Goal: Task Accomplishment & Management: Manage account settings

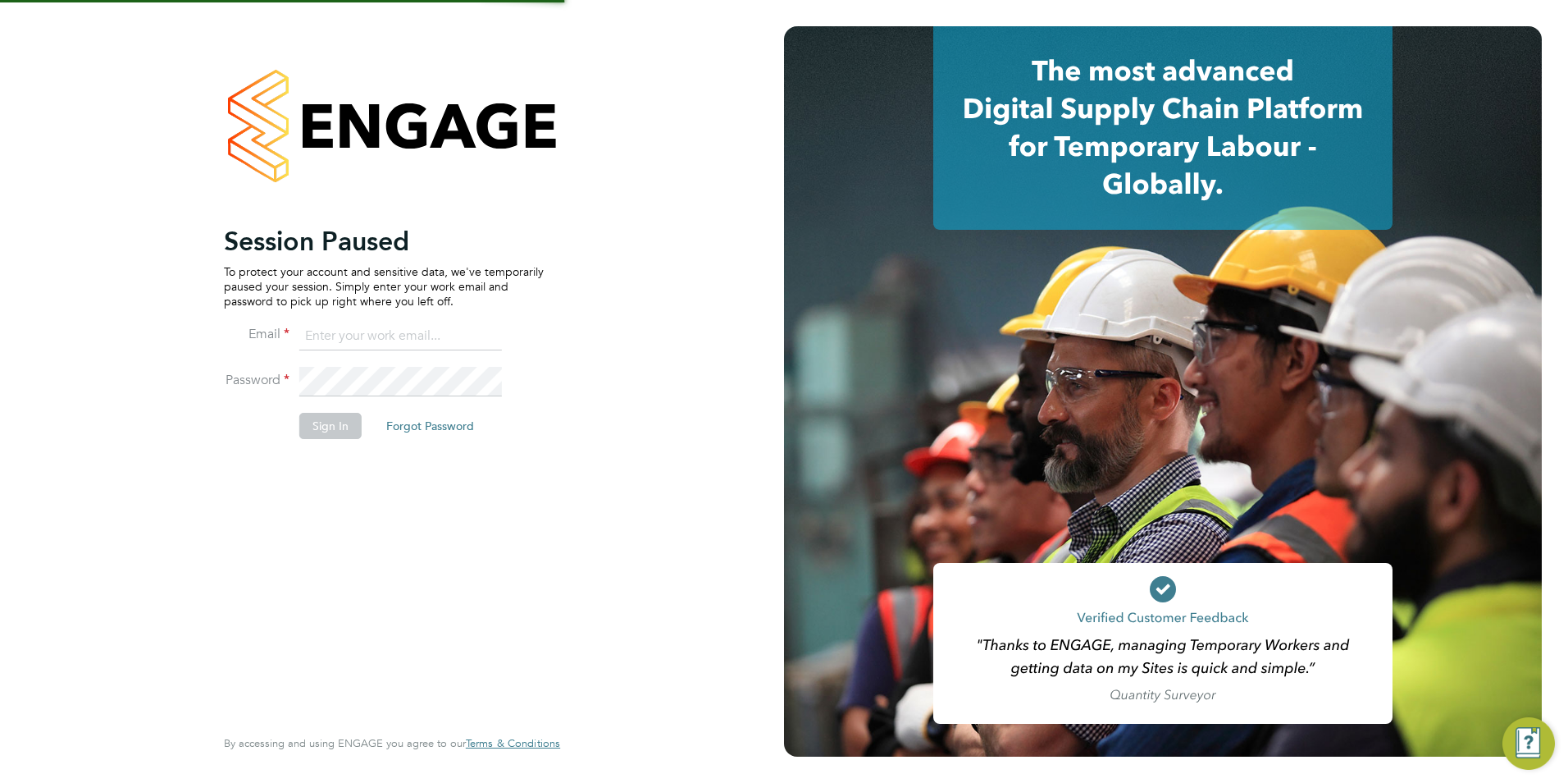
type input "emma@carbonrecruitment.co.uk"
click at [321, 438] on button "Sign In" at bounding box center [330, 426] width 62 height 26
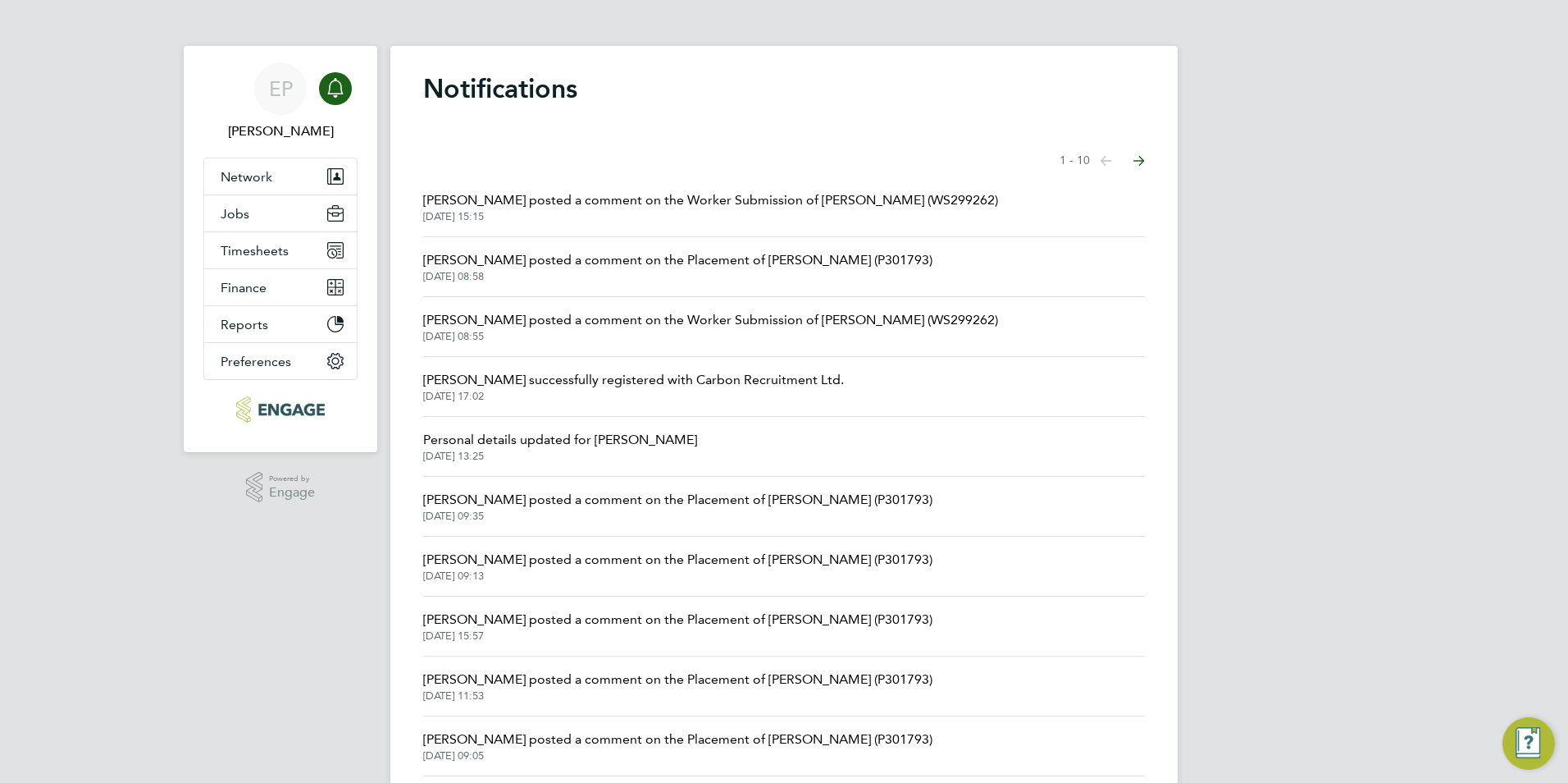
click at [320, 90] on div "Main navigation" at bounding box center [335, 88] width 33 height 33
click at [323, 177] on button "Network" at bounding box center [280, 177] width 152 height 36
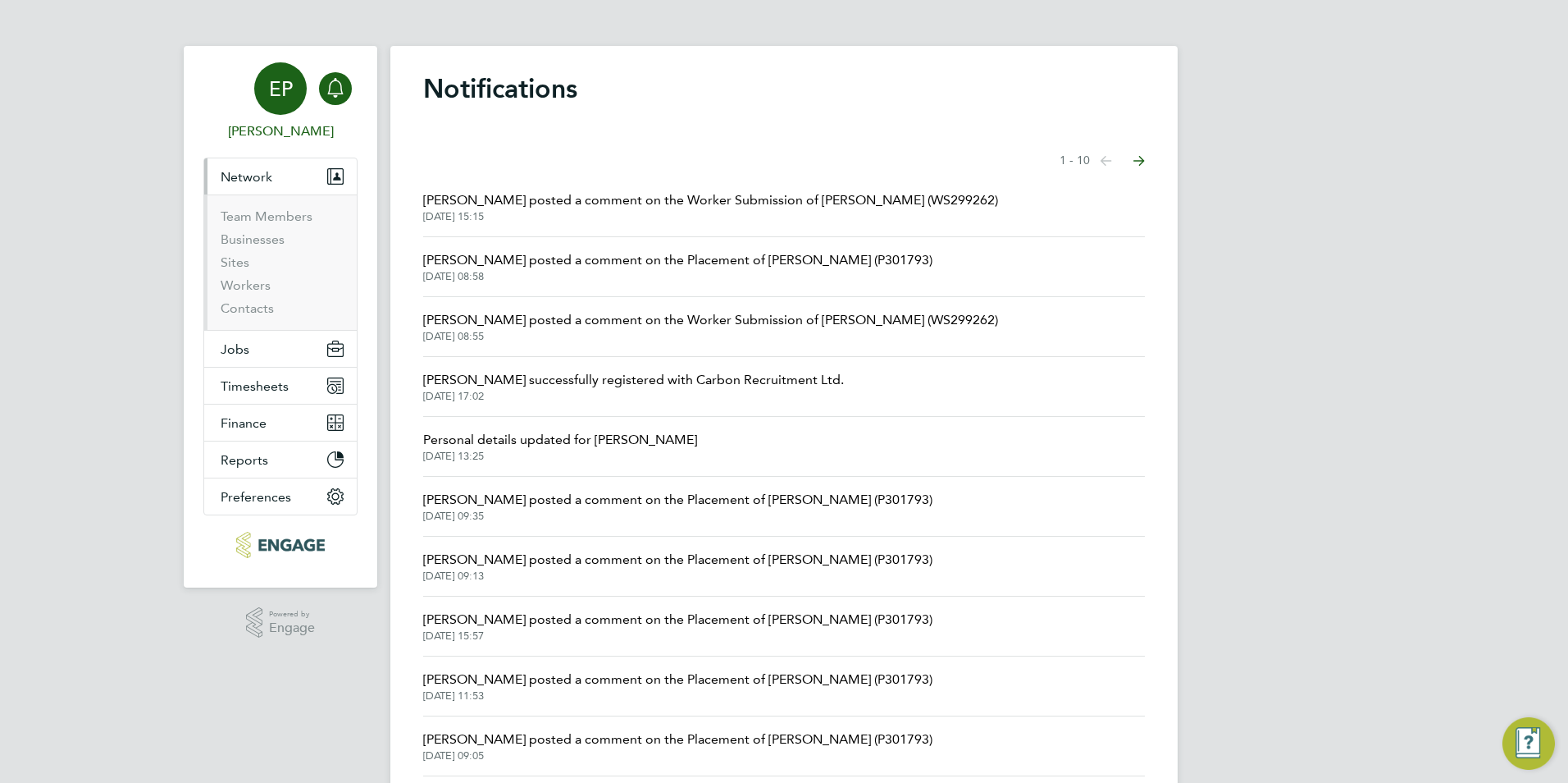
click at [294, 104] on div "EP" at bounding box center [281, 88] width 53 height 53
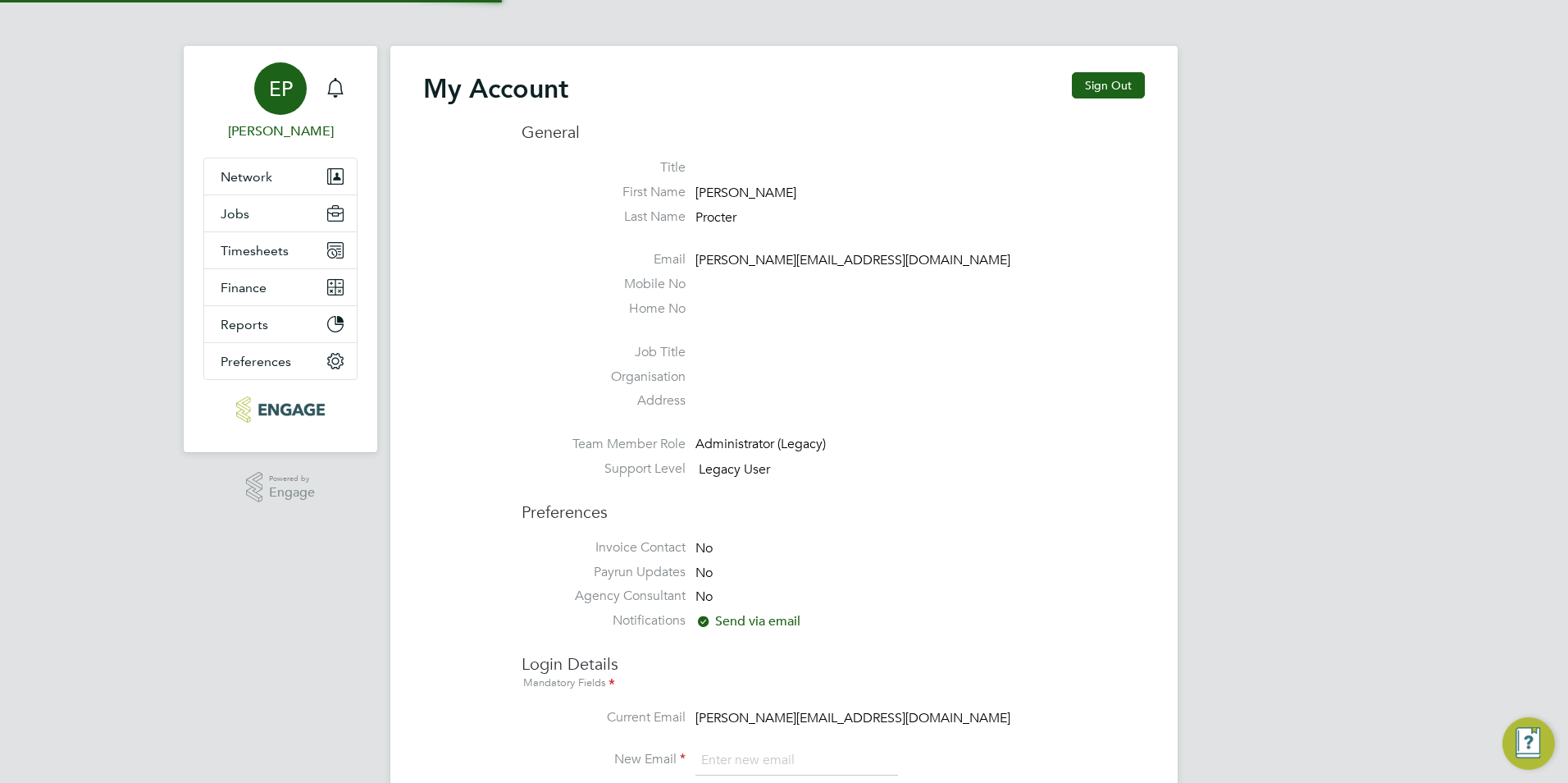
type input "[PERSON_NAME][EMAIL_ADDRESS][DOMAIN_NAME]"
click at [287, 212] on button "Jobs" at bounding box center [280, 213] width 152 height 36
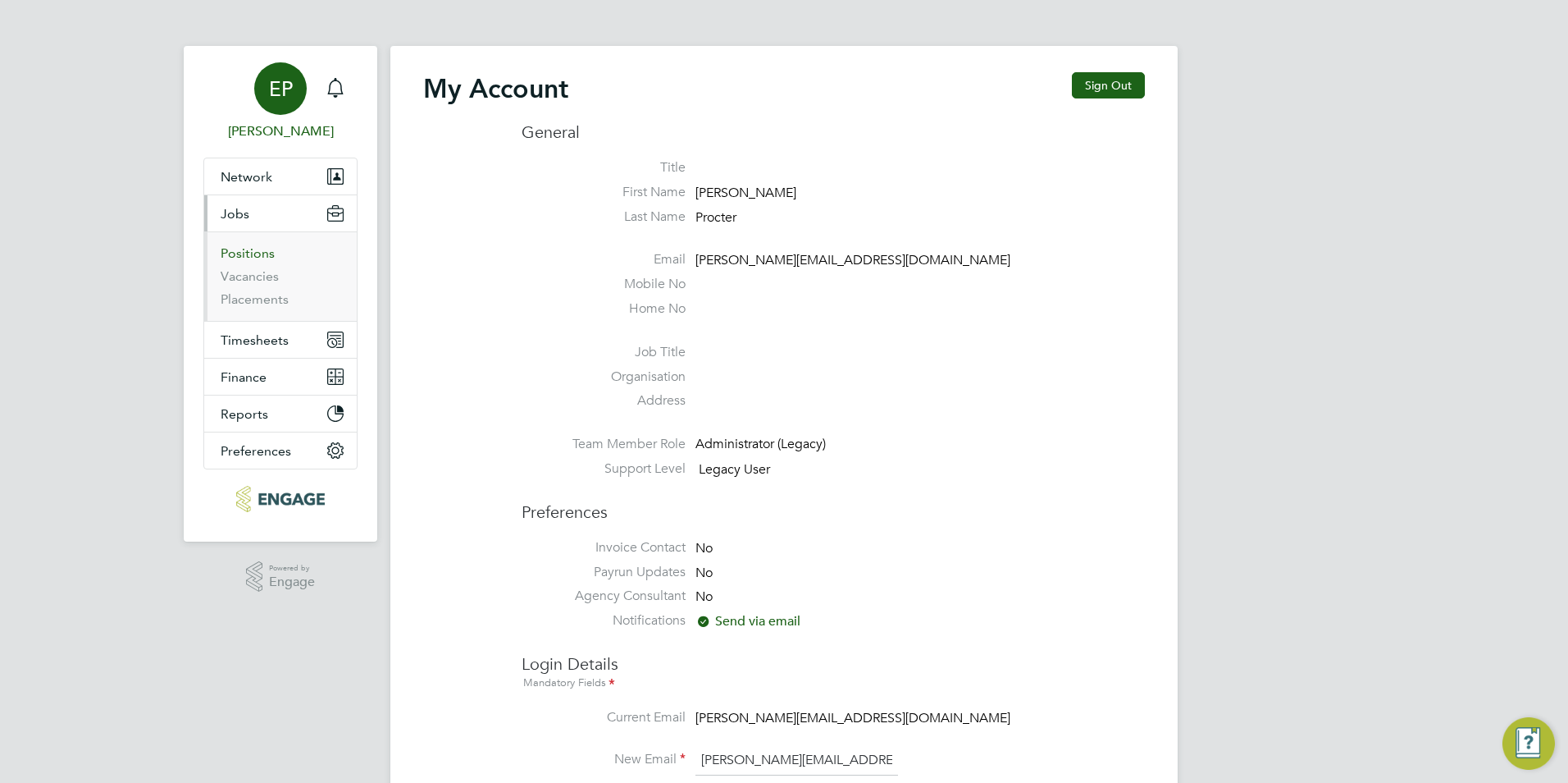
click at [243, 258] on link "Positions" at bounding box center [247, 252] width 54 height 15
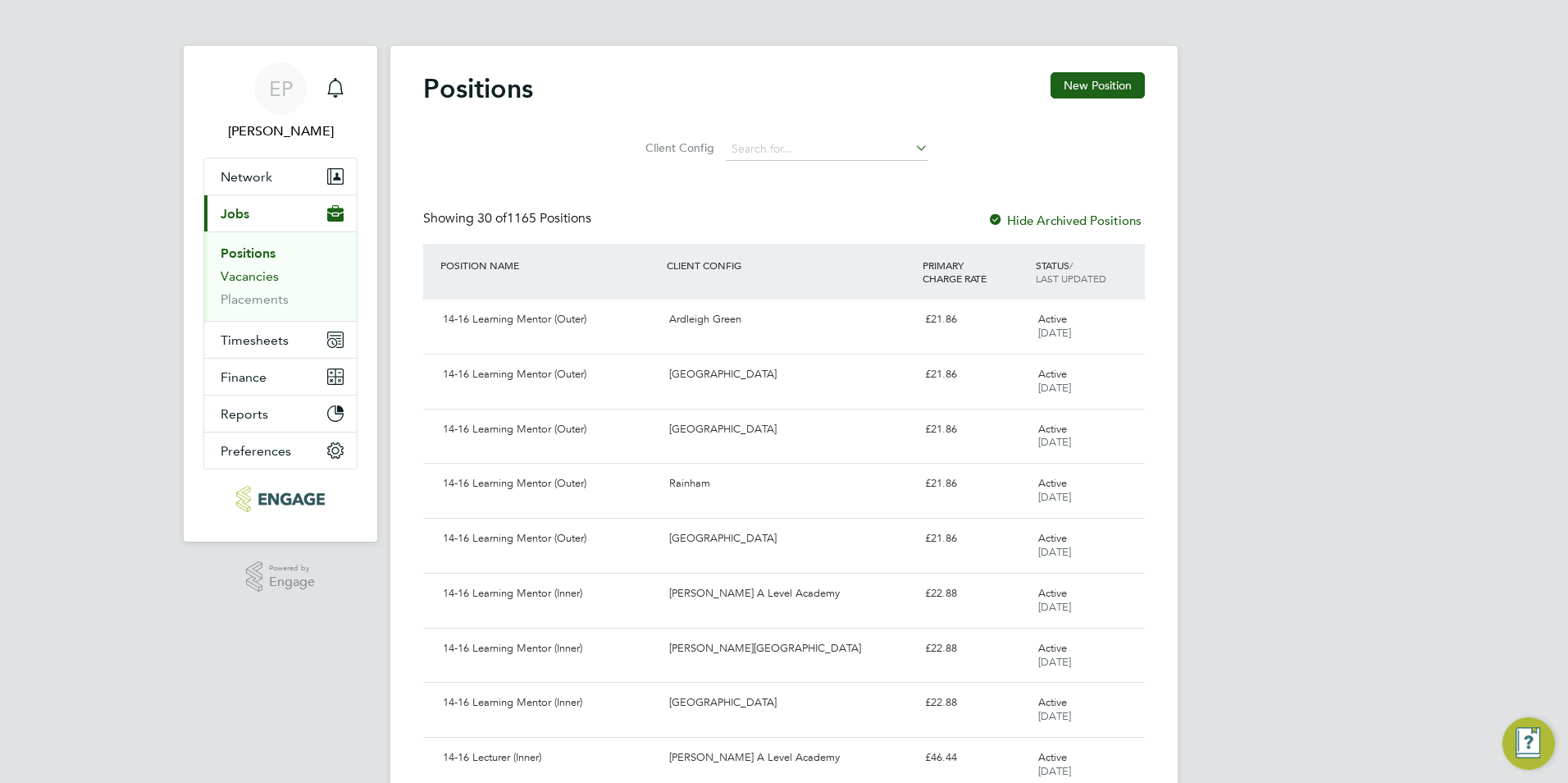
click at [225, 277] on link "Vacancies" at bounding box center [250, 275] width 58 height 15
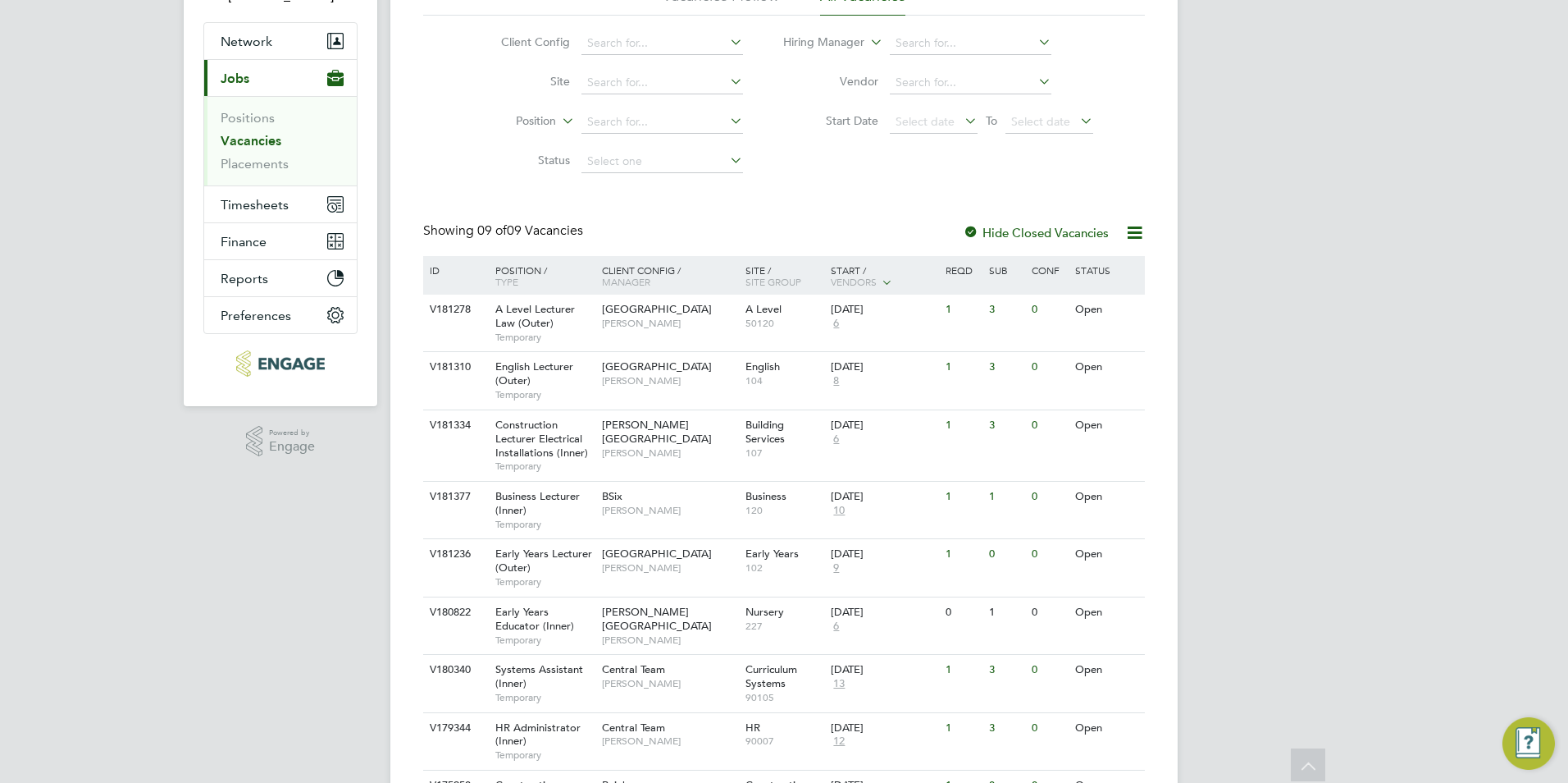
scroll to position [164, 0]
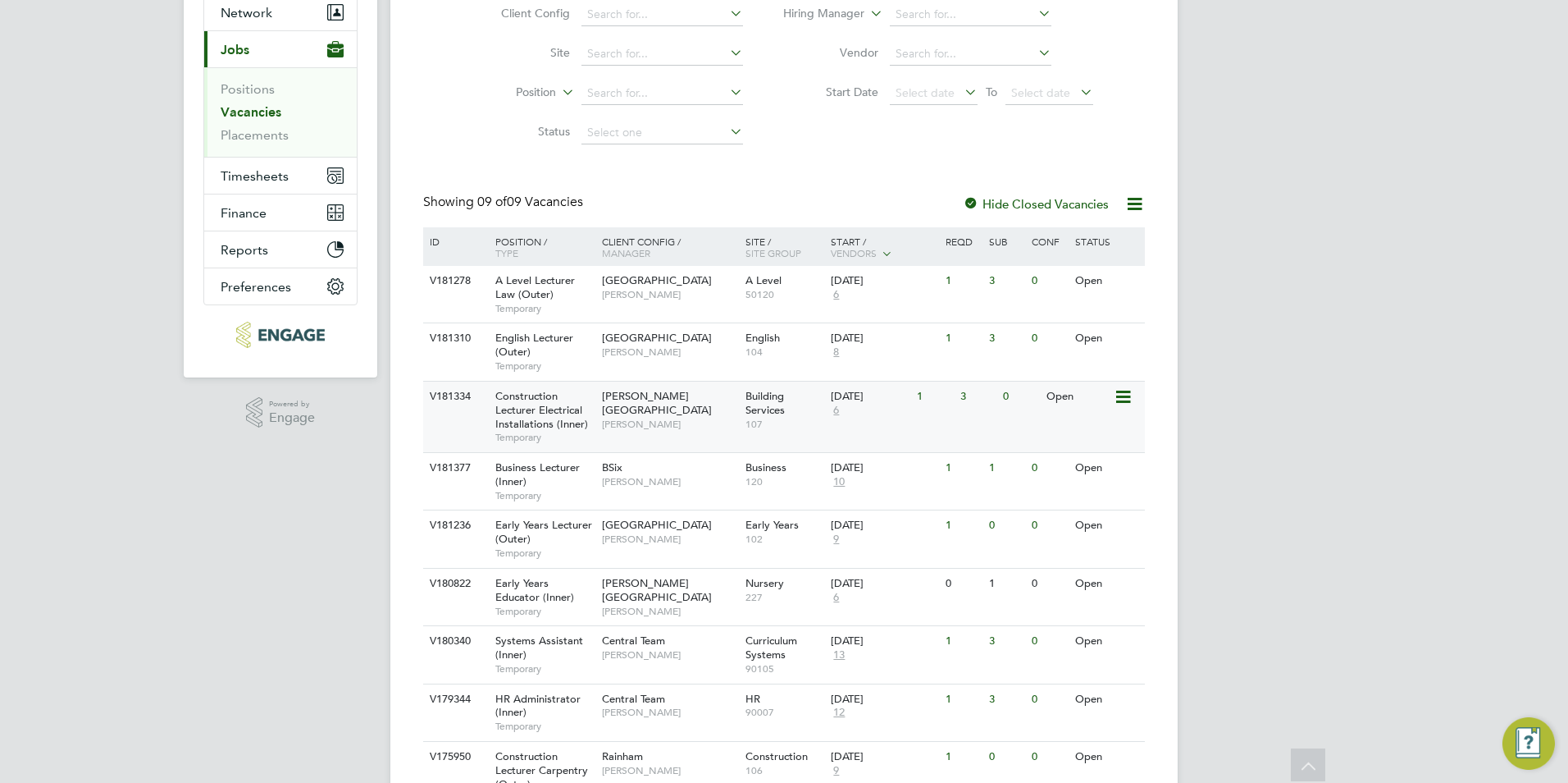
click at [977, 422] on div "V181334 Construction Lecturer Electrical Installations (Inner) Temporary Hackne…" at bounding box center [784, 417] width 722 height 71
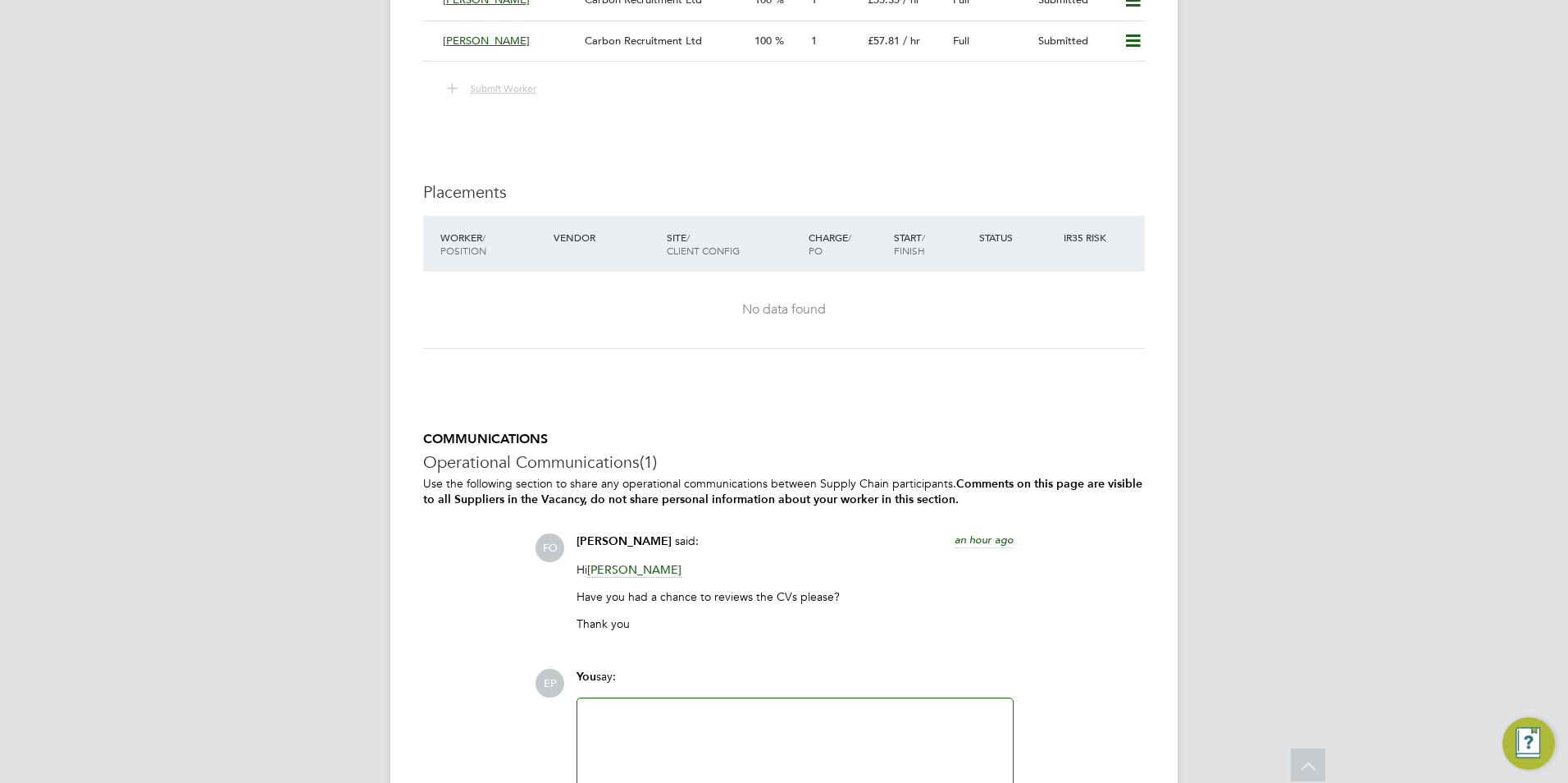
scroll to position [3281, 0]
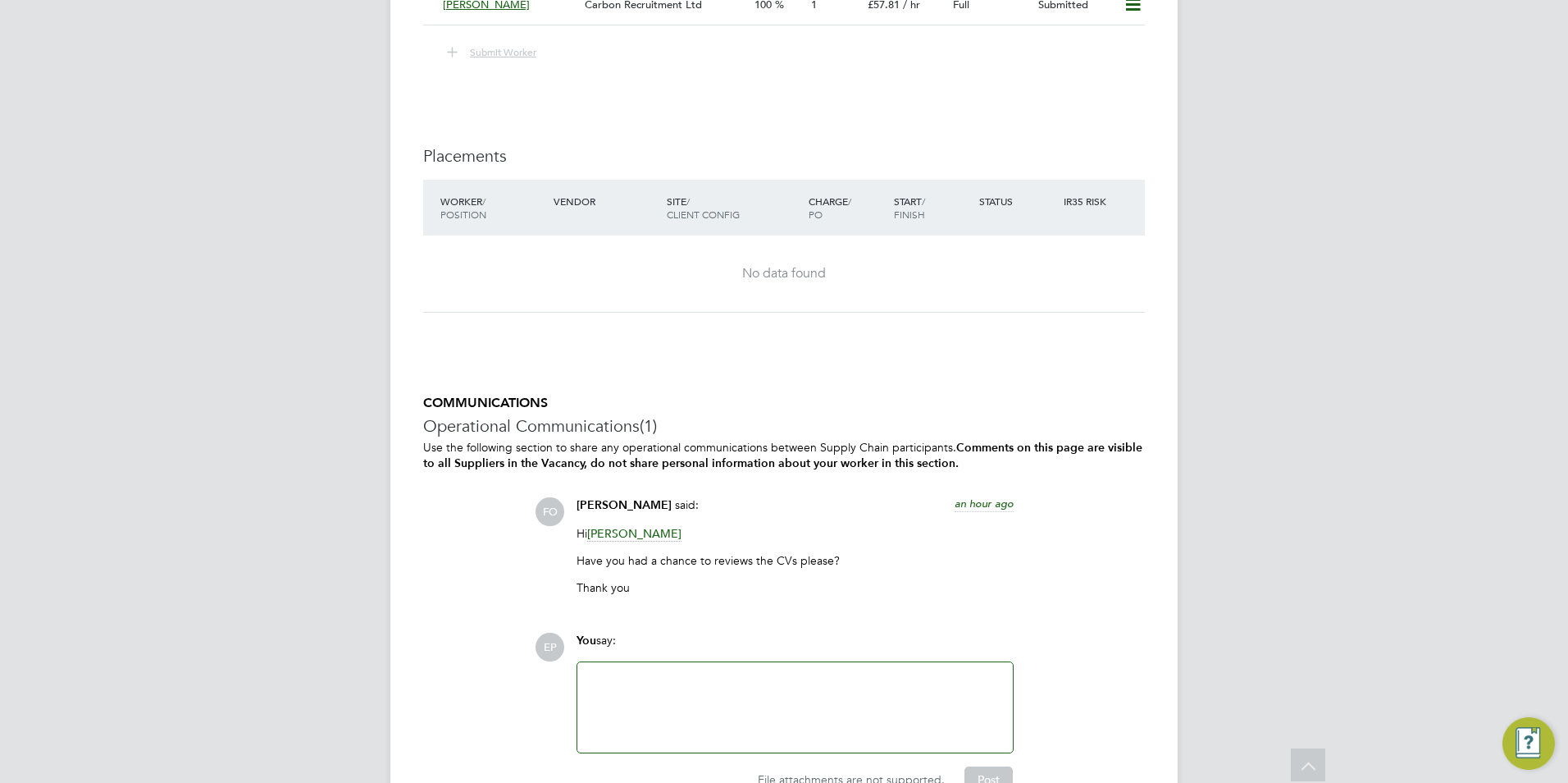
click at [546, 513] on span "FO" at bounding box center [549, 510] width 28 height 28
drag, startPoint x: 576, startPoint y: 500, endPoint x: 687, endPoint y: 507, distance: 111.2
click at [687, 507] on div "Francesca O'Riordan said: an hour ago Hi Christopher Taylor Have you had a chan…" at bounding box center [795, 551] width 454 height 110
drag, startPoint x: 687, startPoint y: 507, endPoint x: 675, endPoint y: 500, distance: 13.9
copy span "Francesca O'Riordan"
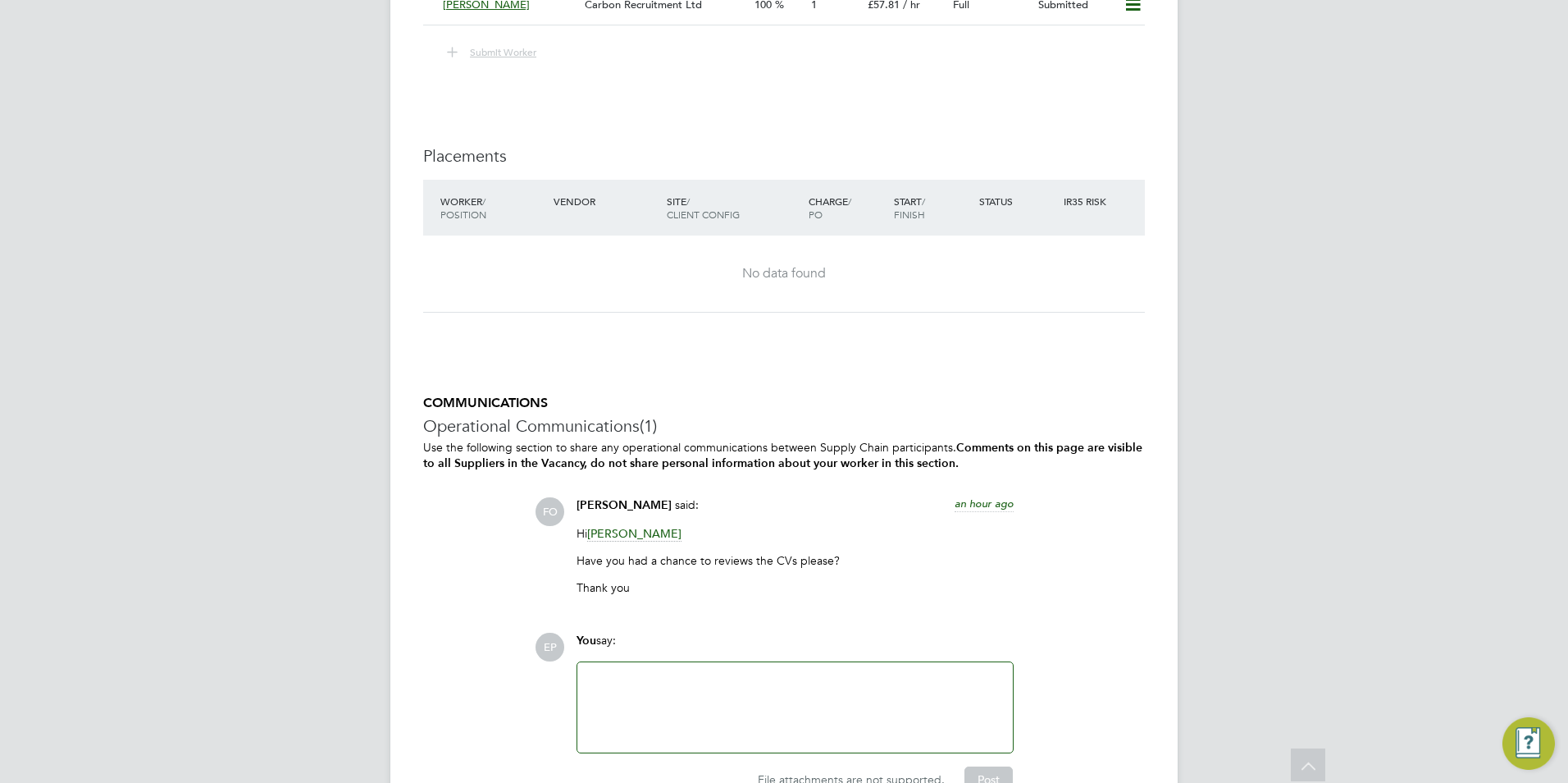
drag, startPoint x: 575, startPoint y: 497, endPoint x: 686, endPoint y: 496, distance: 111.0
click at [686, 497] on div "Francesca O'Riordan said: an hour ago Hi Christopher Taylor Have you had a chan…" at bounding box center [795, 551] width 454 height 110
drag, startPoint x: 686, startPoint y: 496, endPoint x: 670, endPoint y: 496, distance: 16.0
copy span "Francesca O'Riordan"
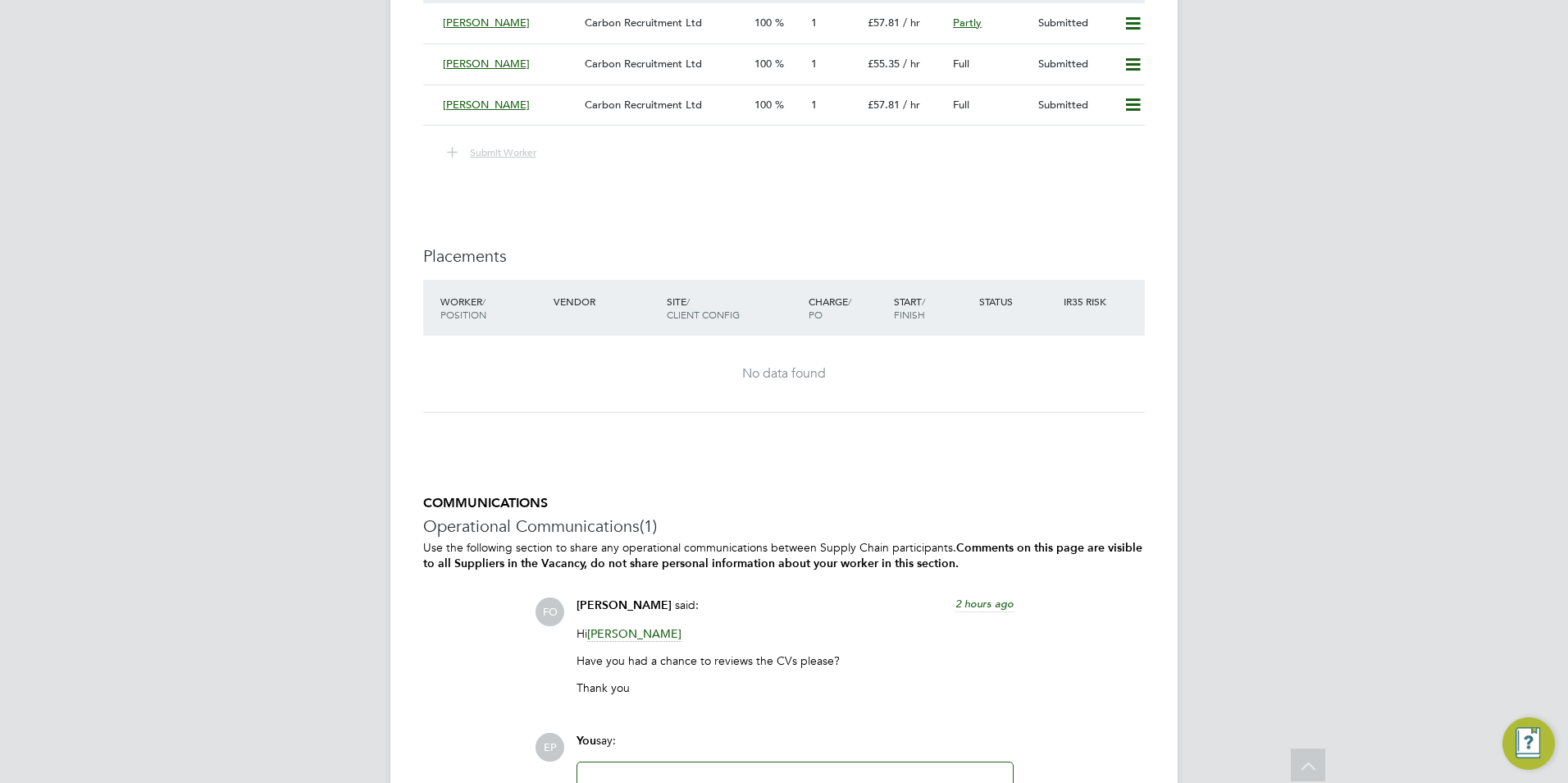
scroll to position [2953, 0]
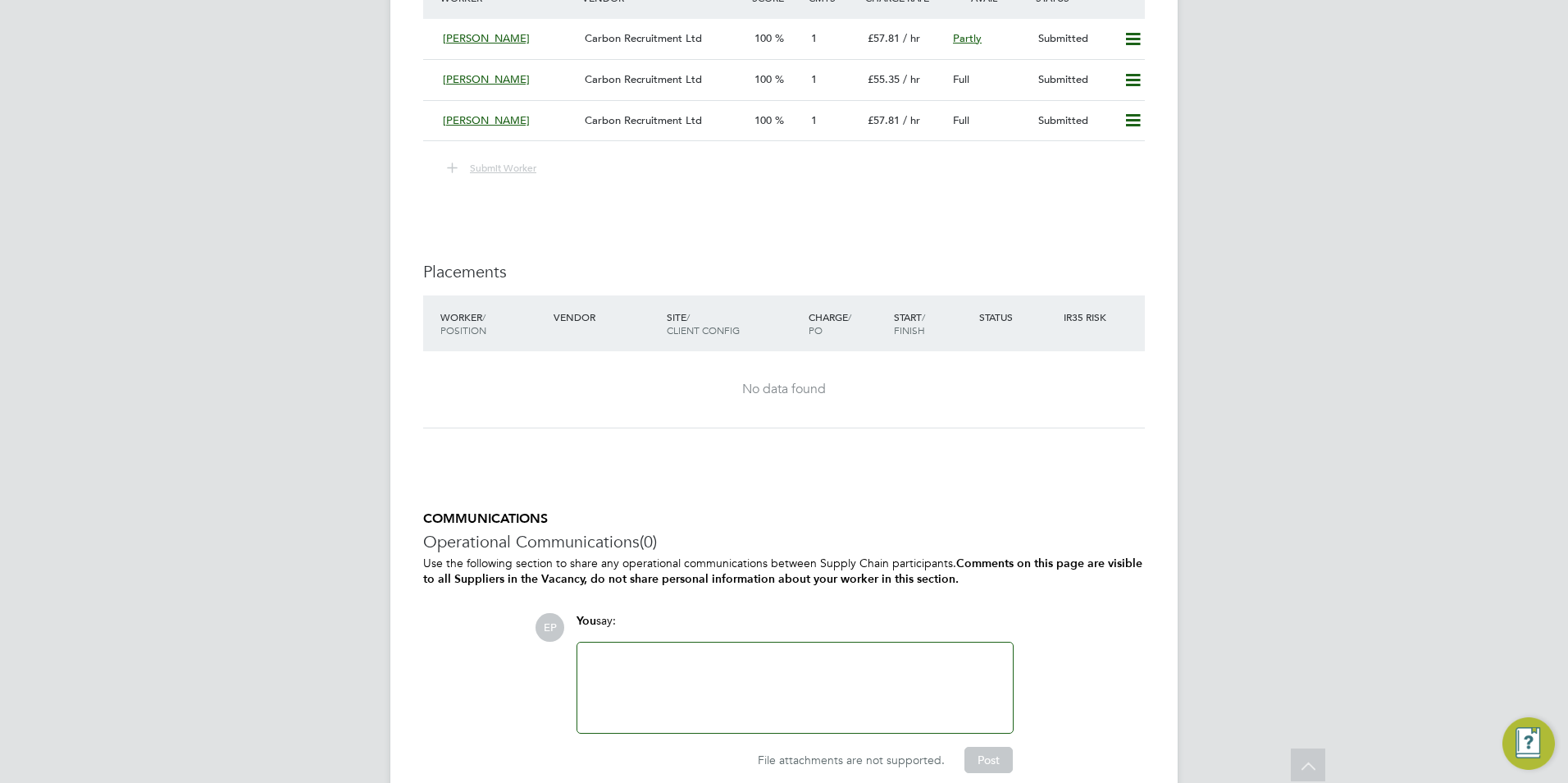
scroll to position [3237, 0]
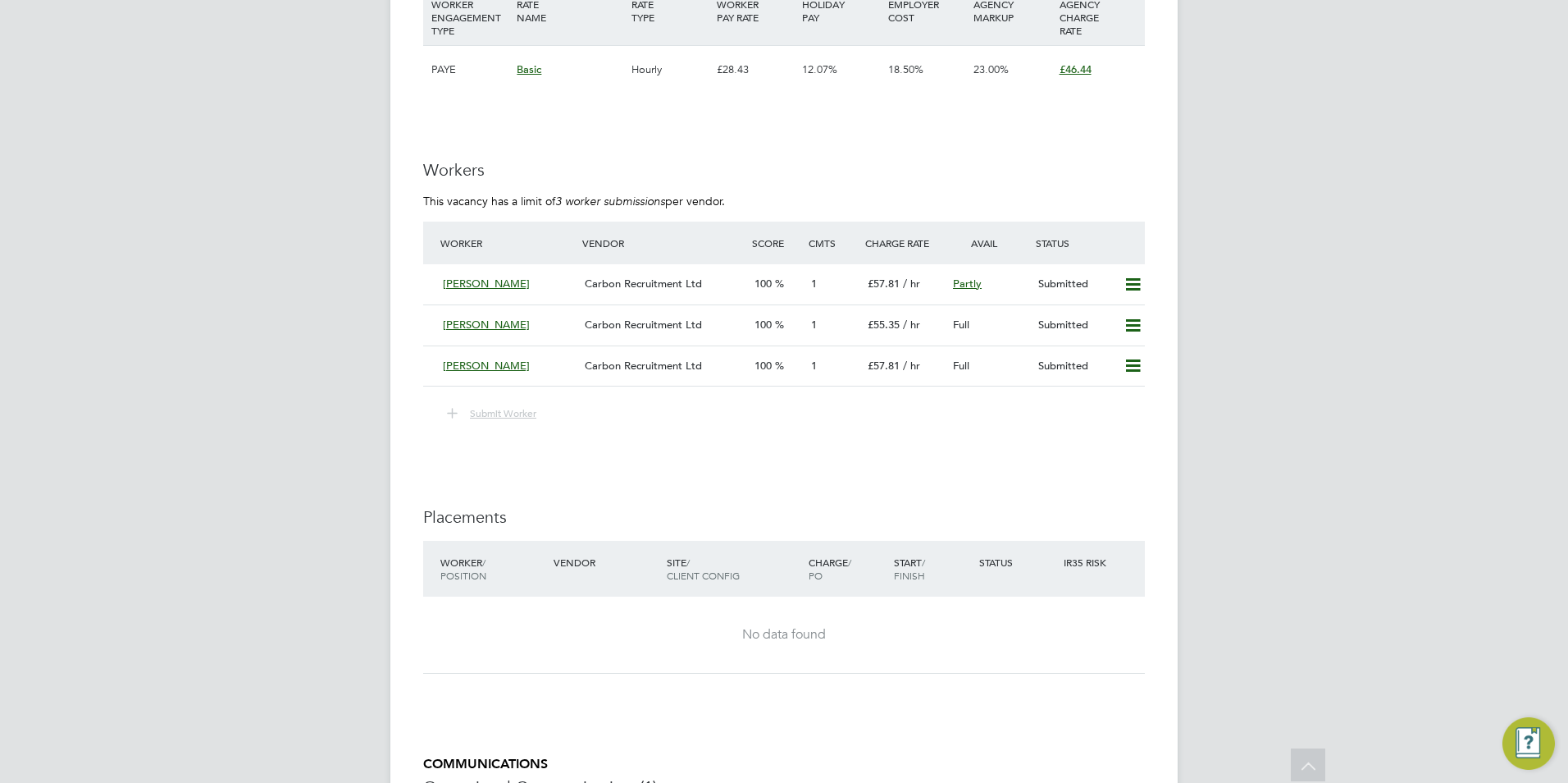
scroll to position [3117, 0]
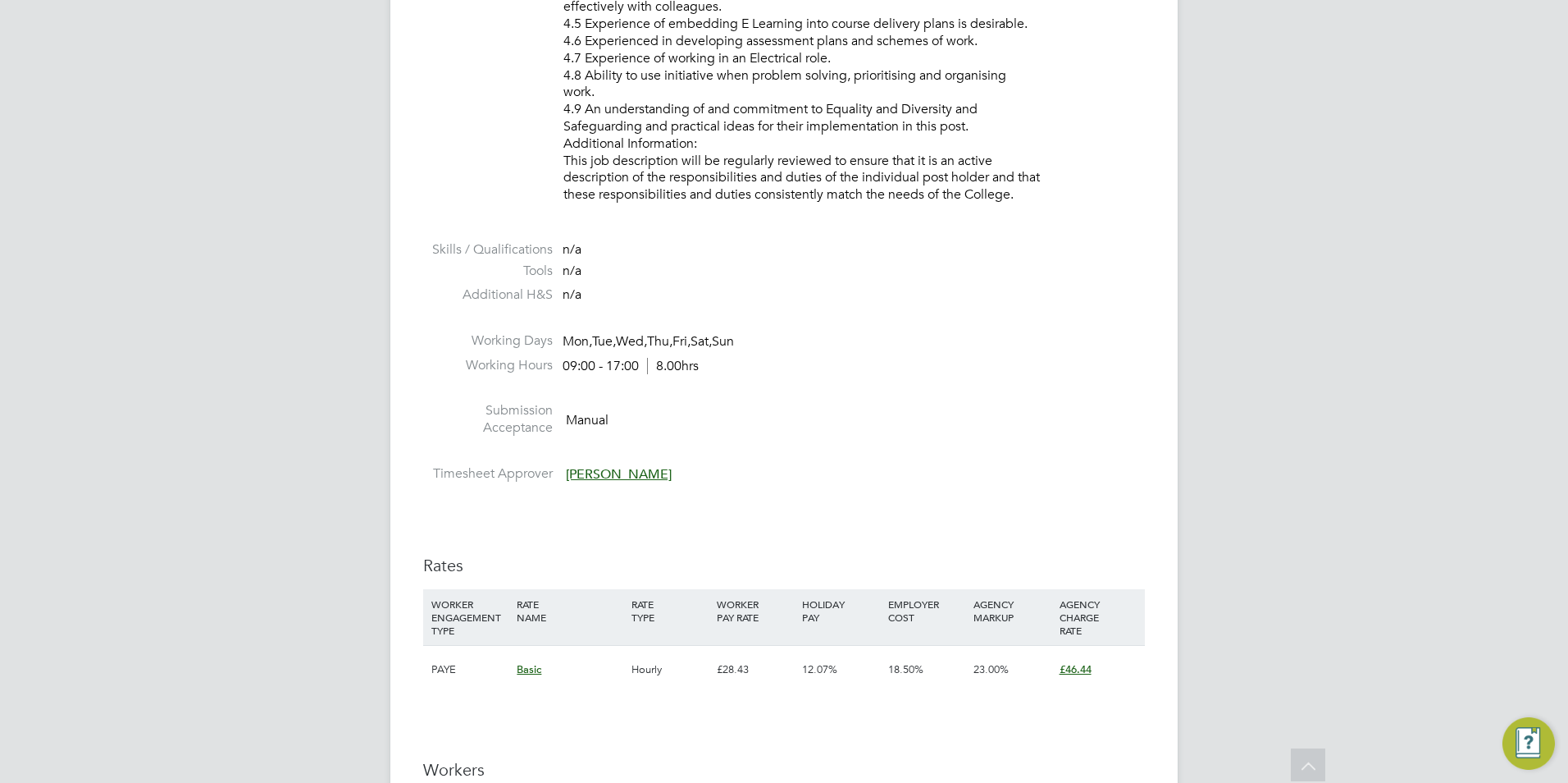
scroll to position [2543, 0]
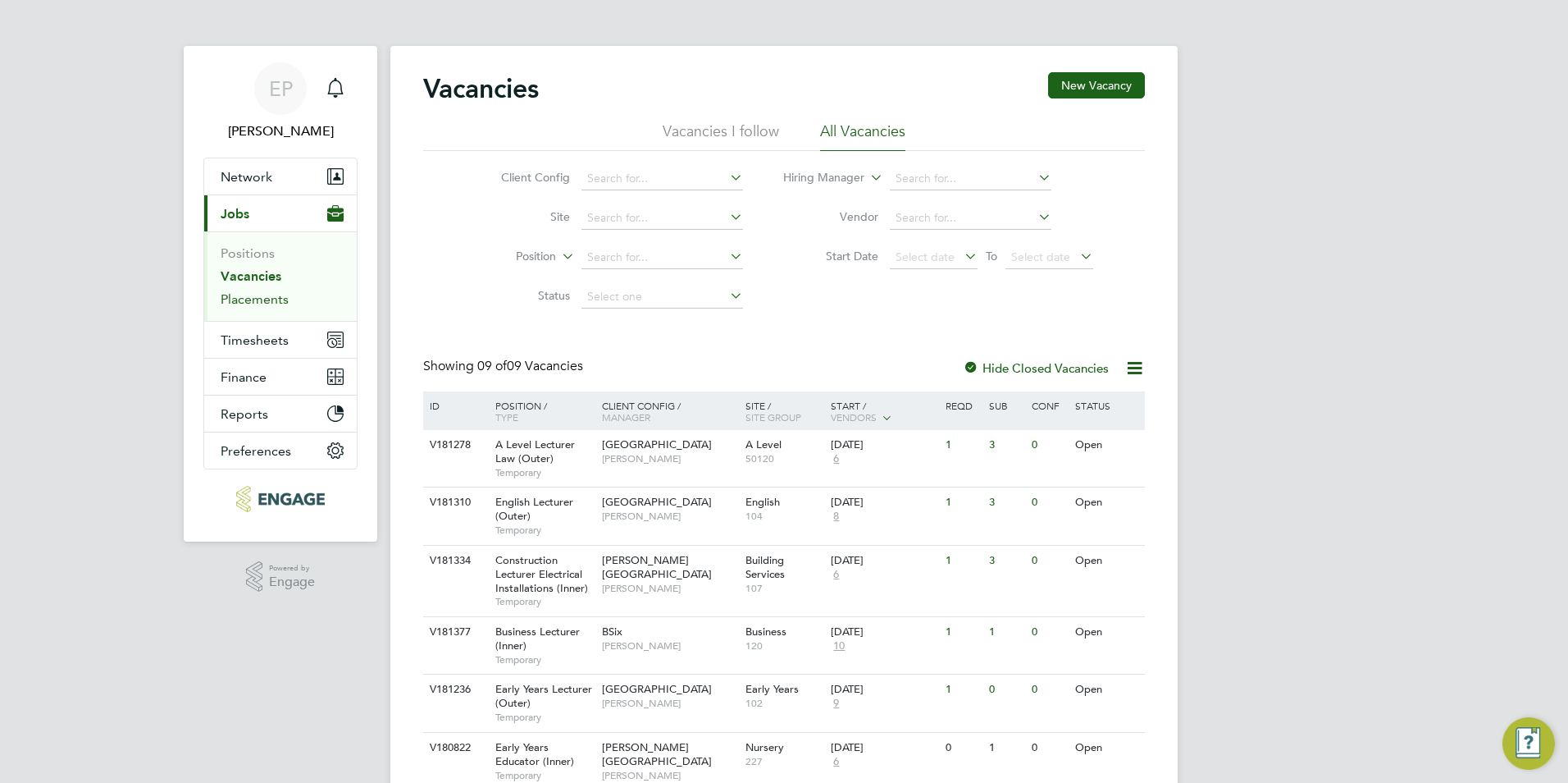
click at [274, 297] on link "Placements" at bounding box center [254, 298] width 68 height 15
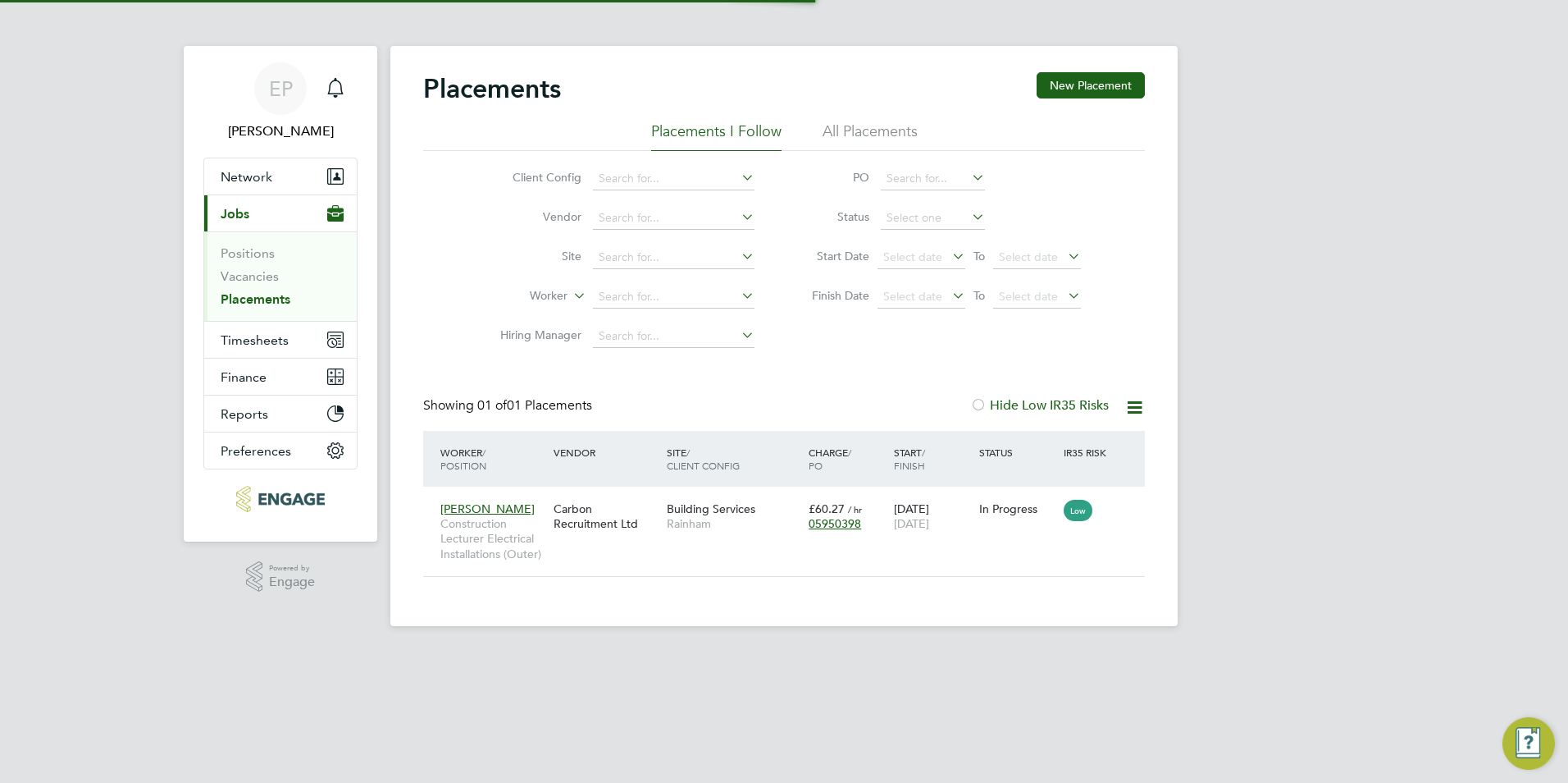
scroll to position [15, 77]
click at [598, 559] on div "Andre Edwards Construction Lecturer Electrical Installations (Outer) Carbon Rec…" at bounding box center [784, 531] width 722 height 89
click at [490, 500] on div "Andre Edwards Construction Lecturer Electrical Installations (Outer)" at bounding box center [493, 531] width 113 height 77
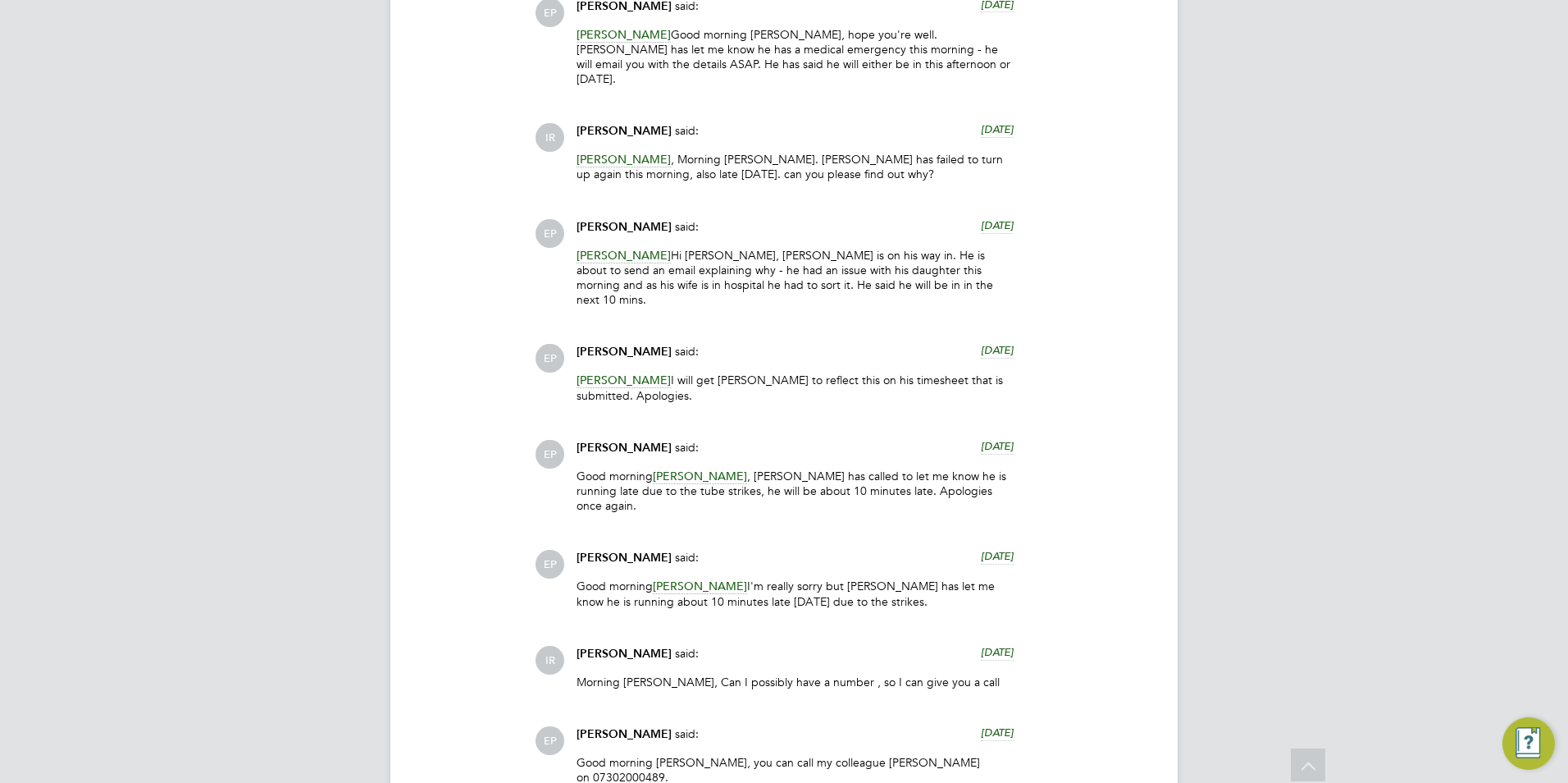
scroll to position [3063, 0]
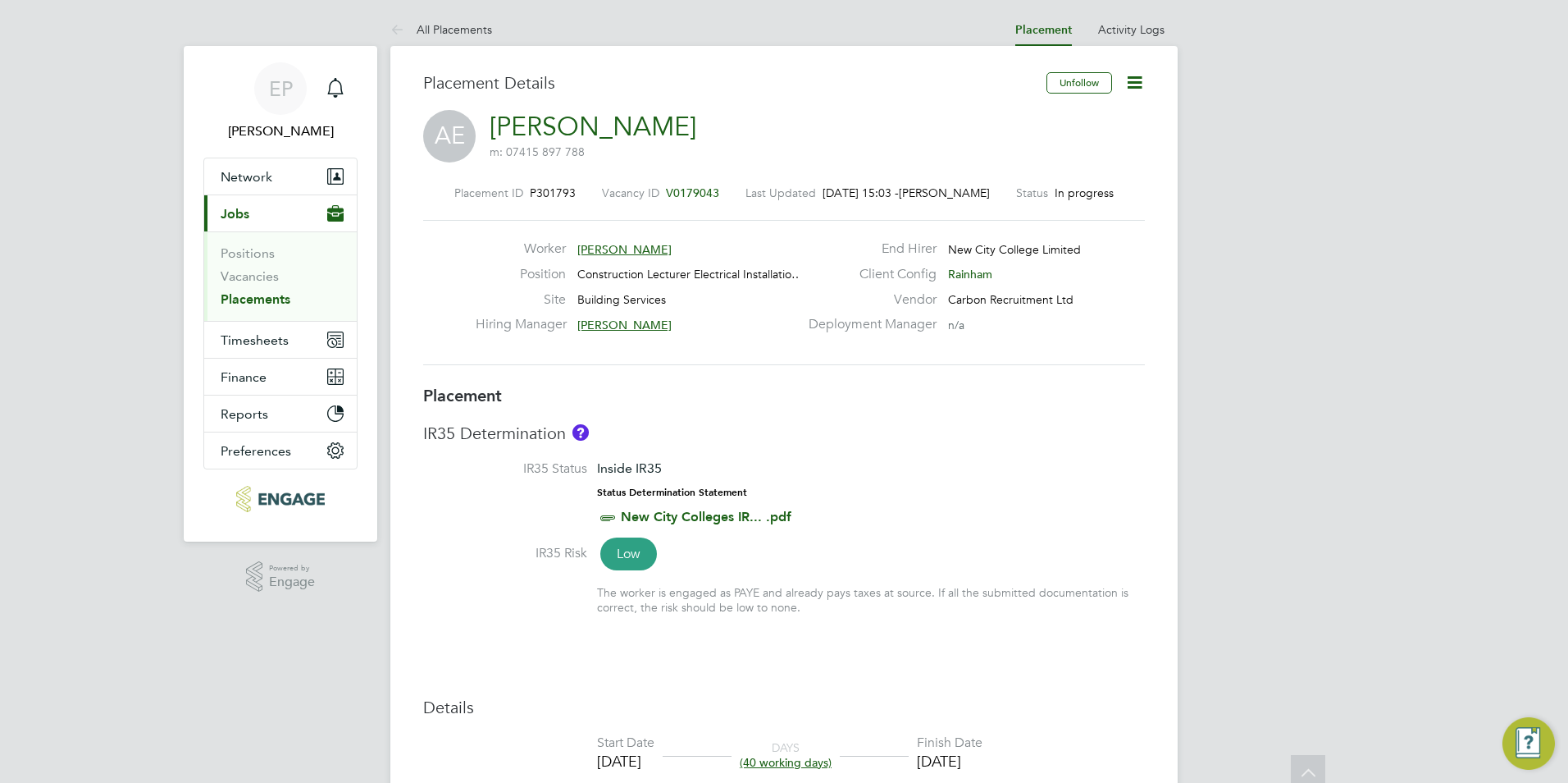
drag, startPoint x: 1324, startPoint y: 484, endPoint x: 1383, endPoint y: 208, distance: 282.2
click at [1135, 77] on icon at bounding box center [1134, 82] width 20 height 20
click at [1085, 118] on li "Edit Placement e" at bounding box center [1081, 121] width 120 height 23
type input "[PERSON_NAME]"
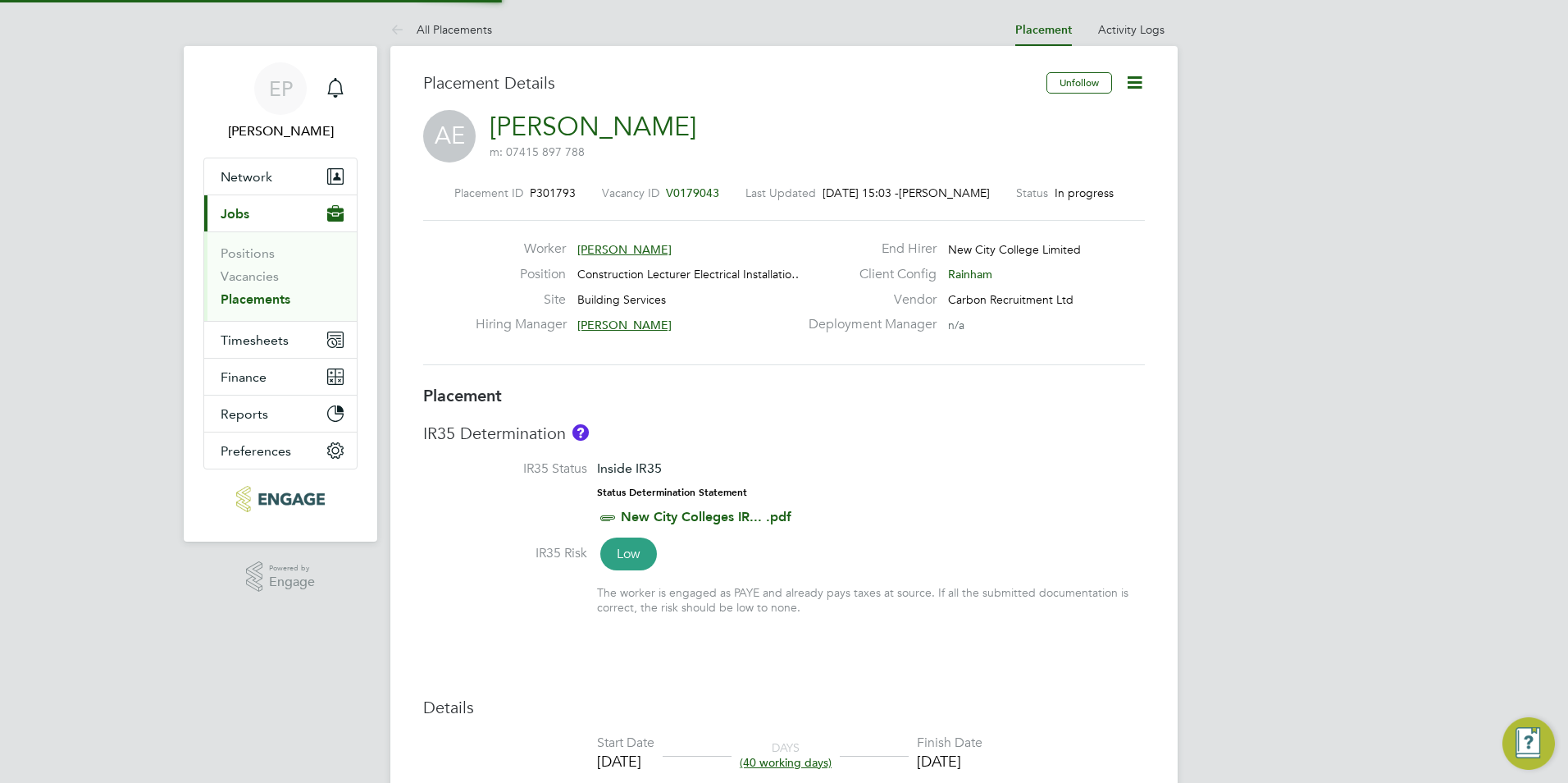
type input "[DATE]"
type input "09:00"
type input "17:00"
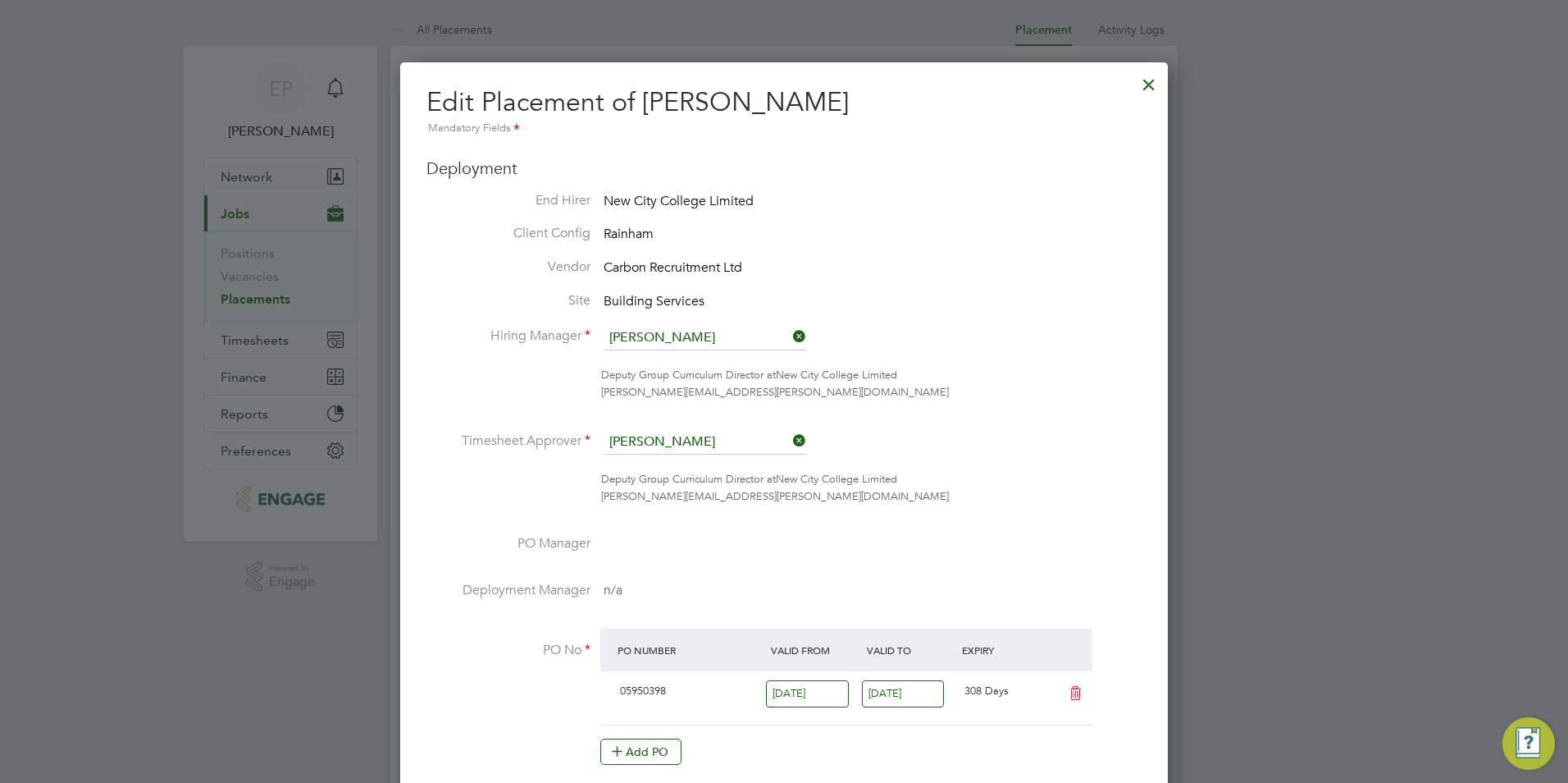
click at [1156, 90] on div at bounding box center [1149, 80] width 29 height 29
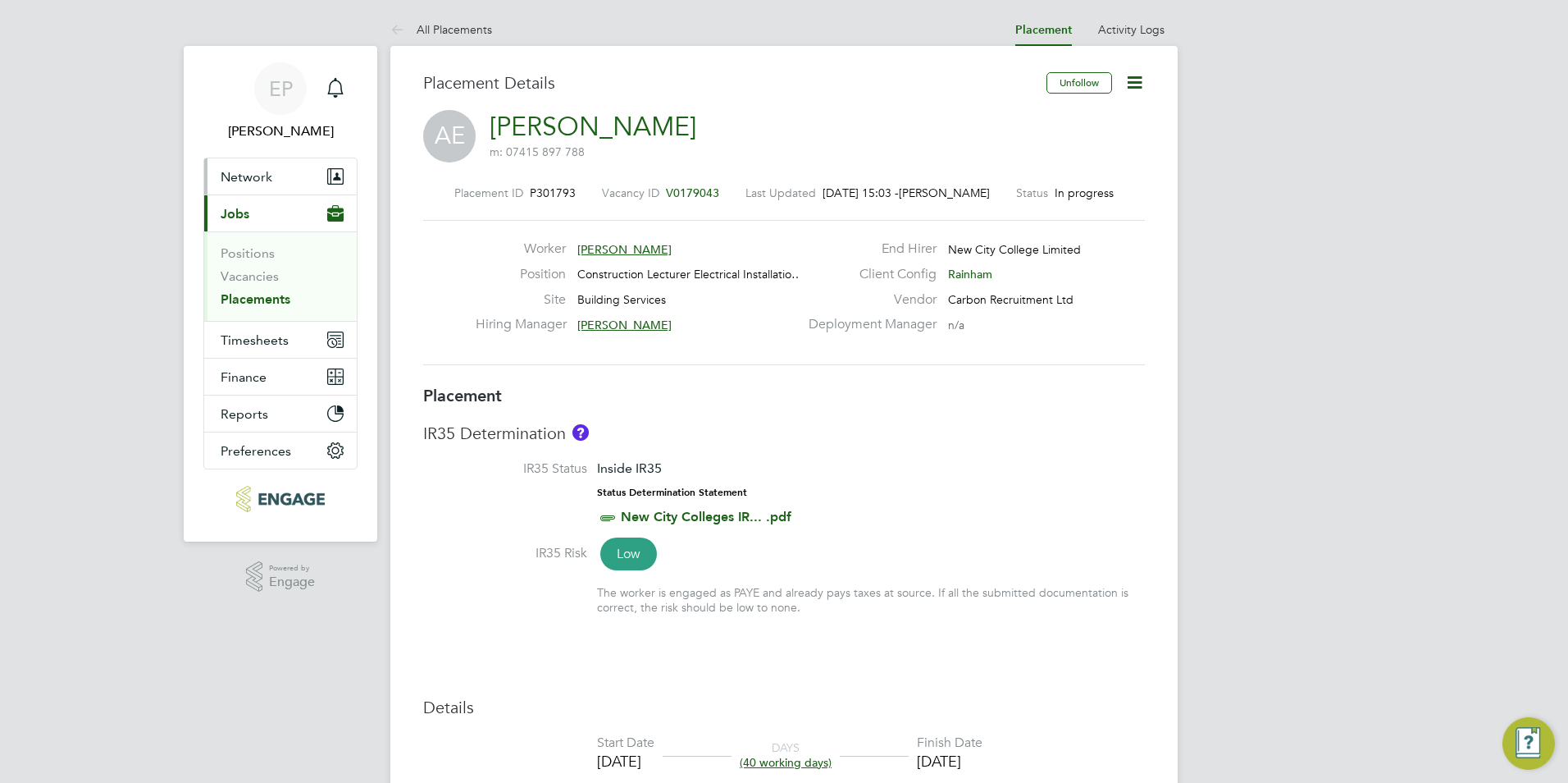
click at [283, 174] on button "Network" at bounding box center [280, 177] width 152 height 36
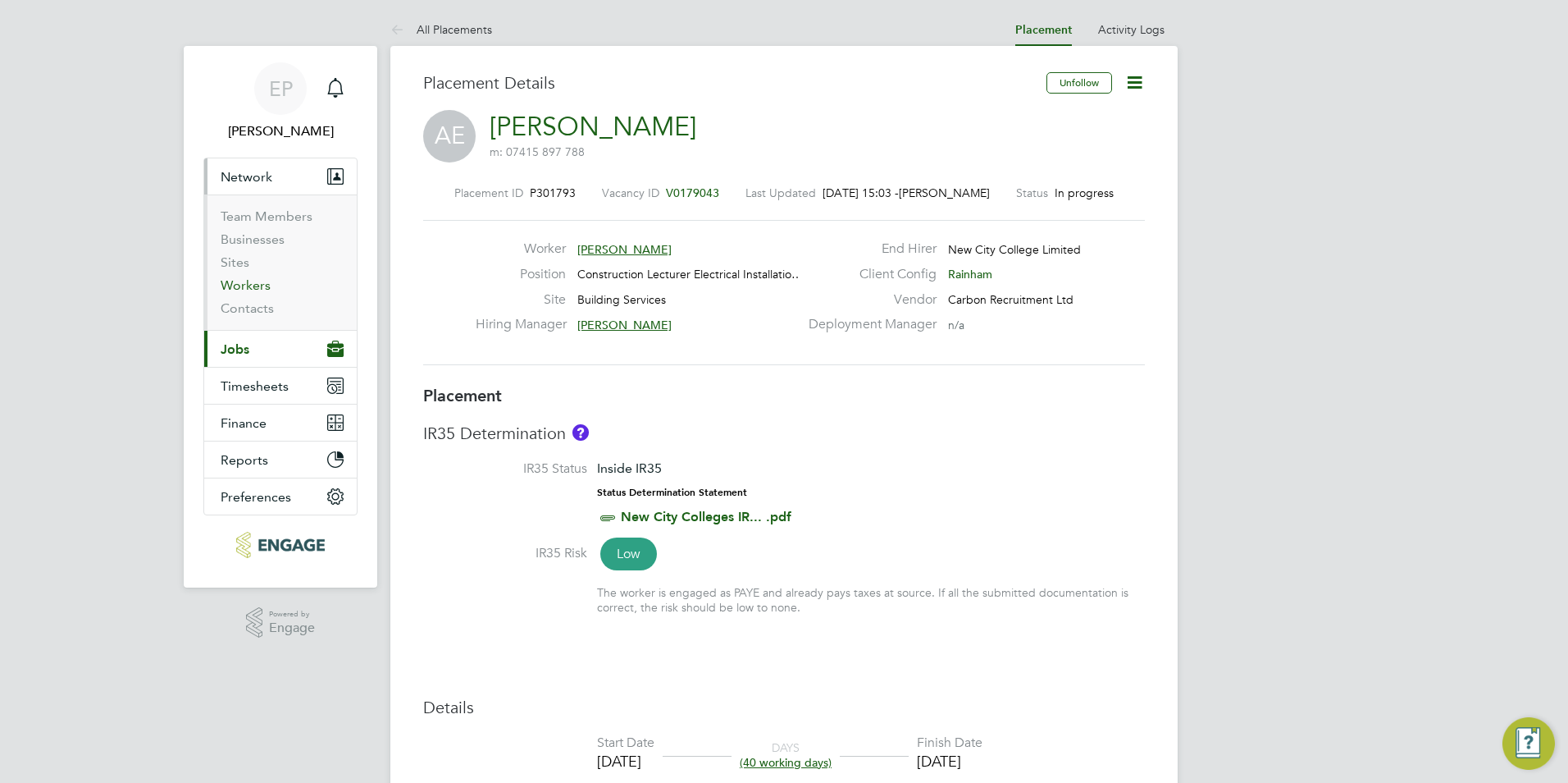
click at [240, 283] on link "Workers" at bounding box center [245, 284] width 50 height 15
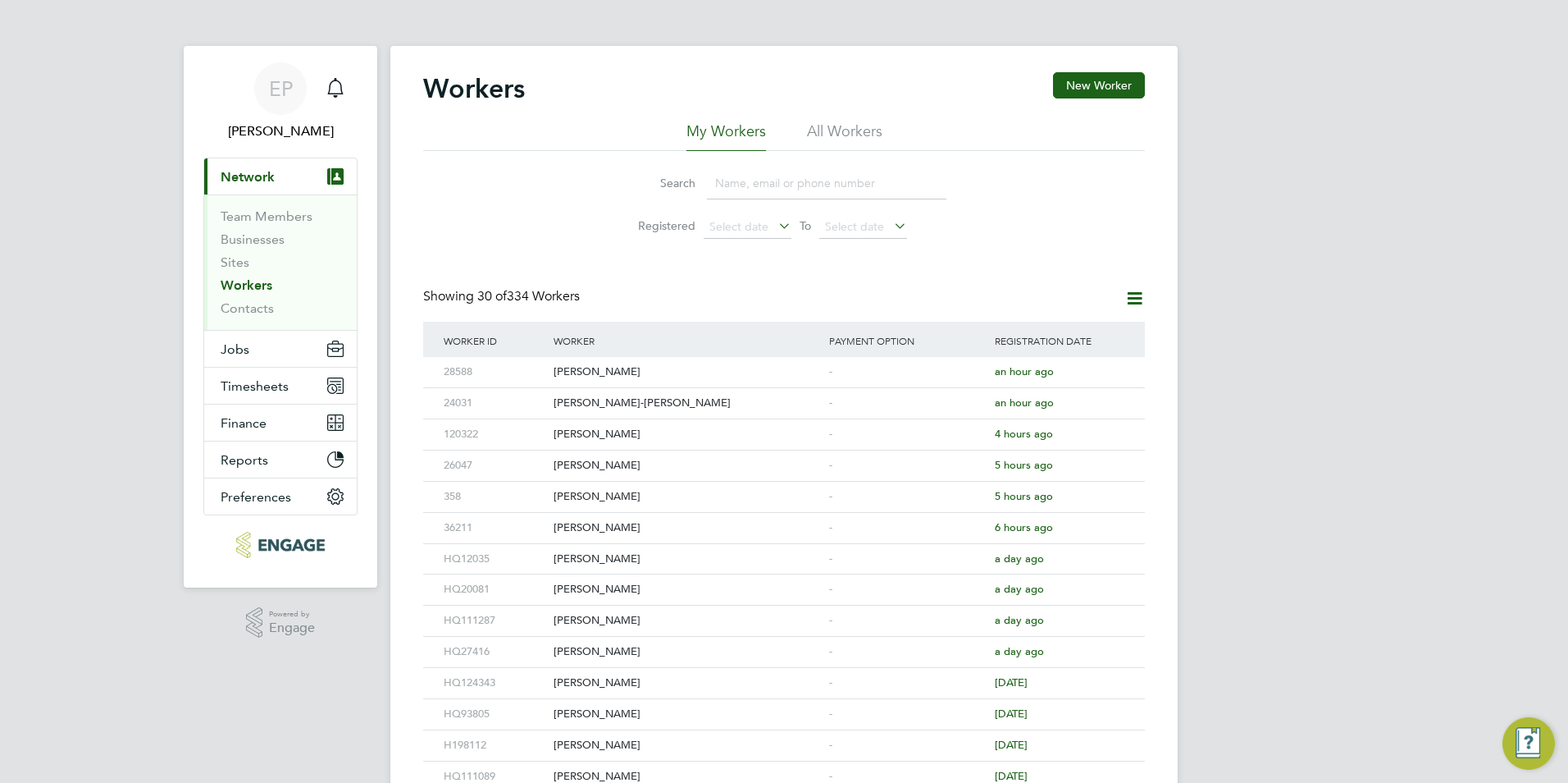
click at [1135, 299] on icon at bounding box center [1134, 298] width 20 height 20
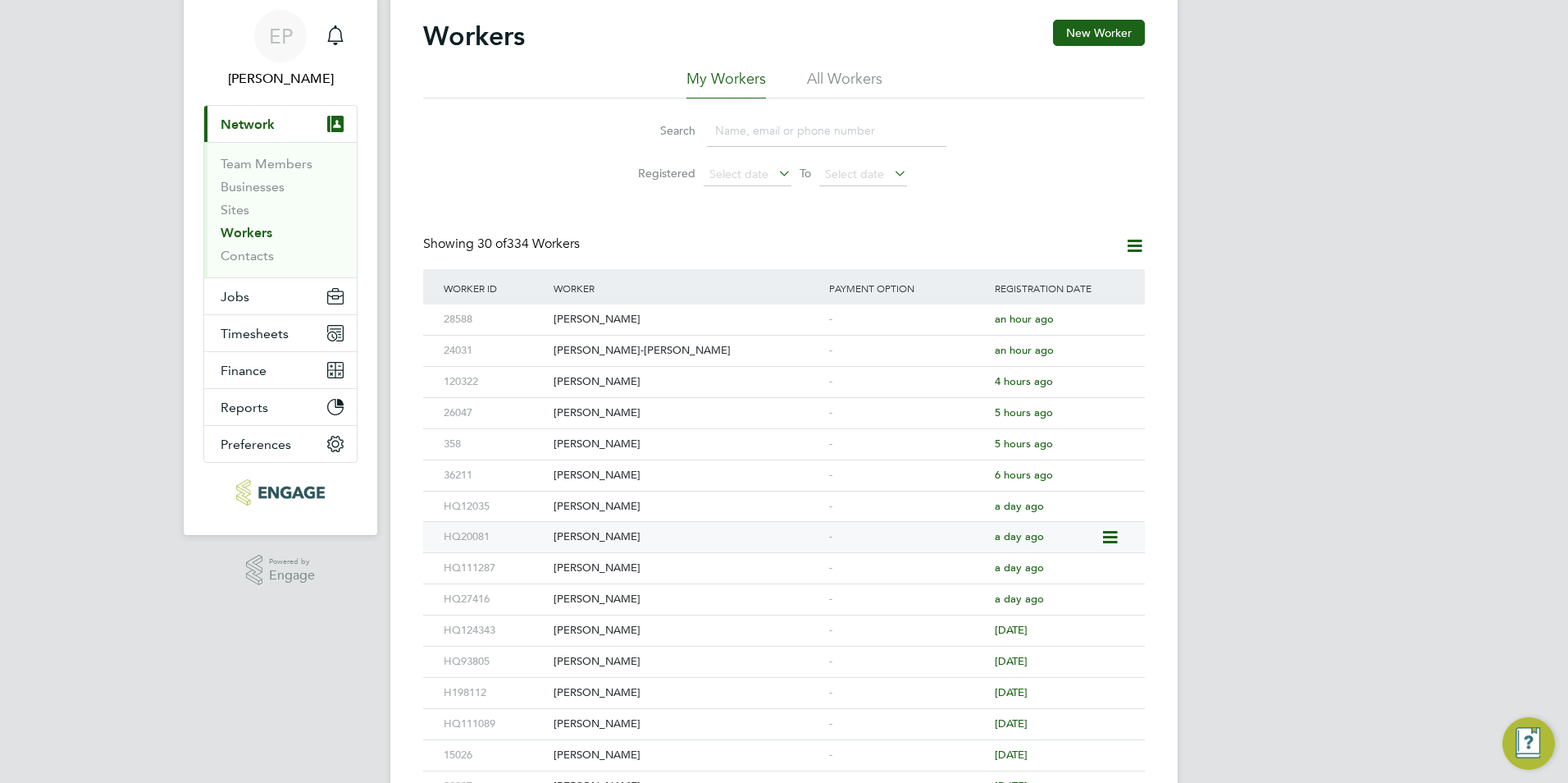
scroll to position [82, 0]
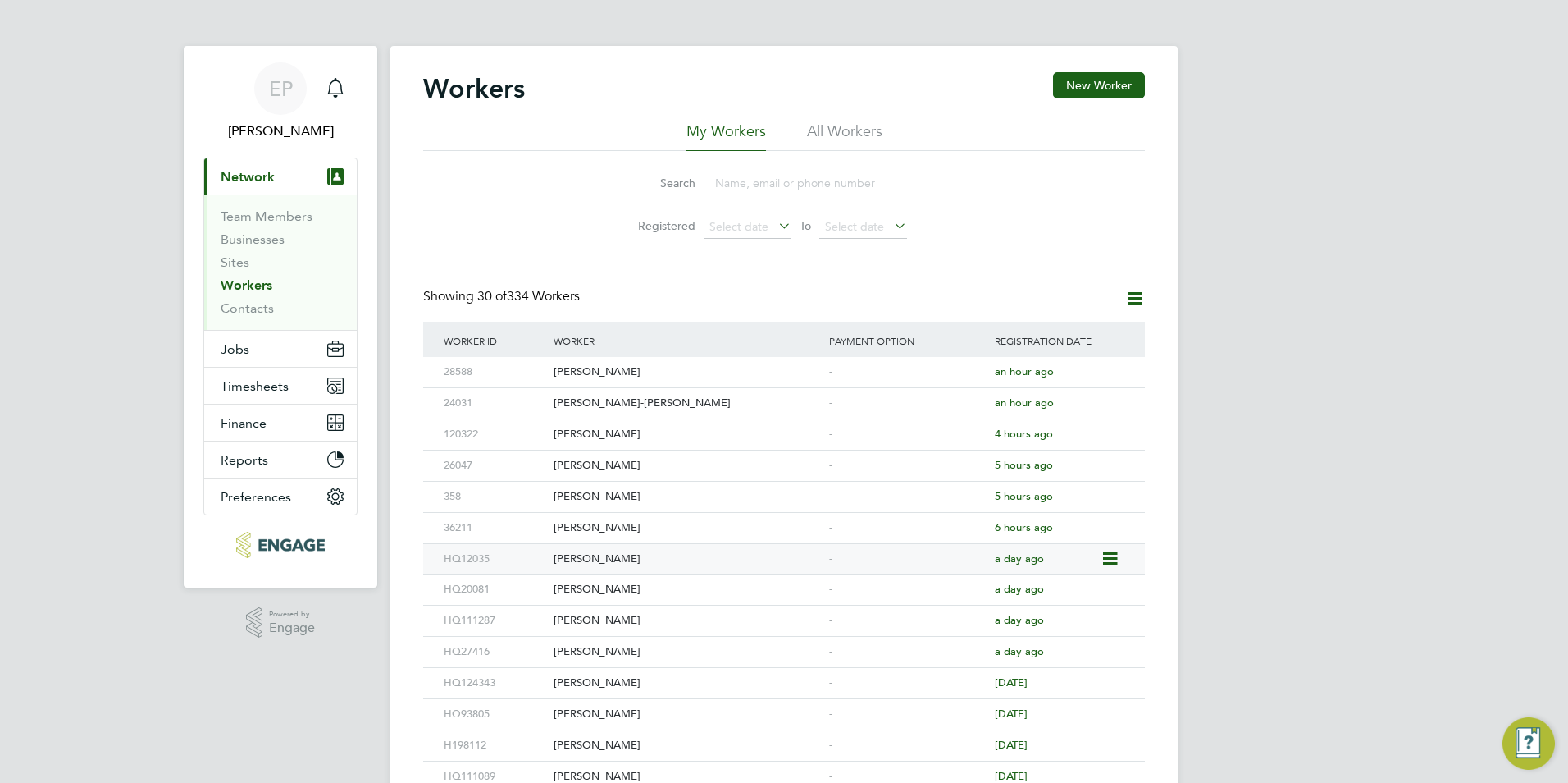
click at [635, 556] on div "[PERSON_NAME]" at bounding box center [687, 559] width 275 height 30
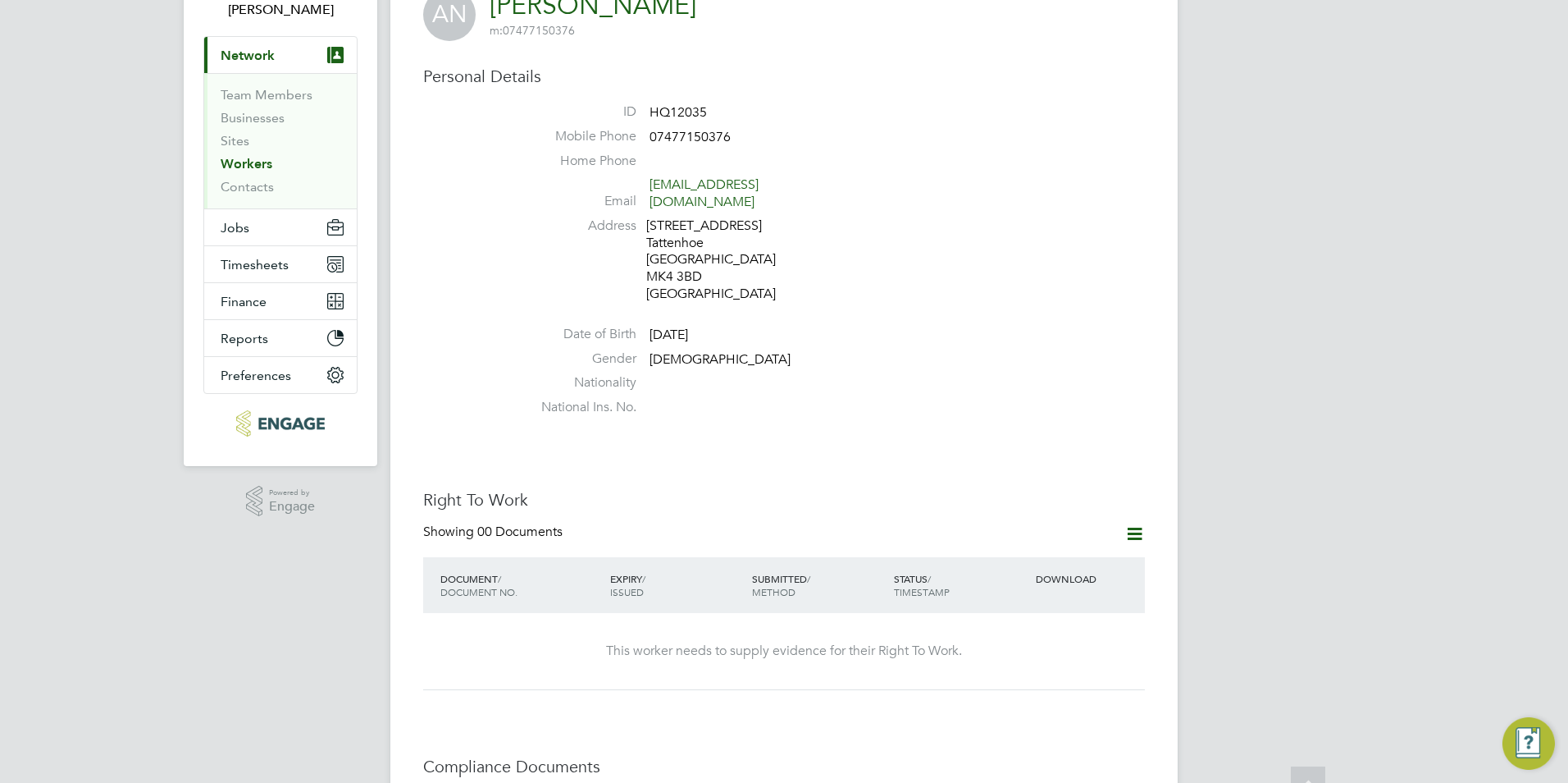
scroll to position [410, 0]
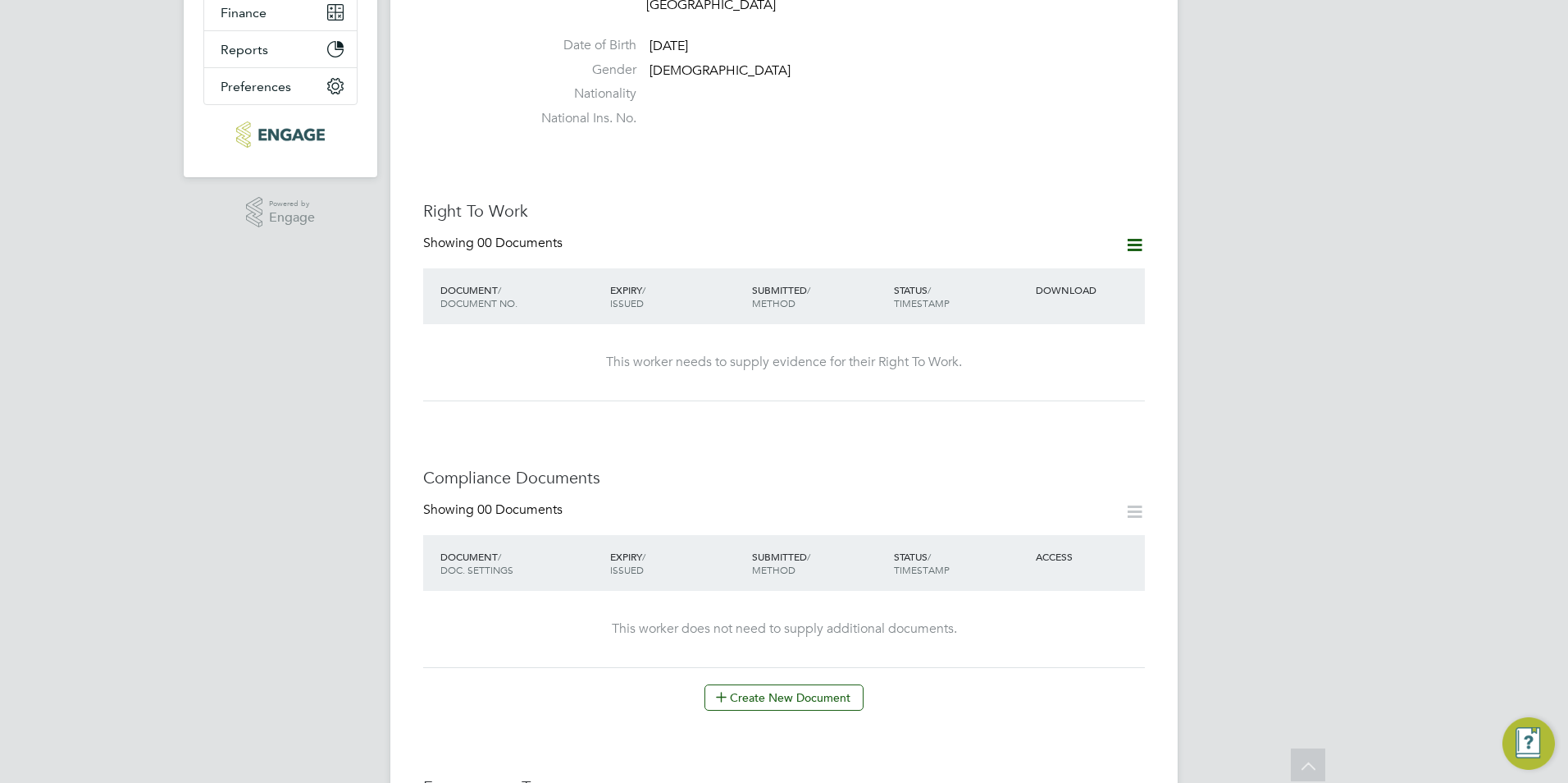
click at [1136, 234] on icon at bounding box center [1134, 244] width 20 height 20
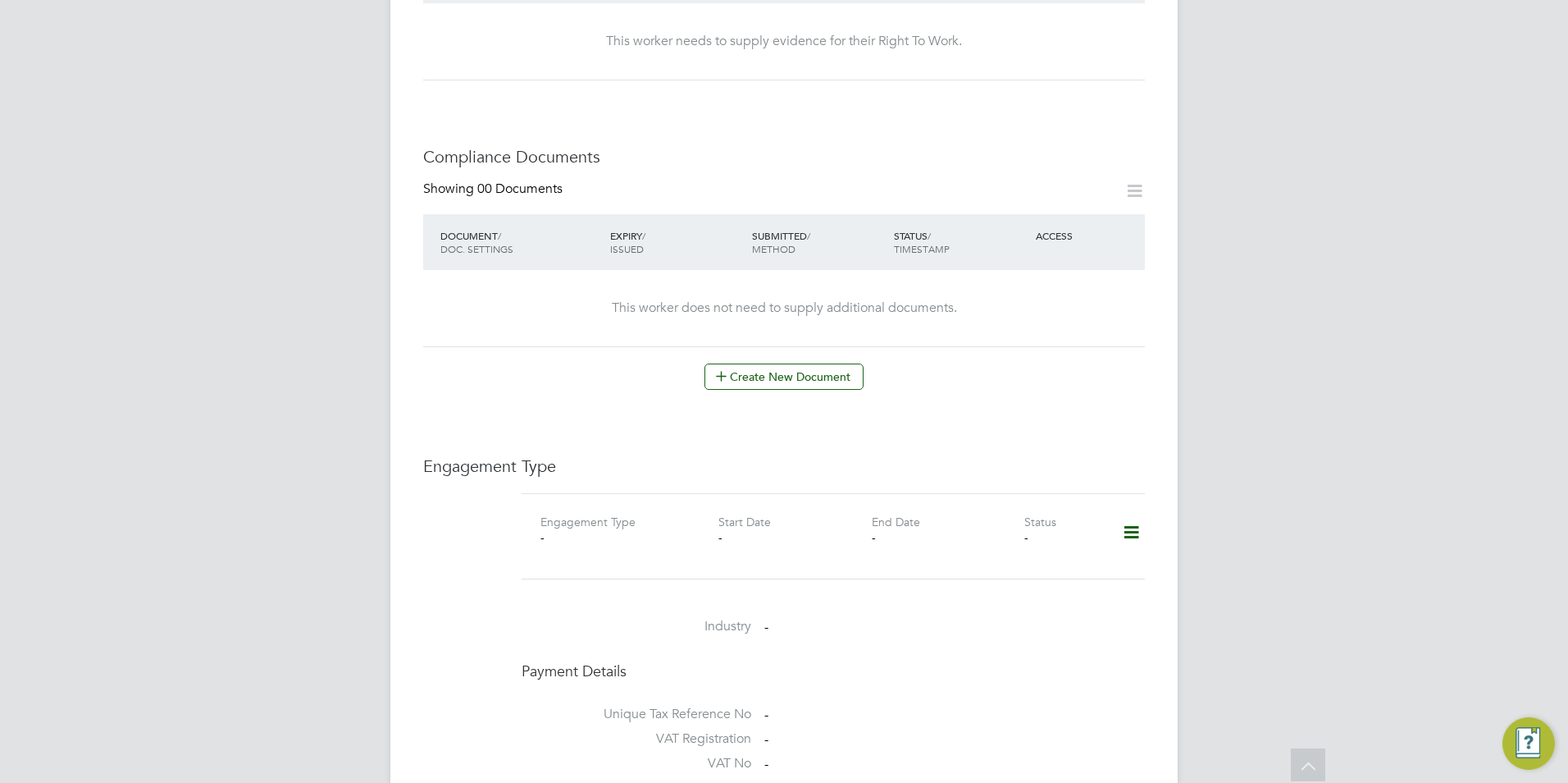
scroll to position [738, 0]
click at [1135, 510] on icon at bounding box center [1131, 524] width 28 height 37
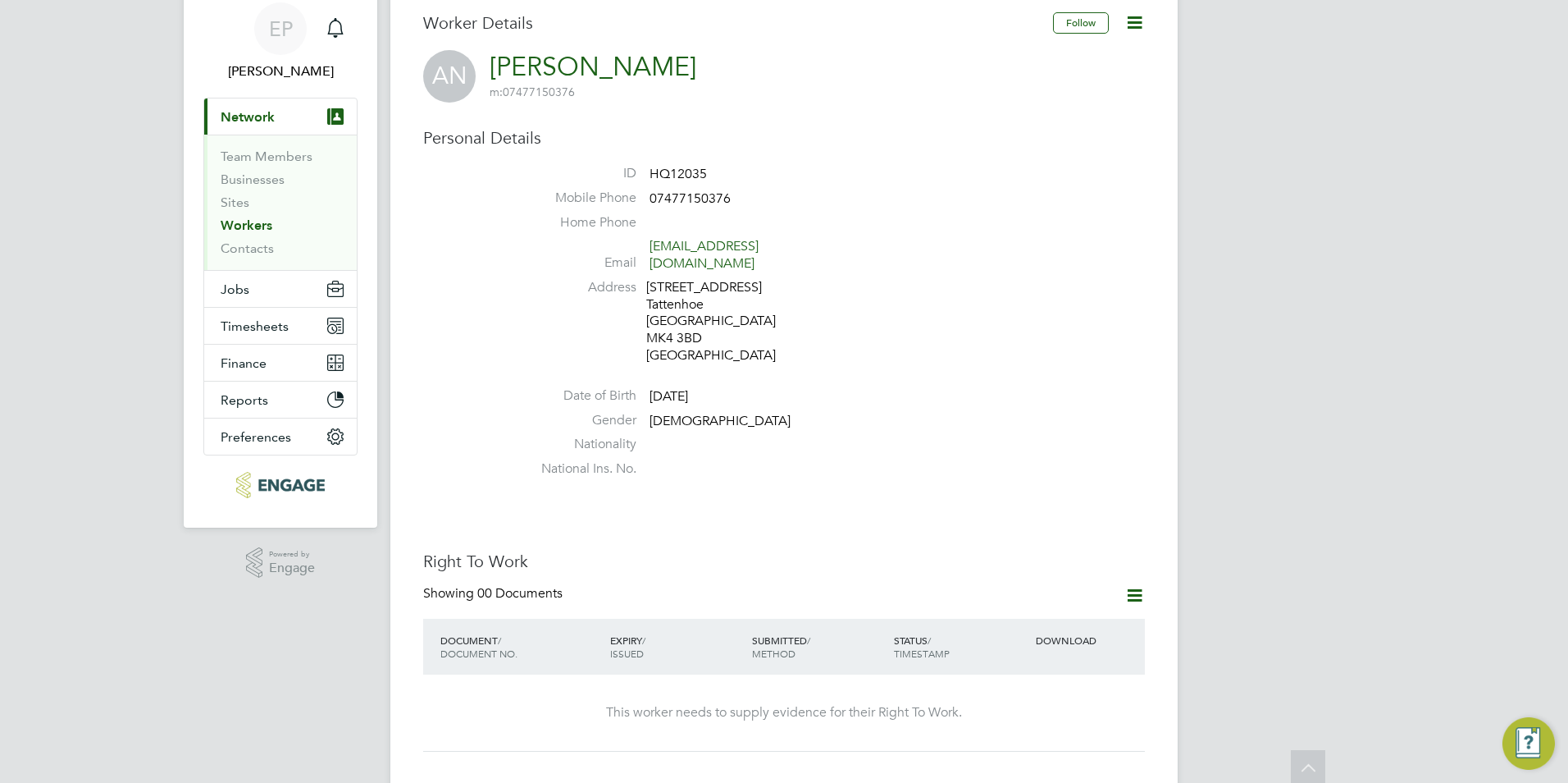
scroll to position [0, 0]
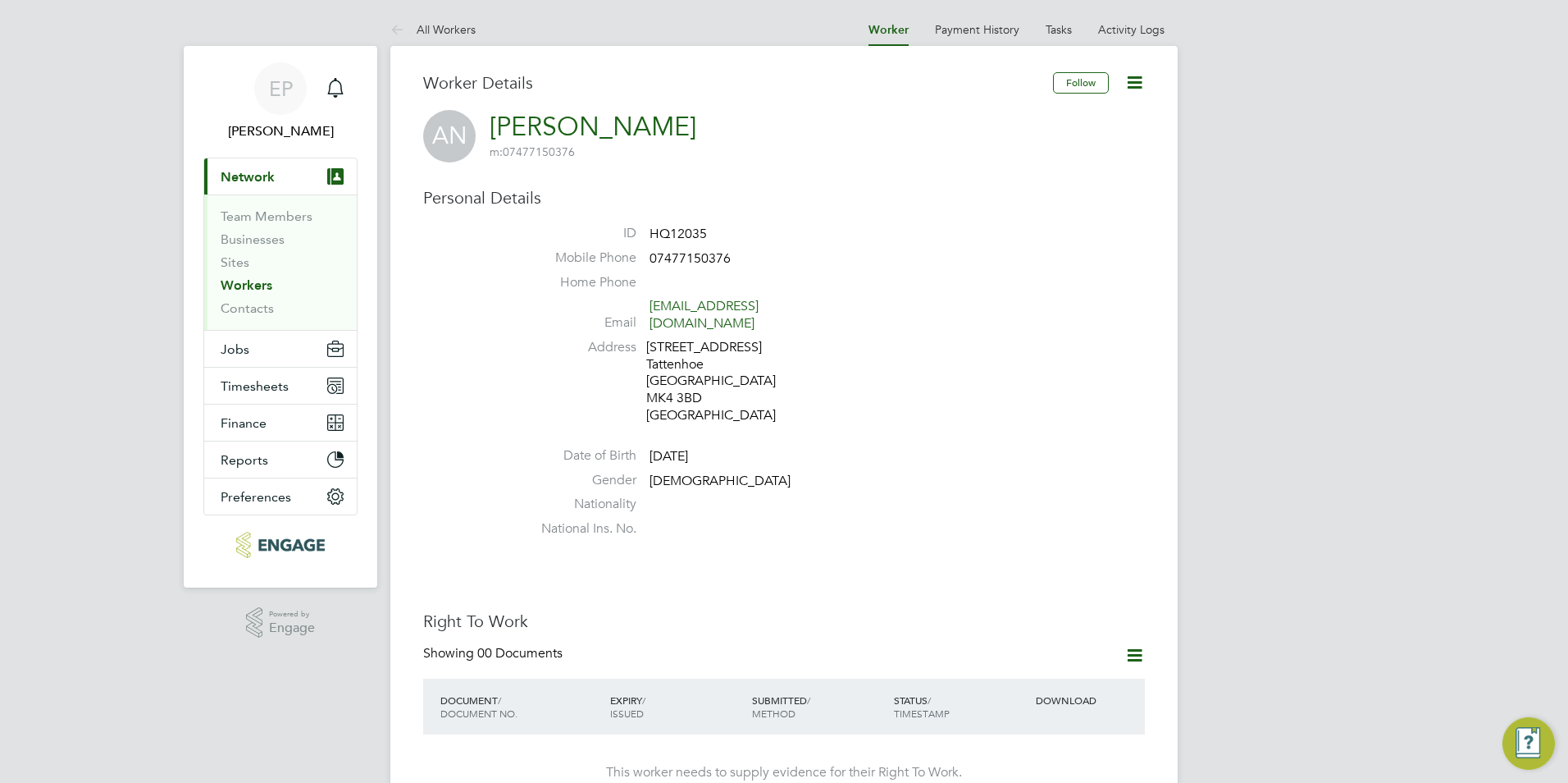
click at [266, 283] on link "Workers" at bounding box center [246, 284] width 52 height 15
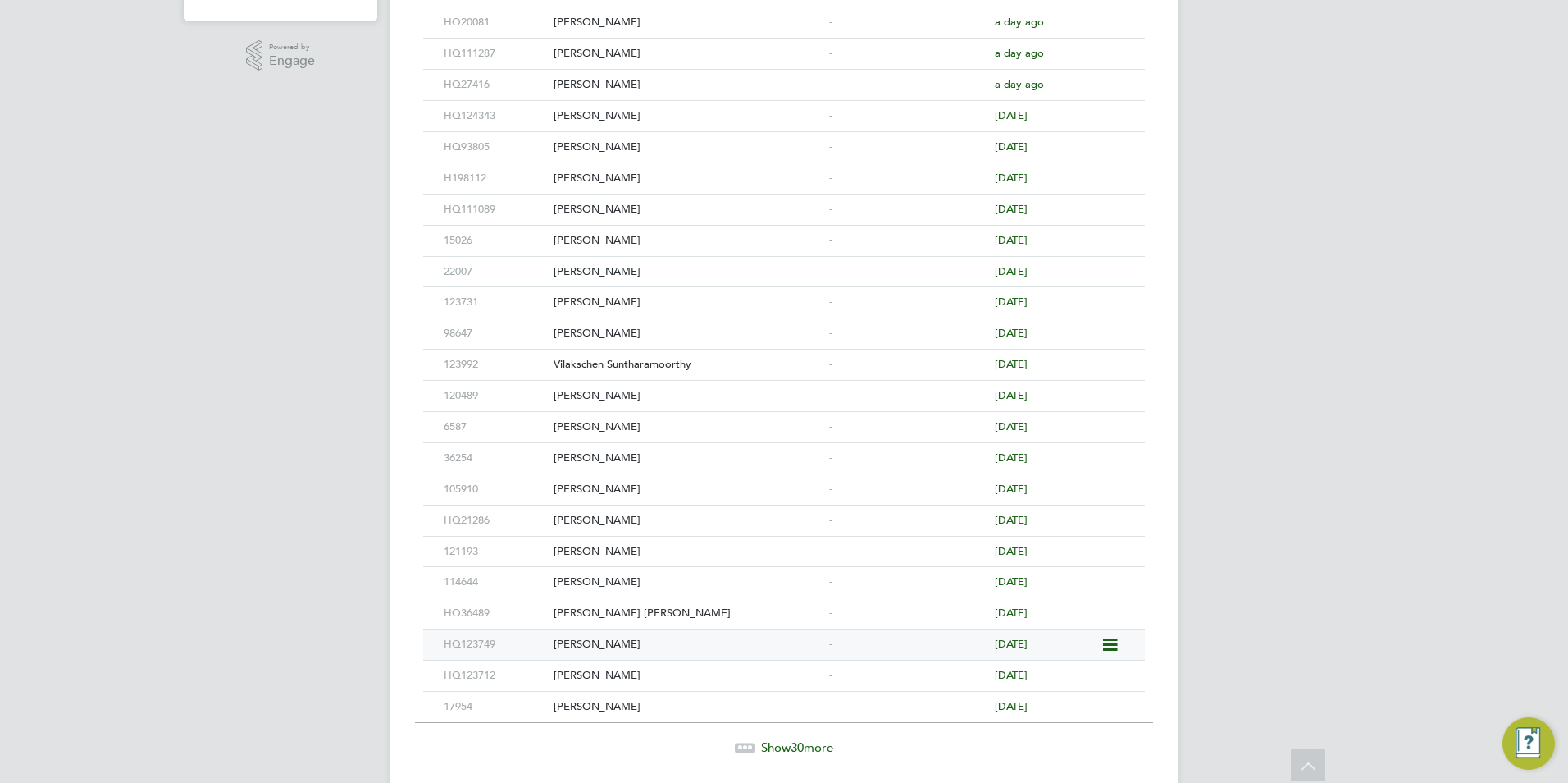
scroll to position [574, 0]
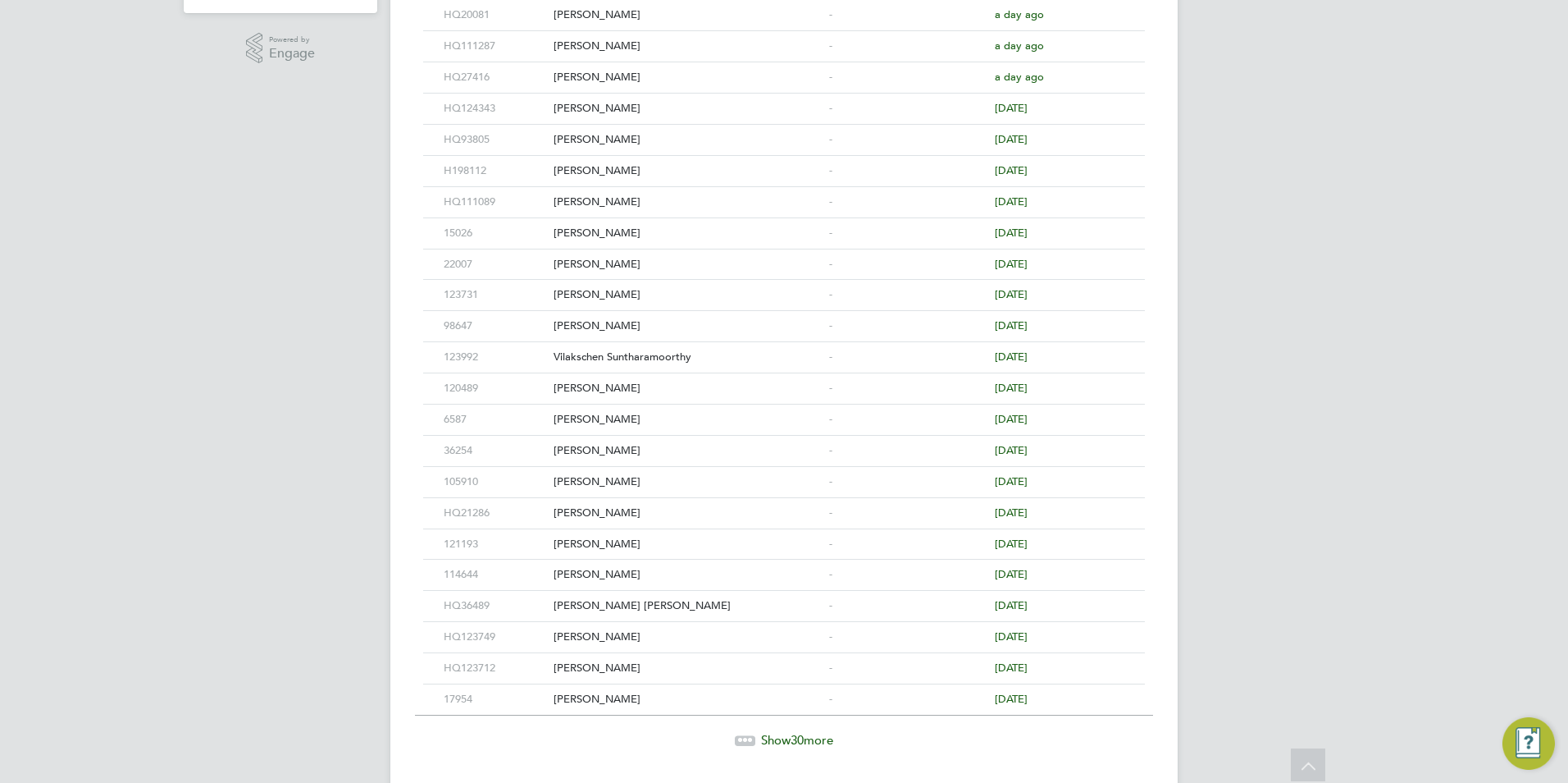
click at [767, 747] on div "Show 30 more" at bounding box center [784, 740] width 738 height 16
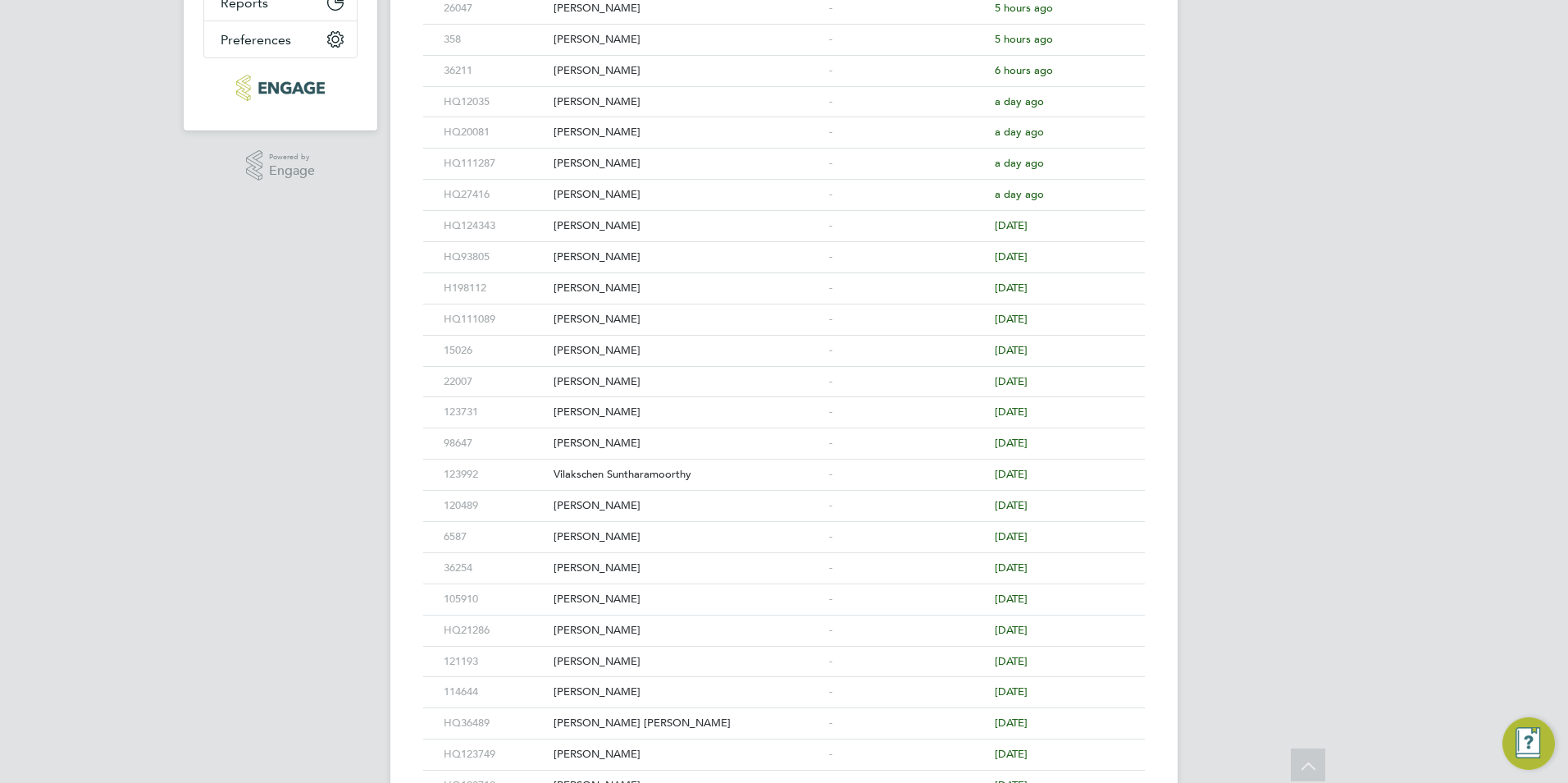
scroll to position [0, 0]
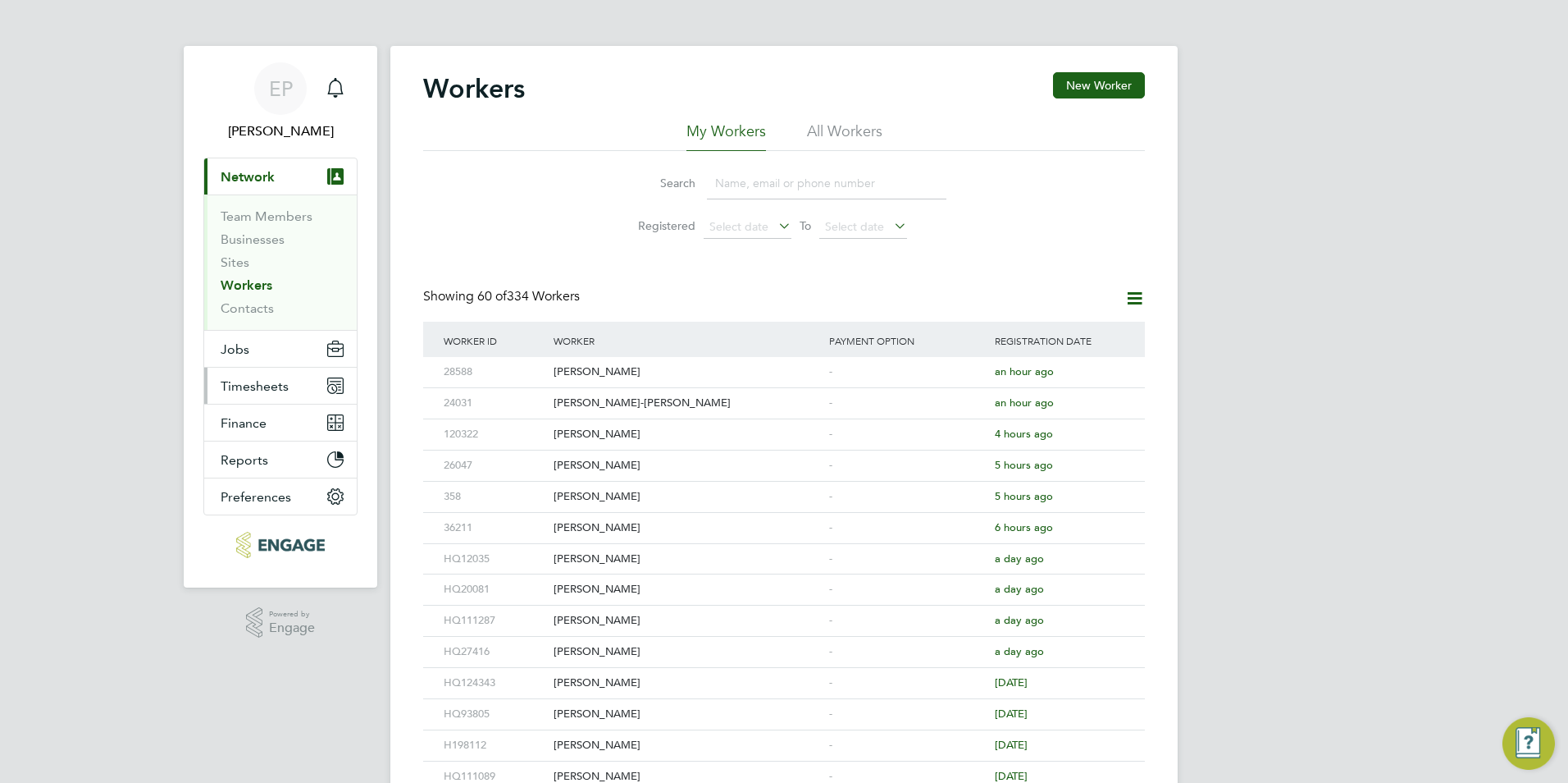
click at [278, 373] on button "Timesheets" at bounding box center [280, 386] width 152 height 36
click at [303, 382] on button "Timesheets" at bounding box center [280, 386] width 152 height 36
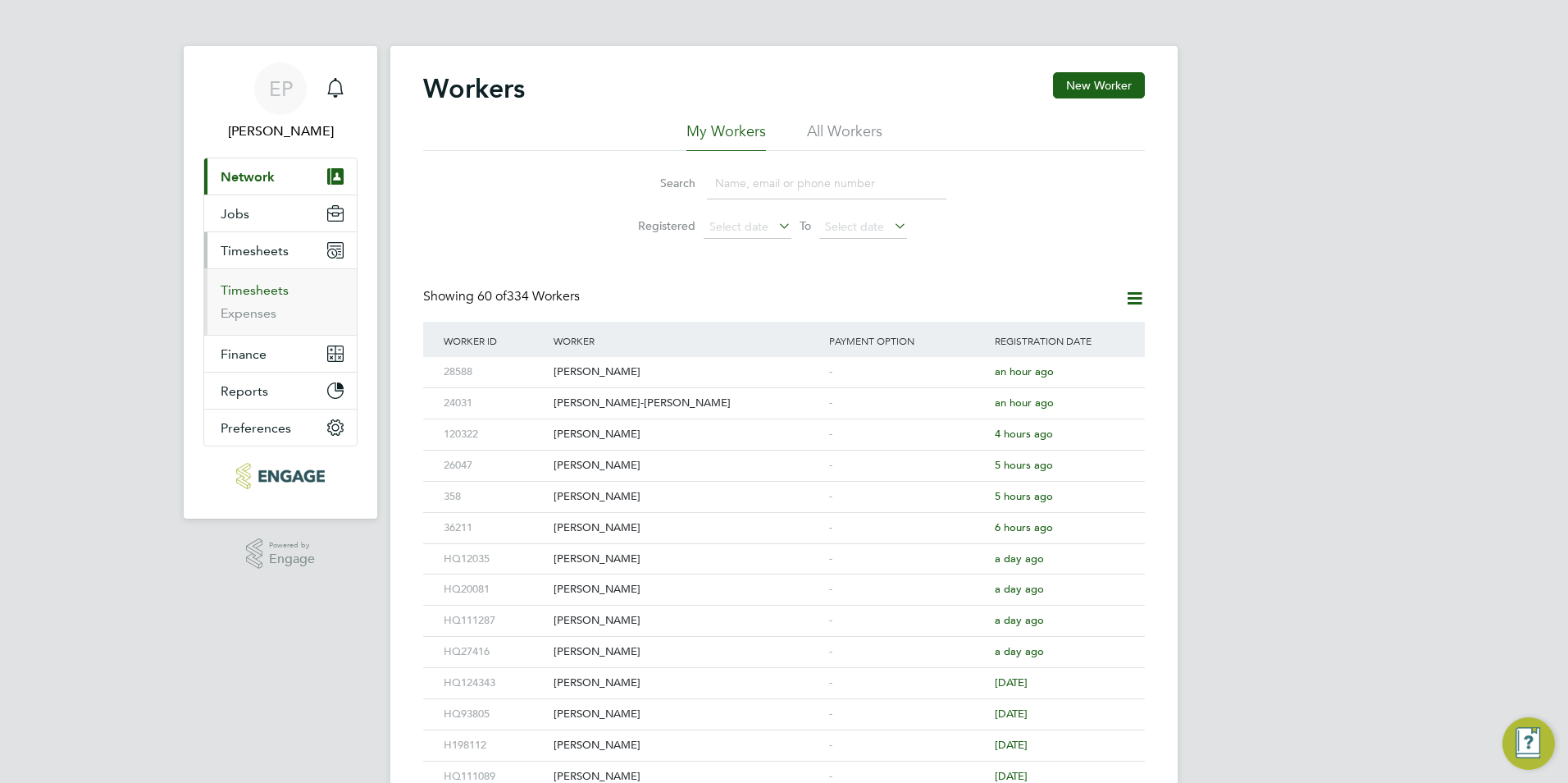
click at [263, 297] on link "Timesheets" at bounding box center [254, 290] width 68 height 15
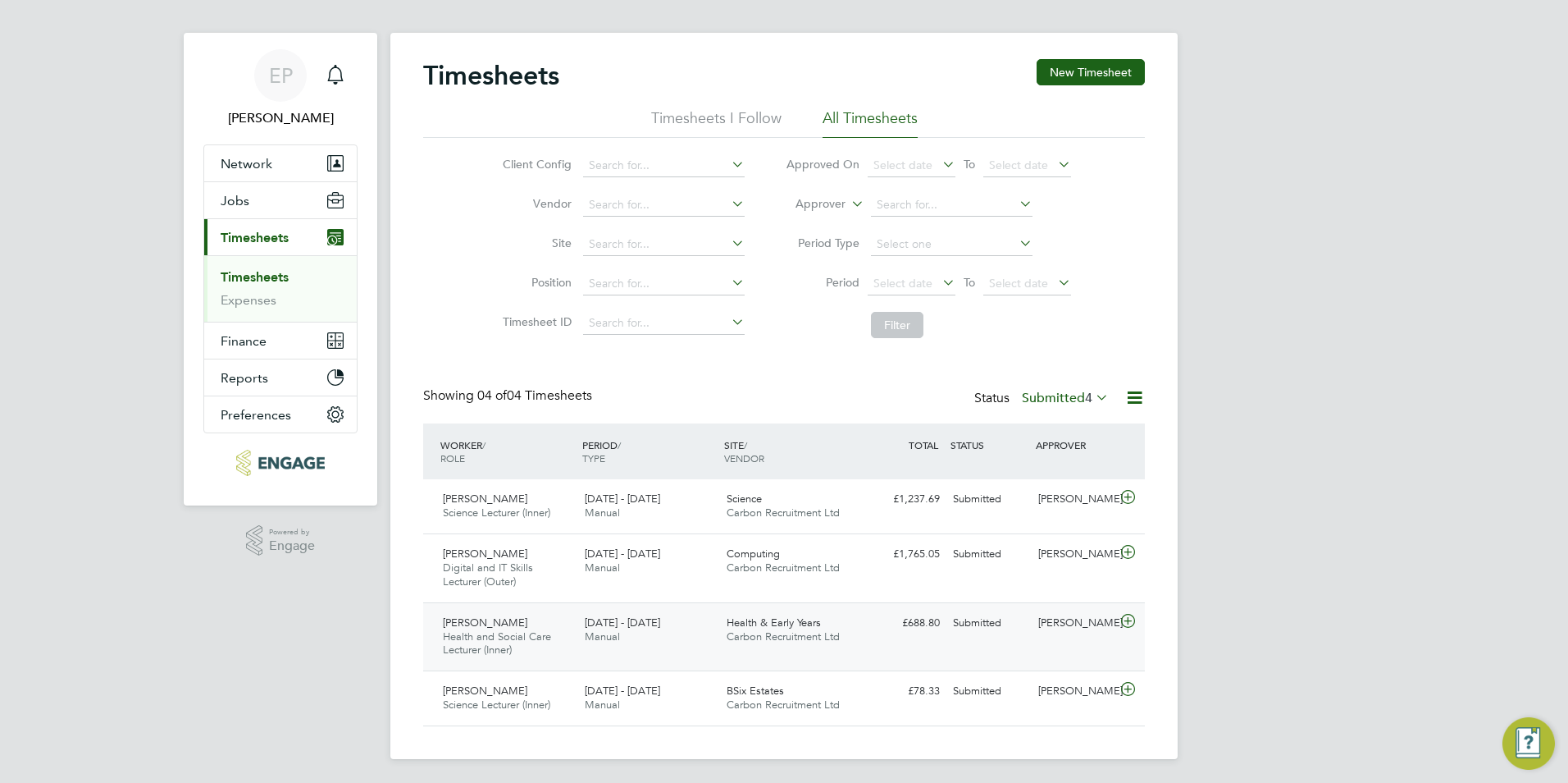
scroll to position [15, 0]
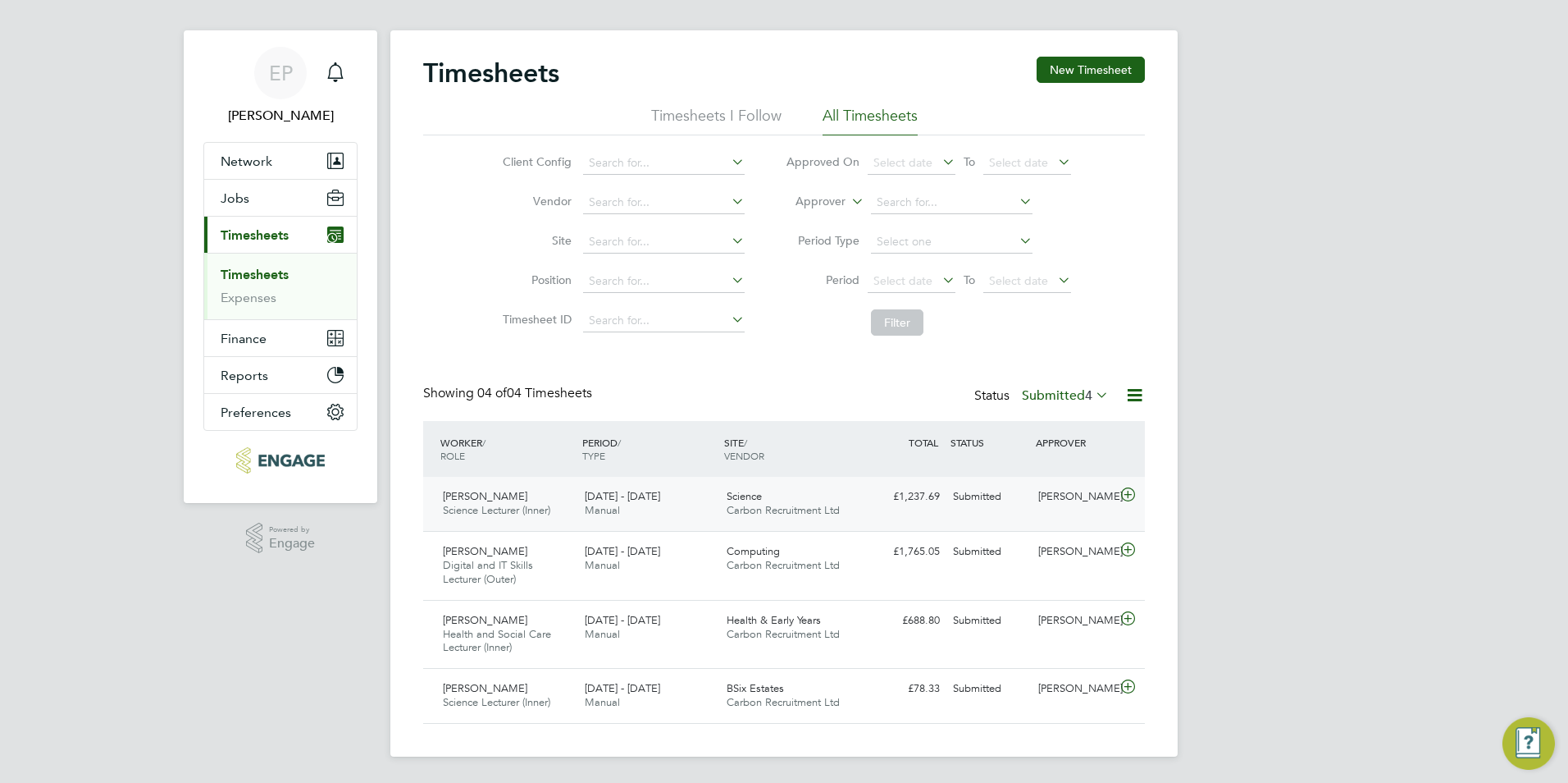
click at [619, 509] on span "Manual" at bounding box center [602, 510] width 36 height 14
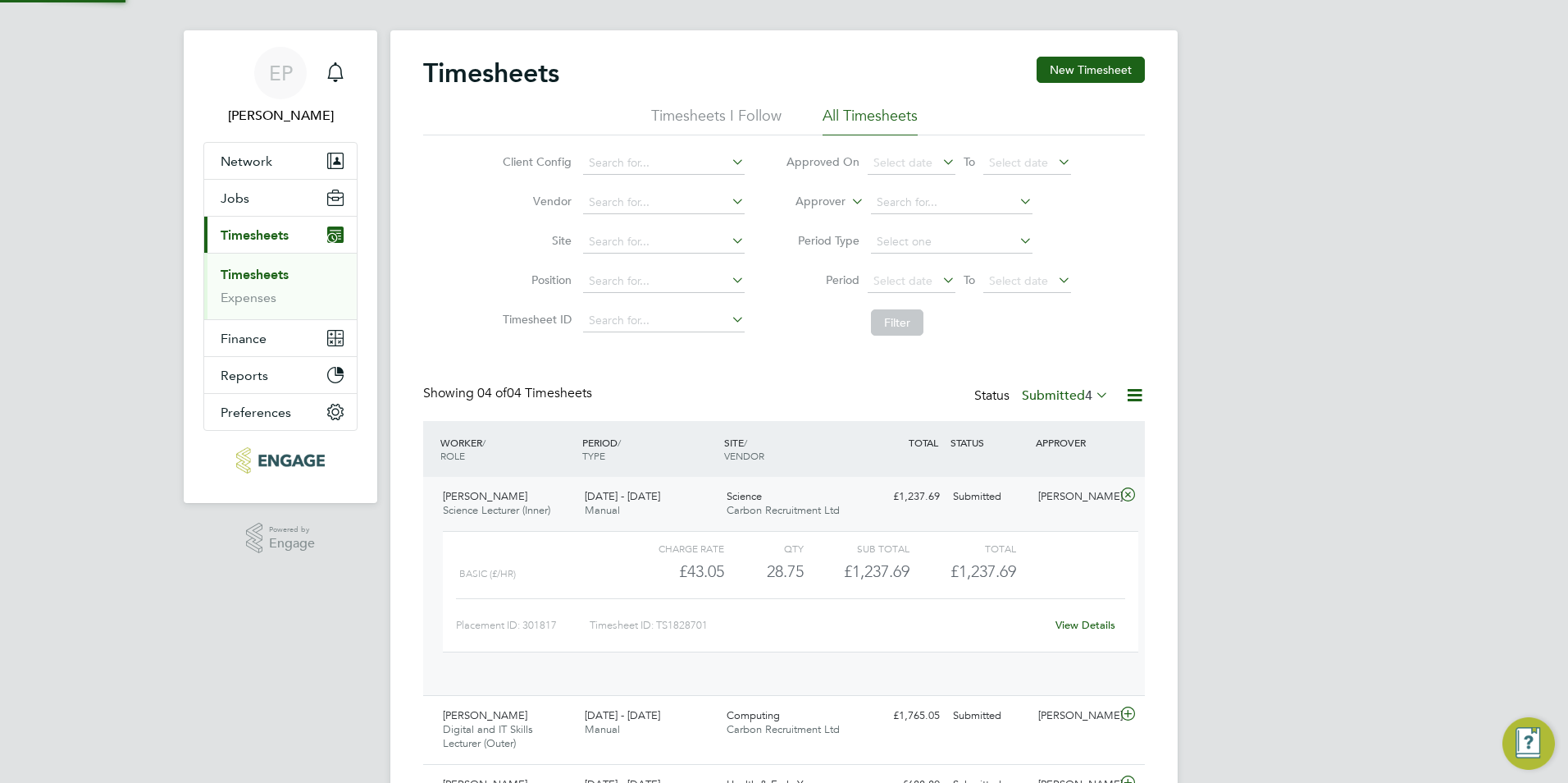
scroll to position [28, 159]
click at [1092, 396] on icon at bounding box center [1092, 394] width 0 height 23
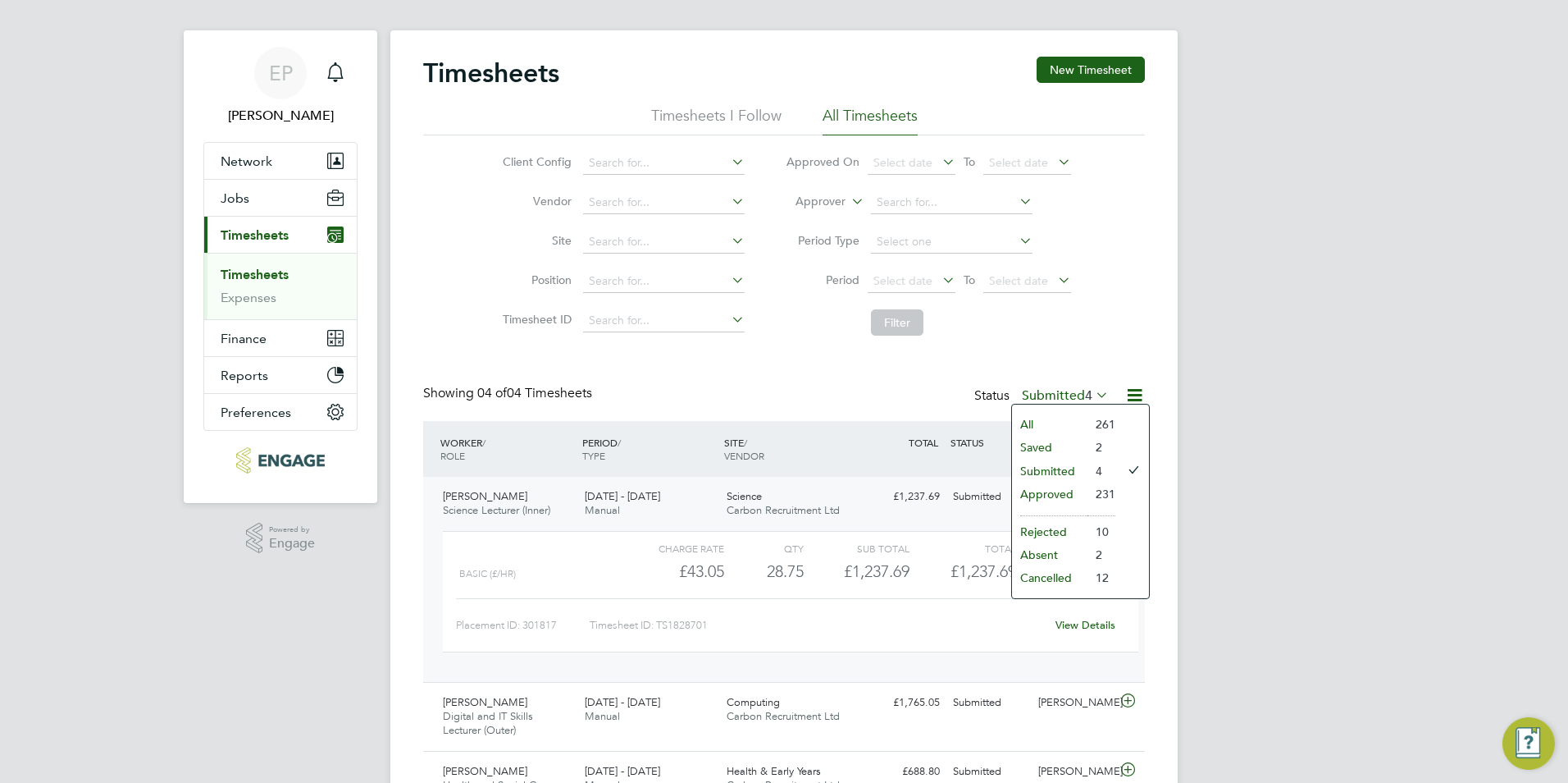
click at [1460, 219] on div "EP Emma Procter Notifications Applications: Network Team Members Businesses Sit…" at bounding box center [784, 458] width 1568 height 949
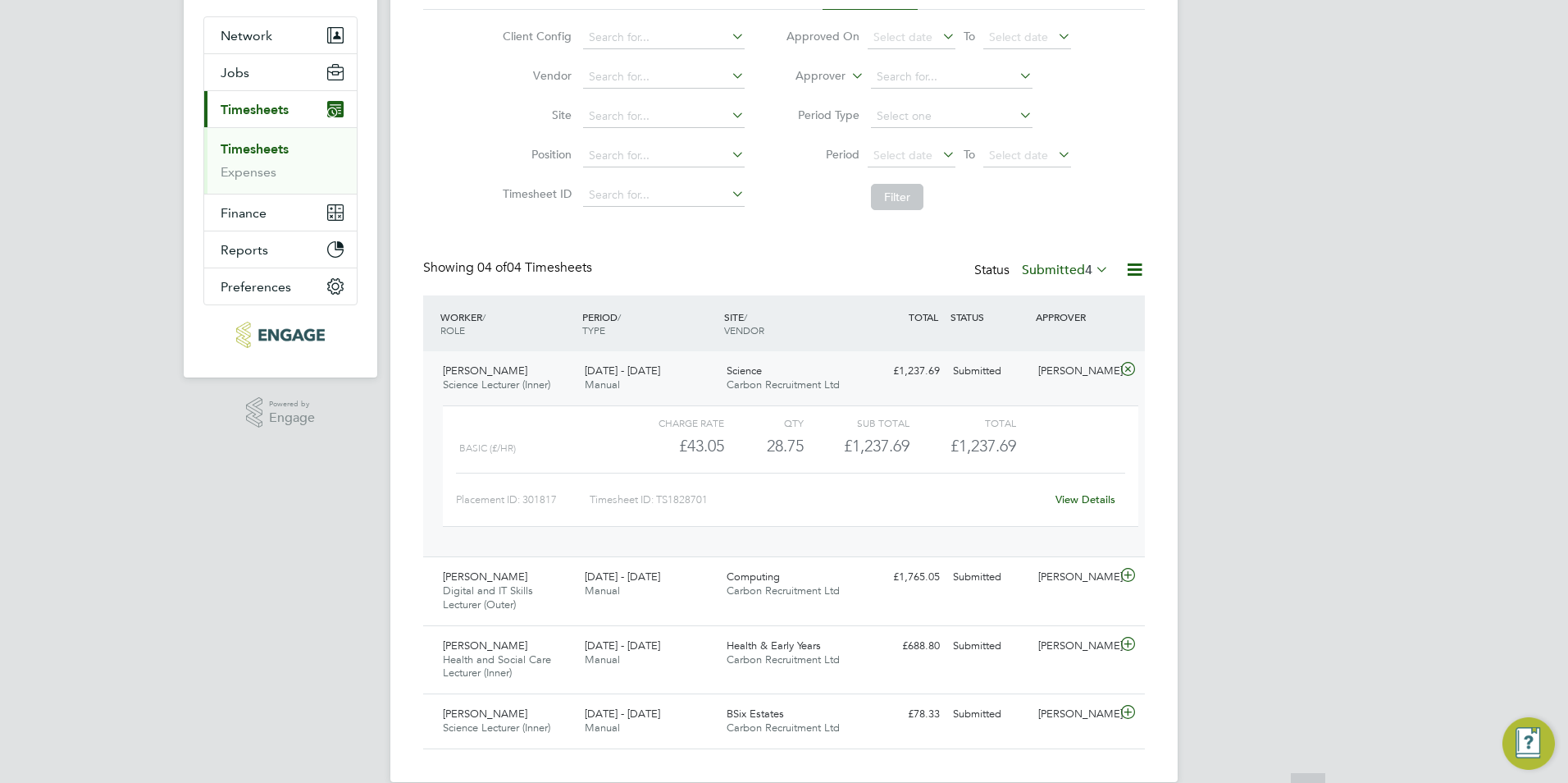
scroll to position [167, 0]
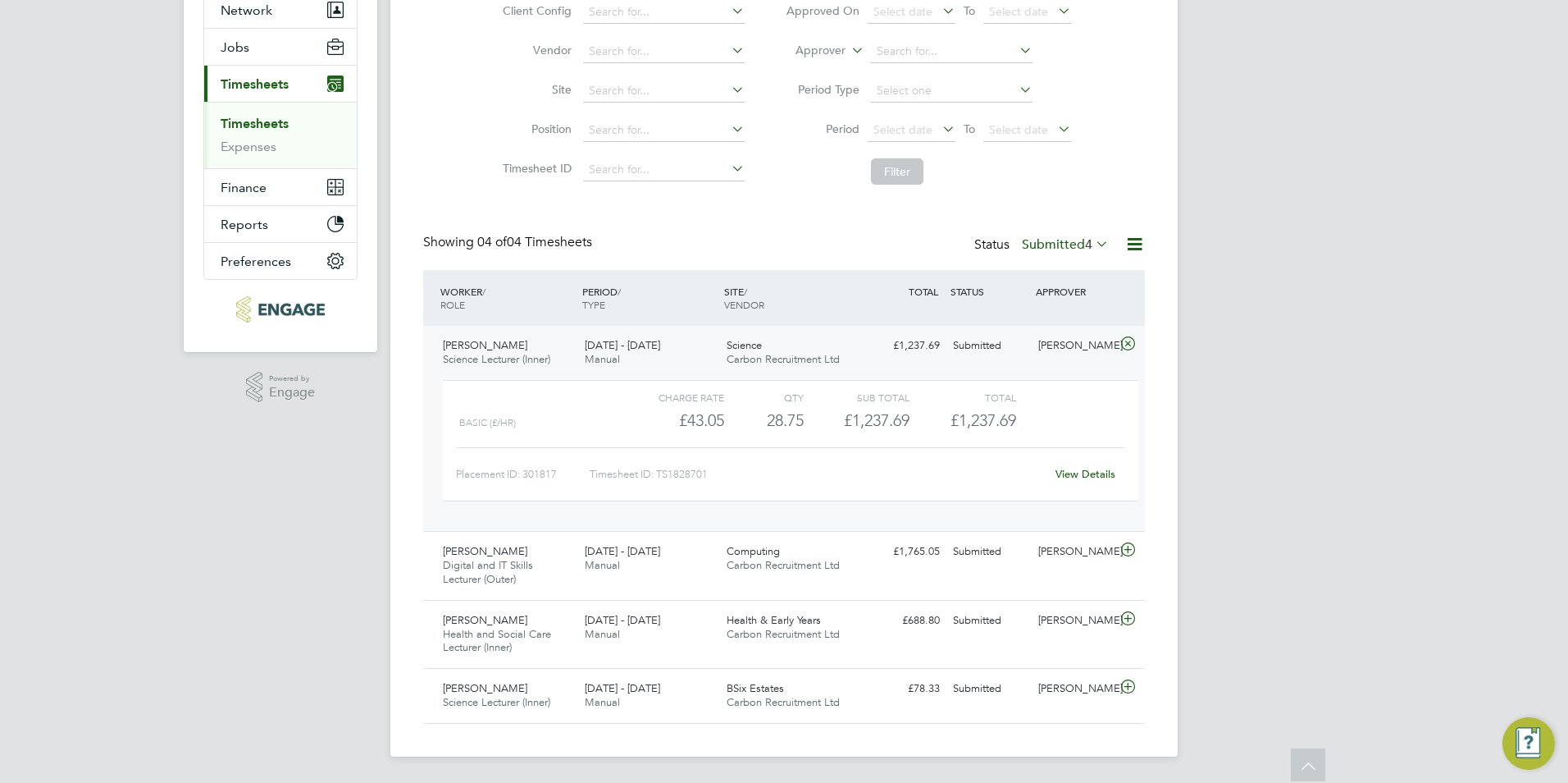
click at [1126, 242] on icon at bounding box center [1134, 243] width 20 height 20
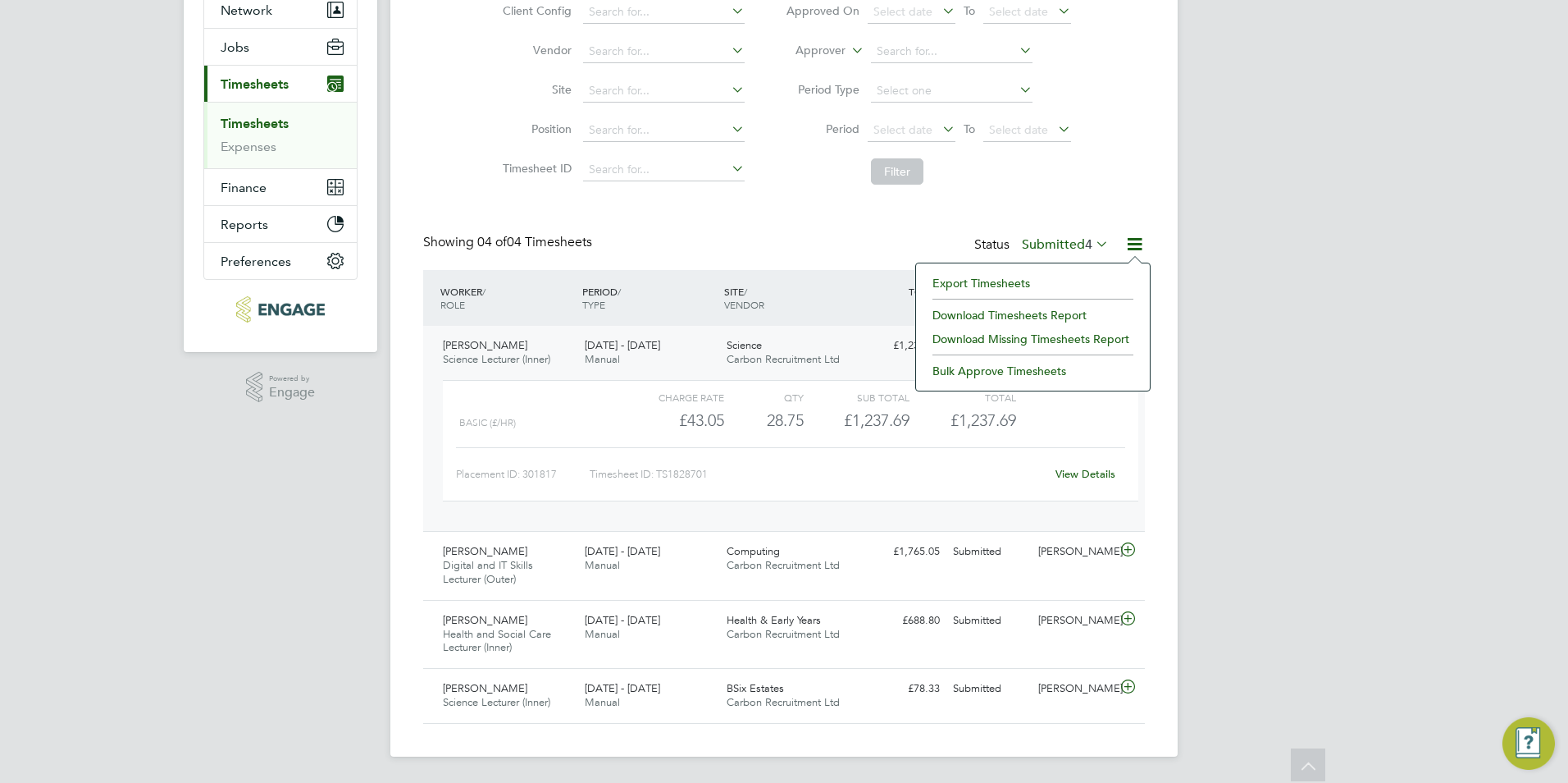
click at [1238, 233] on div "EP Emma Procter Notifications Applications: Network Team Members Businesses Sit…" at bounding box center [784, 307] width 1568 height 949
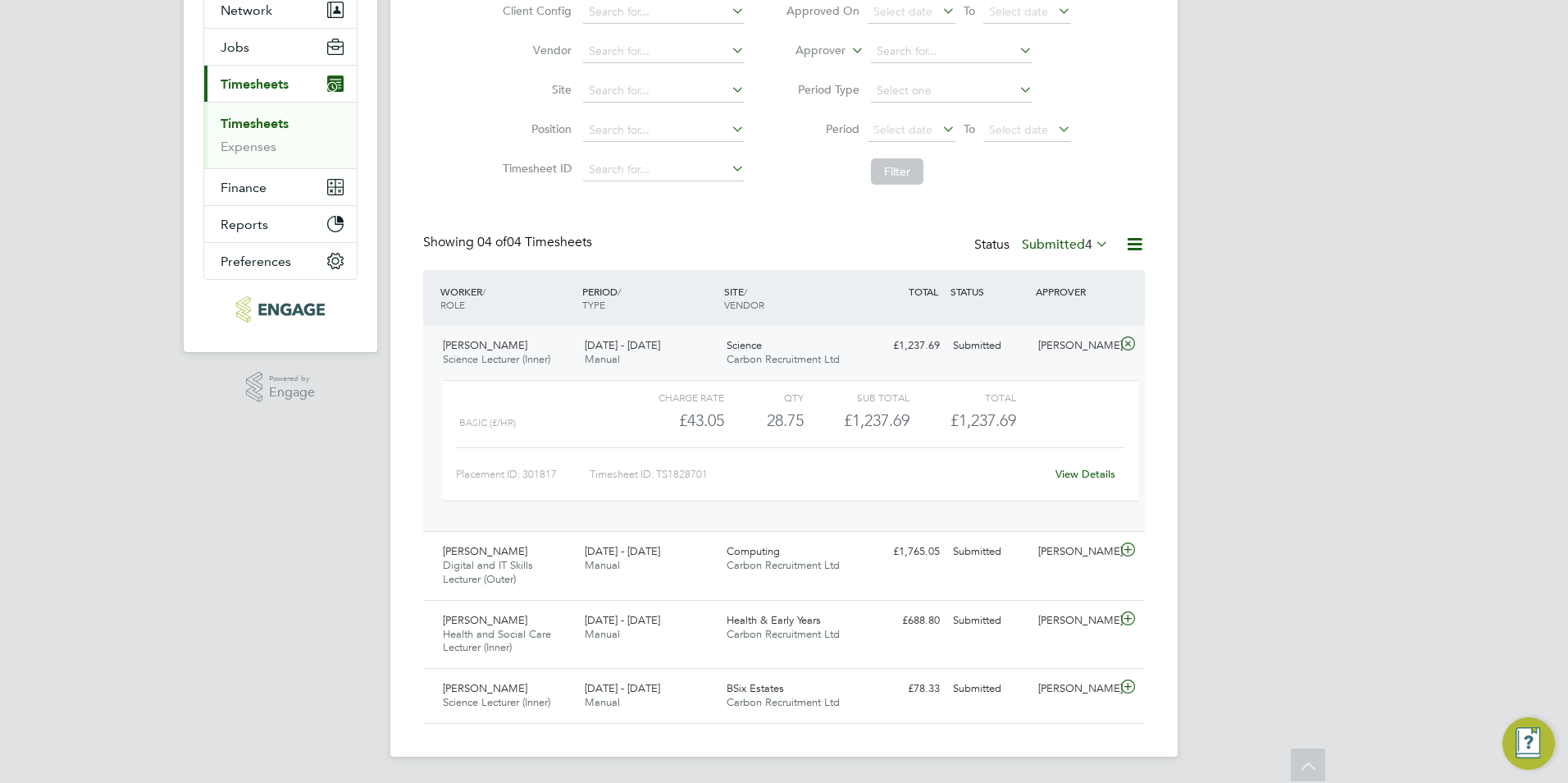
click at [1139, 238] on icon at bounding box center [1134, 243] width 20 height 20
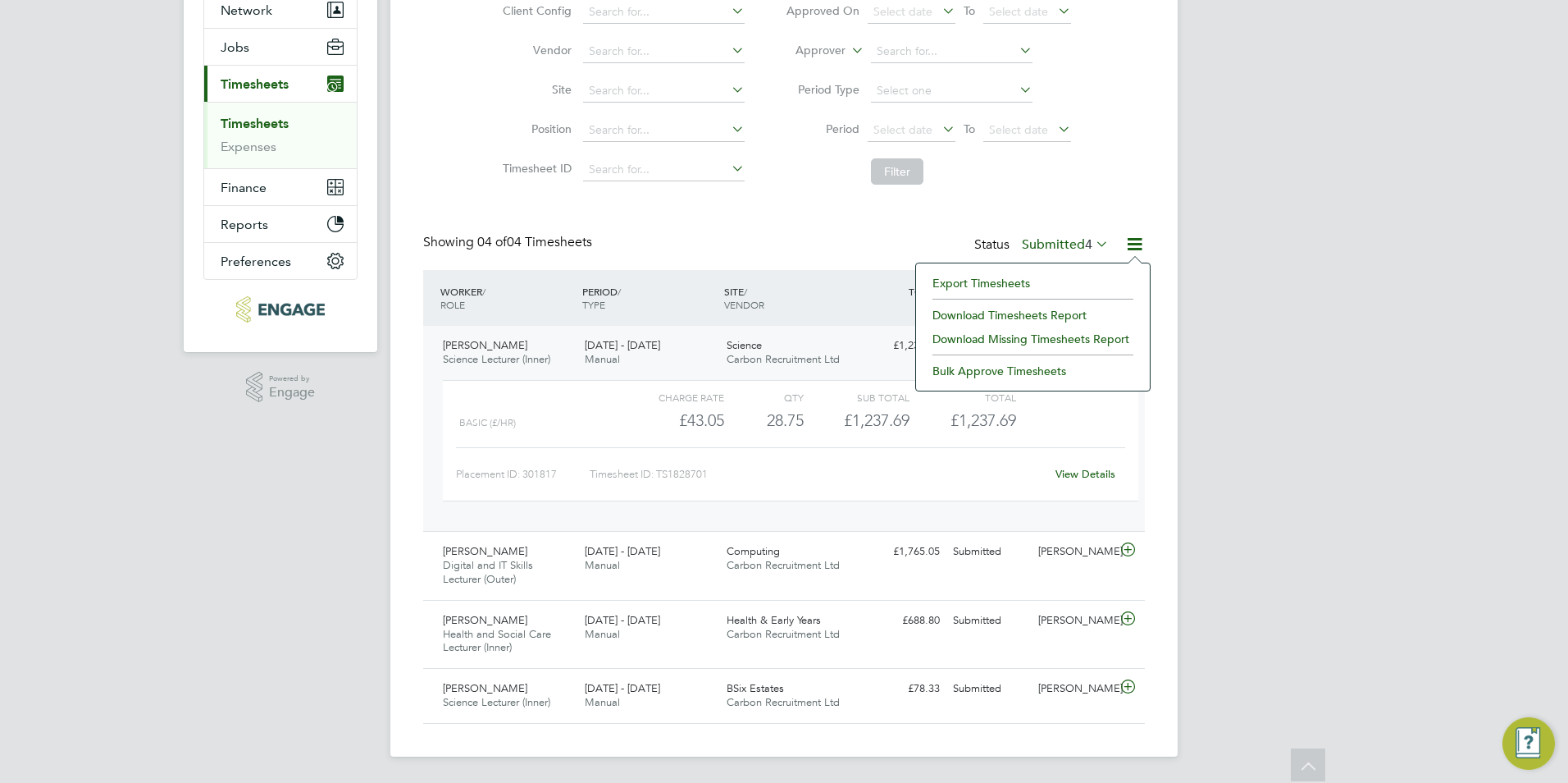
click at [1269, 237] on div "EP Emma Procter Notifications Applications: Network Team Members Businesses Sit…" at bounding box center [784, 307] width 1568 height 949
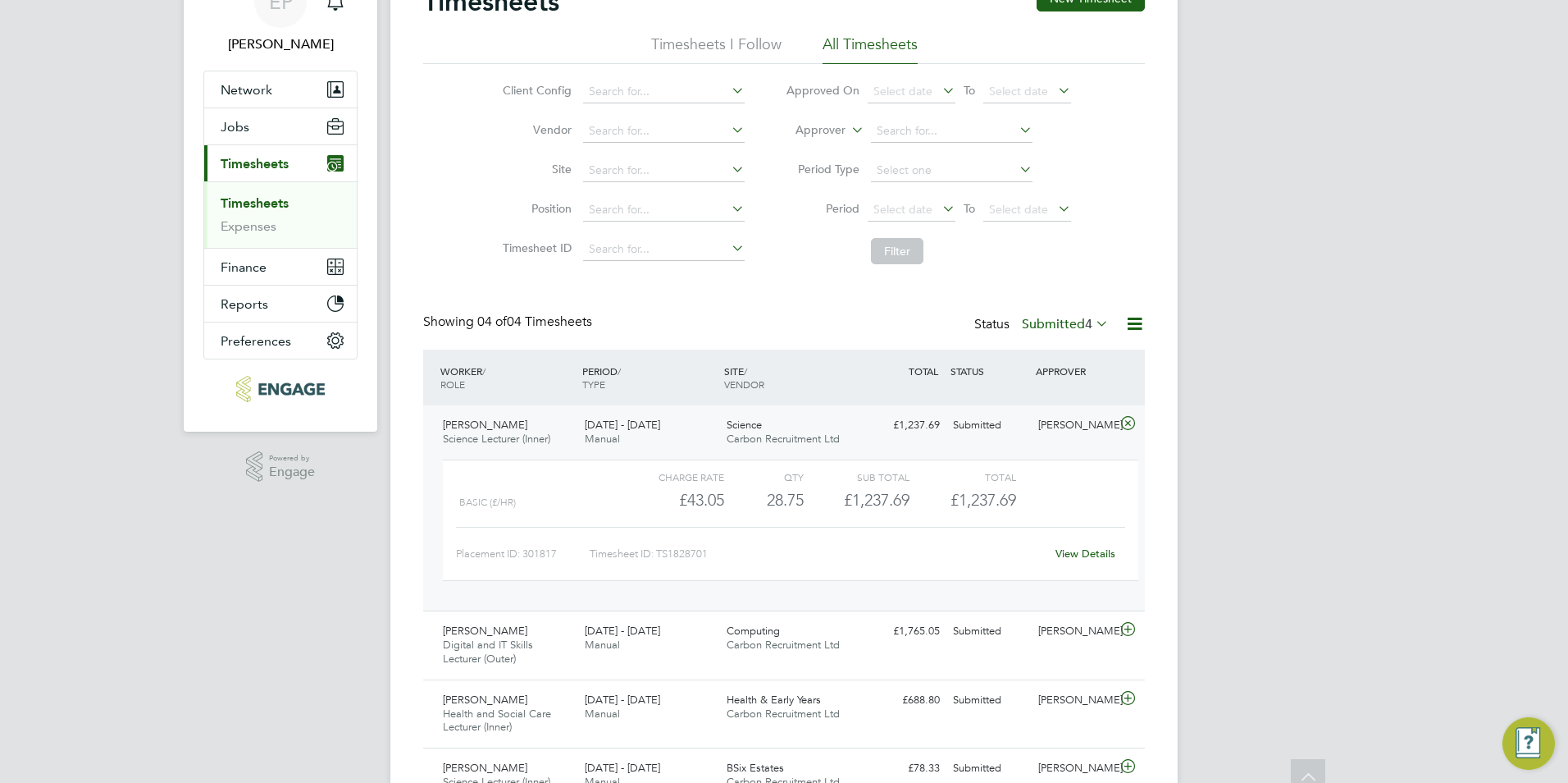
scroll to position [3, 0]
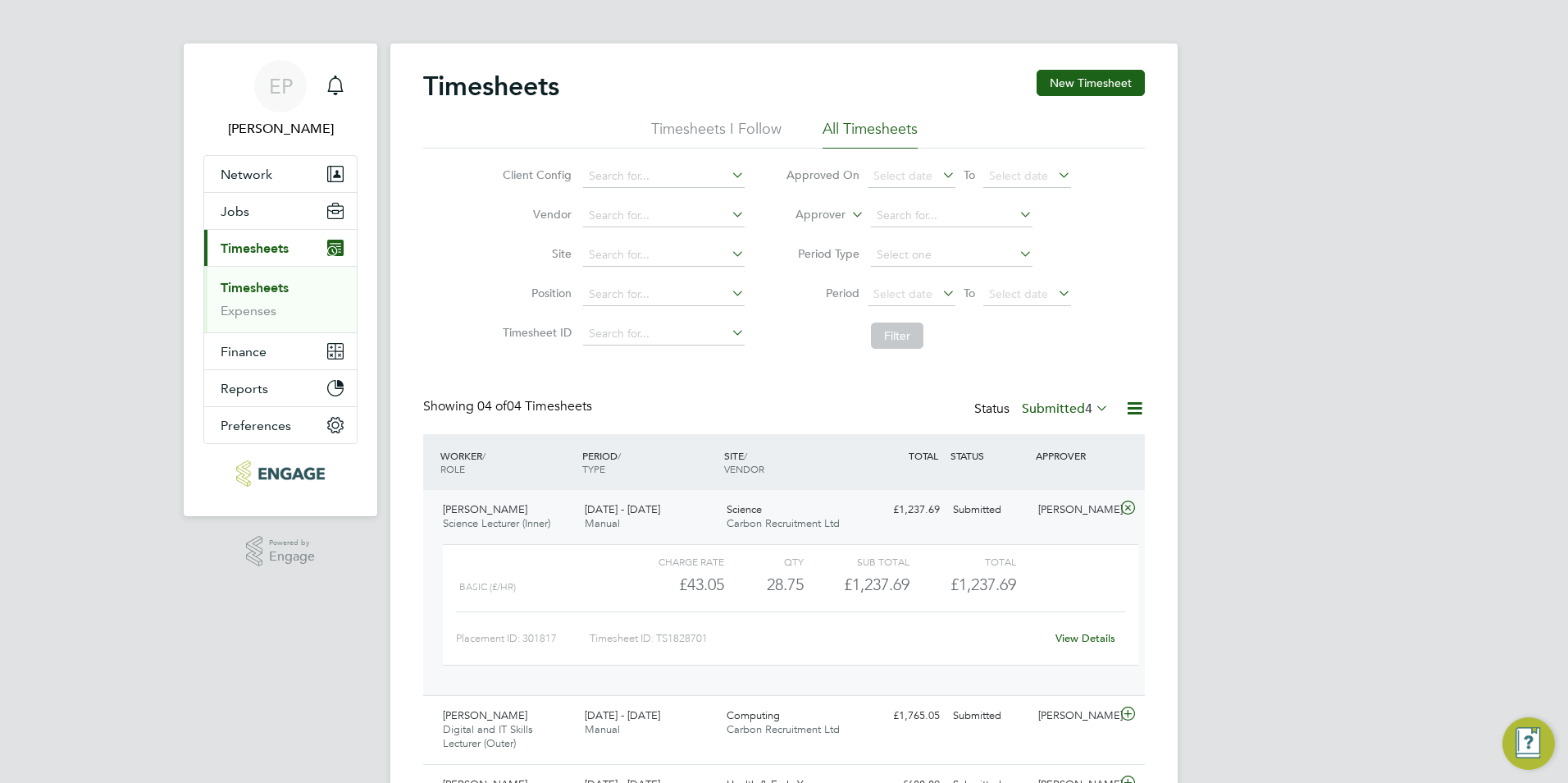
click at [1042, 406] on label "Submitted 4" at bounding box center [1064, 408] width 87 height 16
click at [1044, 406] on label "Submitted 4" at bounding box center [1064, 408] width 87 height 16
click at [1093, 496] on li "231" at bounding box center [1101, 507] width 28 height 23
click at [1086, 414] on span "4" at bounding box center [1089, 408] width 7 height 16
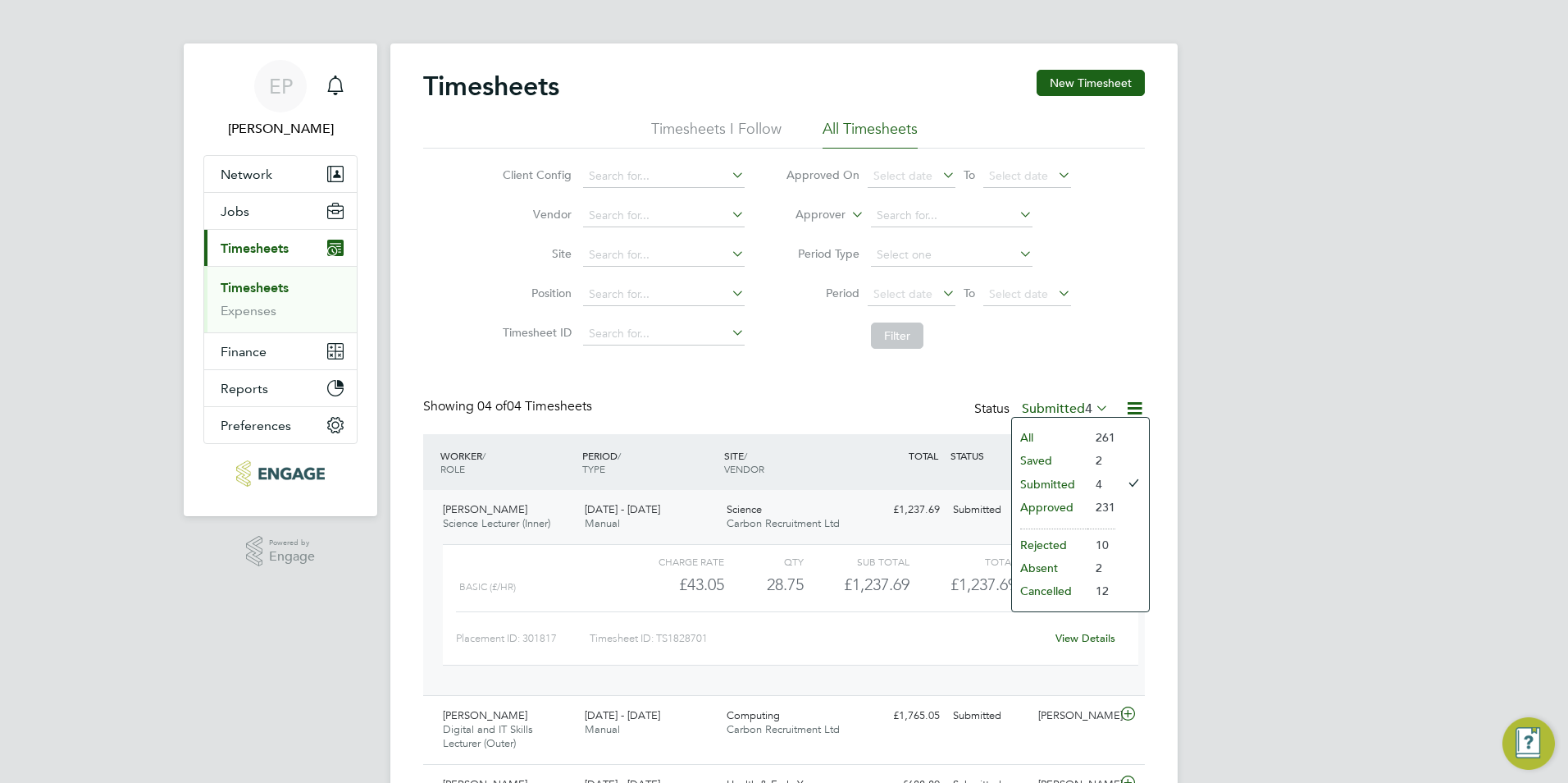
click at [1099, 504] on li "231" at bounding box center [1101, 507] width 28 height 23
click at [1076, 412] on label "Submitted 4" at bounding box center [1064, 408] width 87 height 16
click at [1080, 436] on li "All" at bounding box center [1050, 437] width 76 height 23
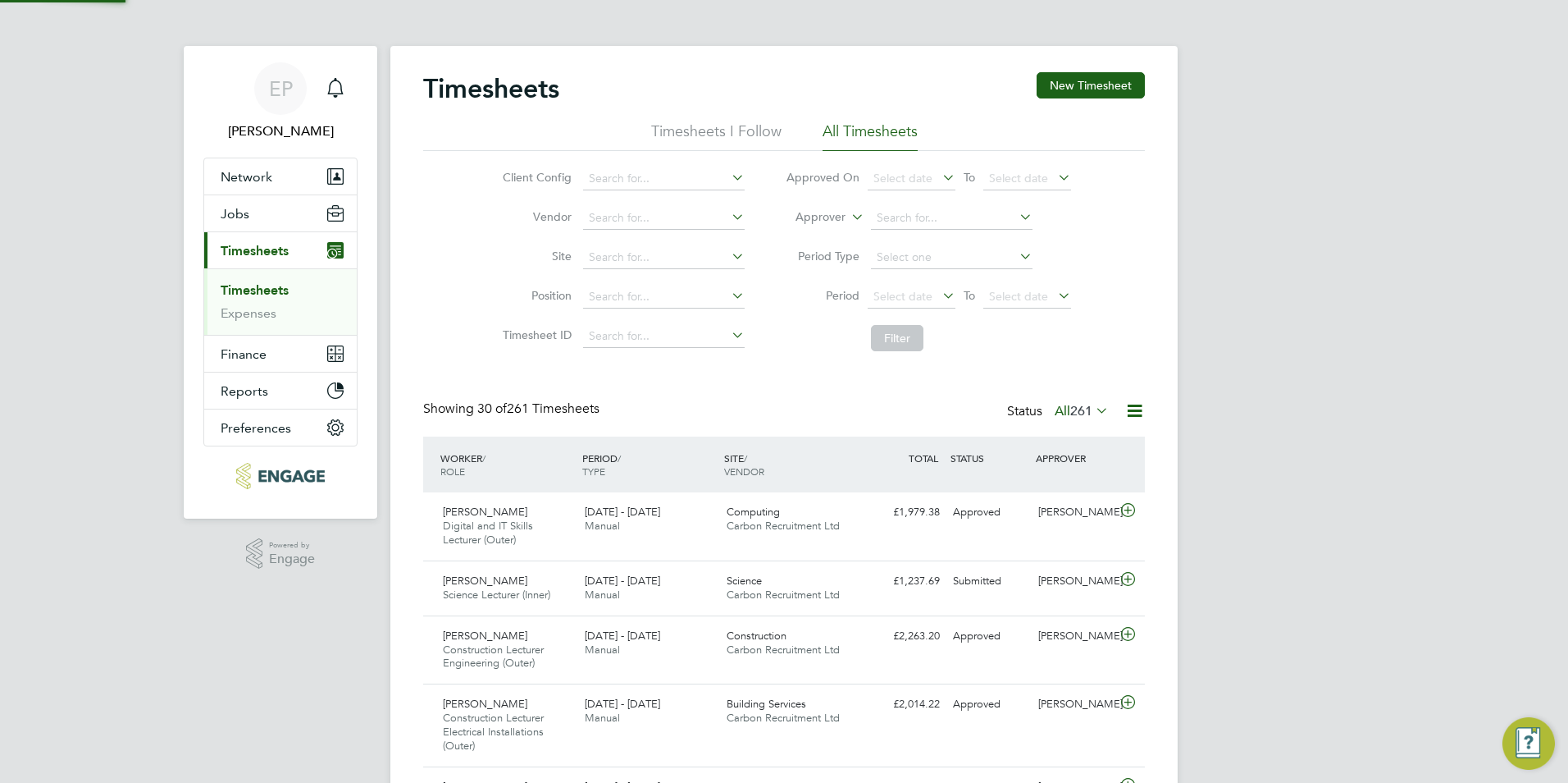
scroll to position [42, 143]
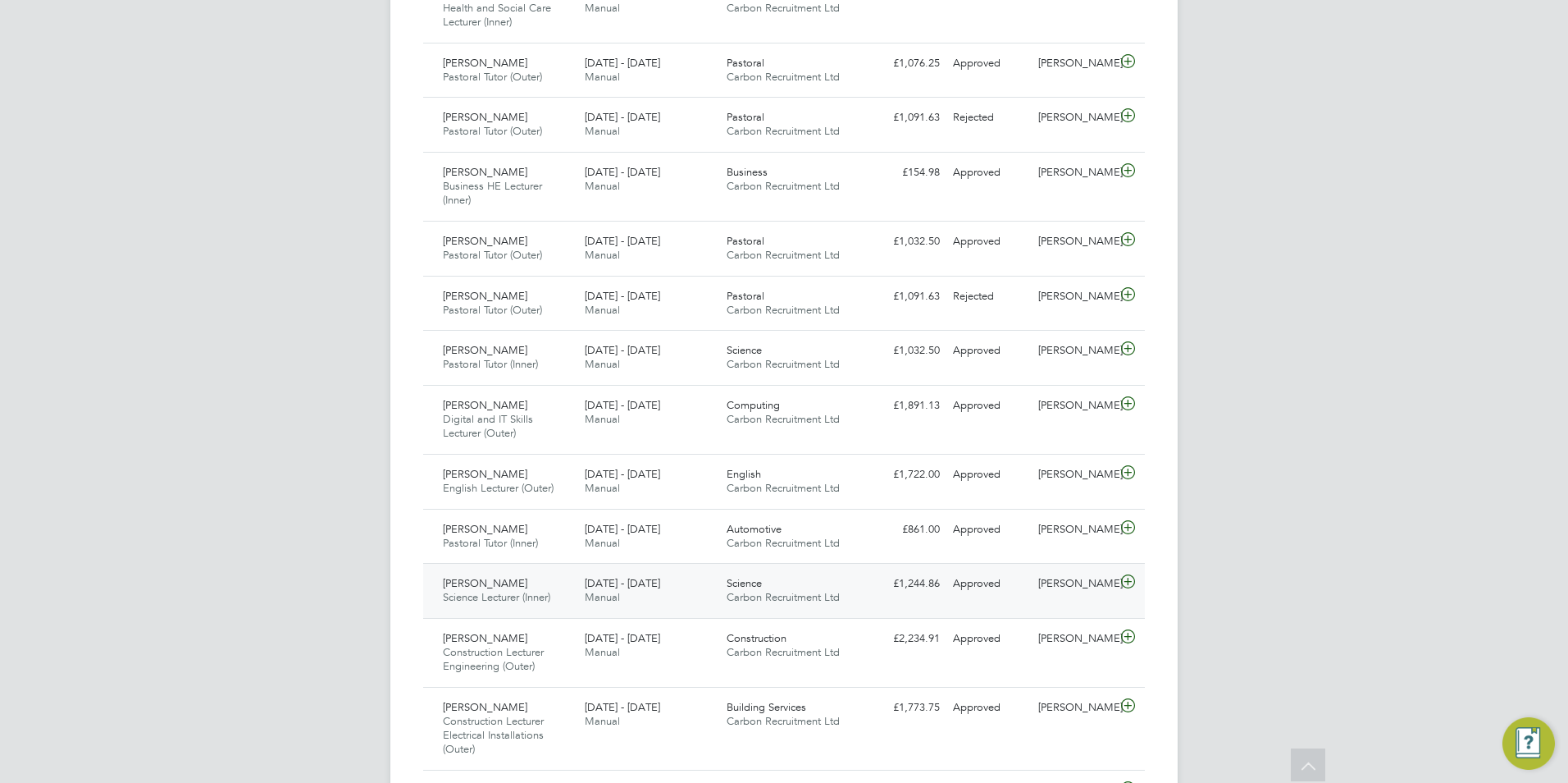
click at [1127, 587] on icon at bounding box center [1128, 582] width 20 height 13
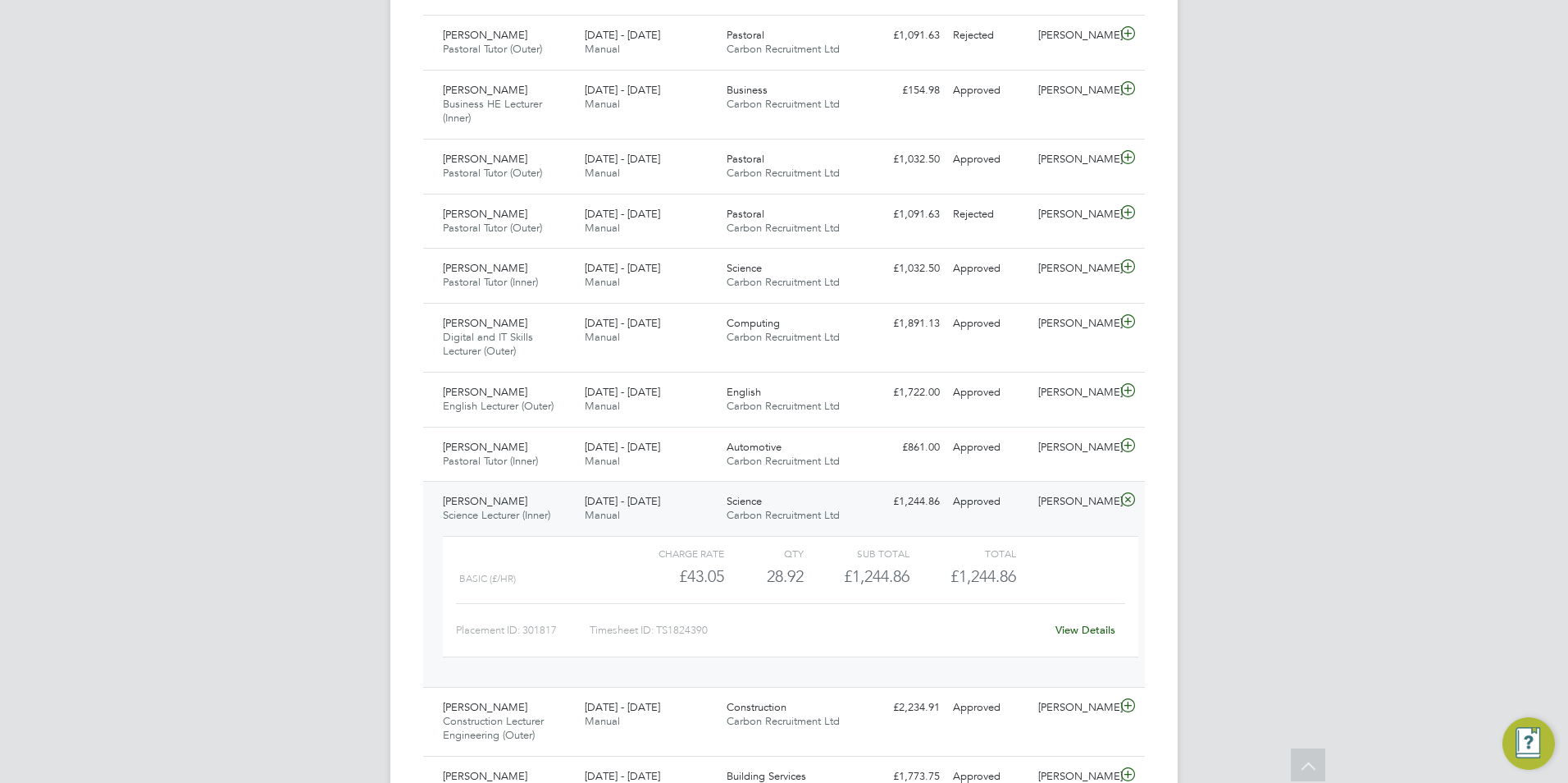
click at [1105, 627] on link "View Details" at bounding box center [1085, 629] width 60 height 14
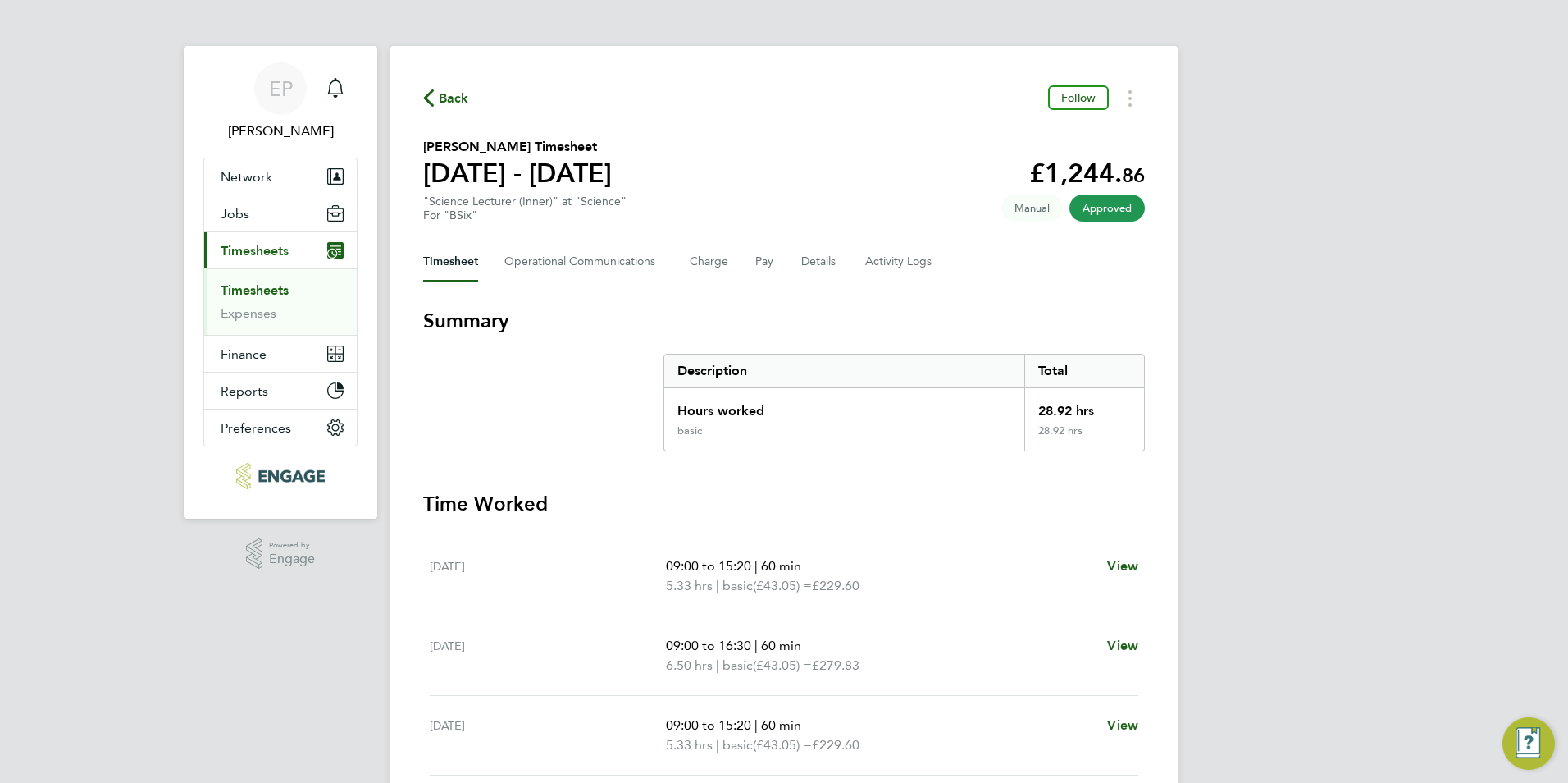
click at [432, 101] on icon "button" at bounding box center [428, 98] width 11 height 17
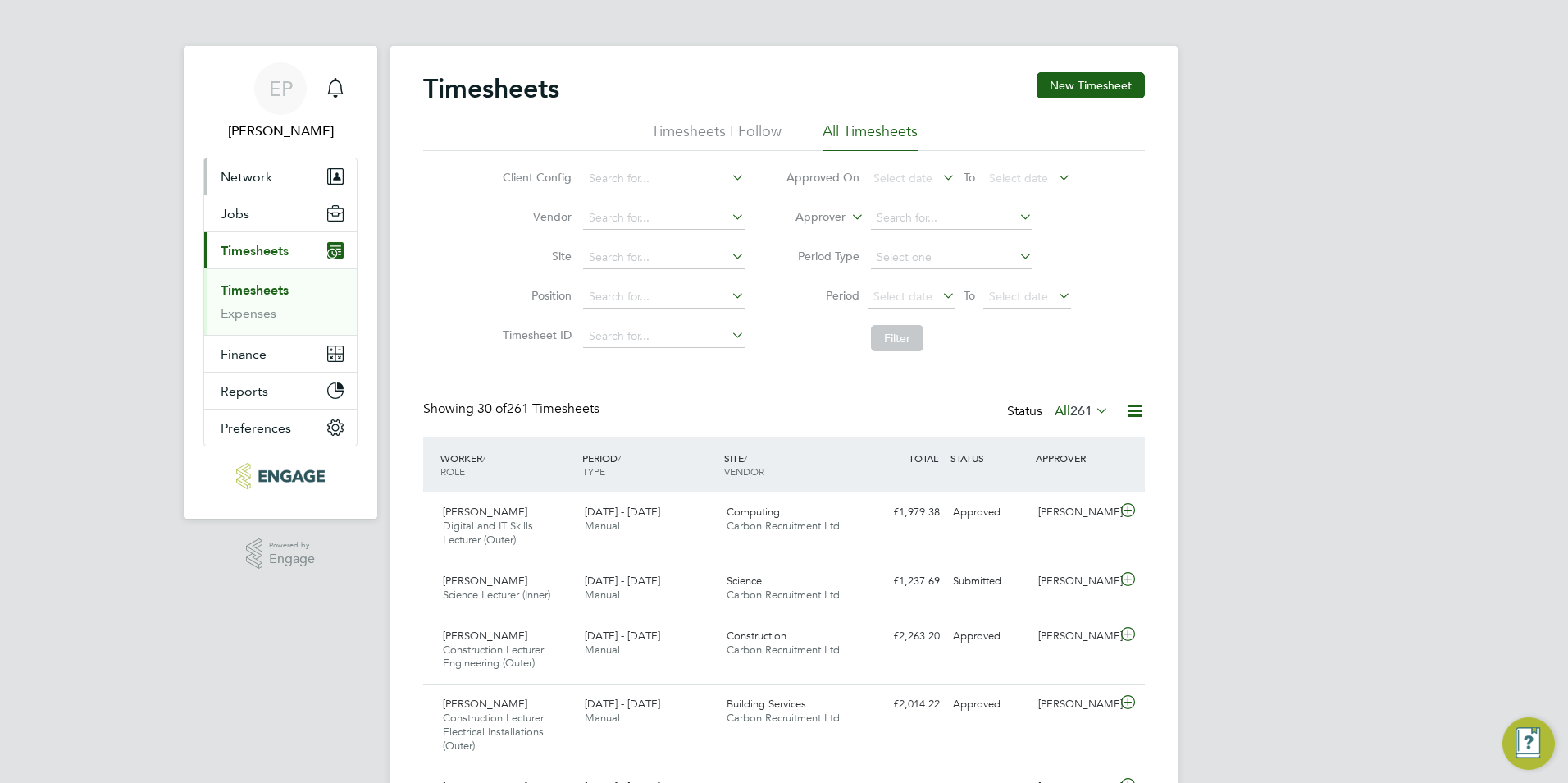
click at [277, 172] on button "Network" at bounding box center [280, 177] width 152 height 36
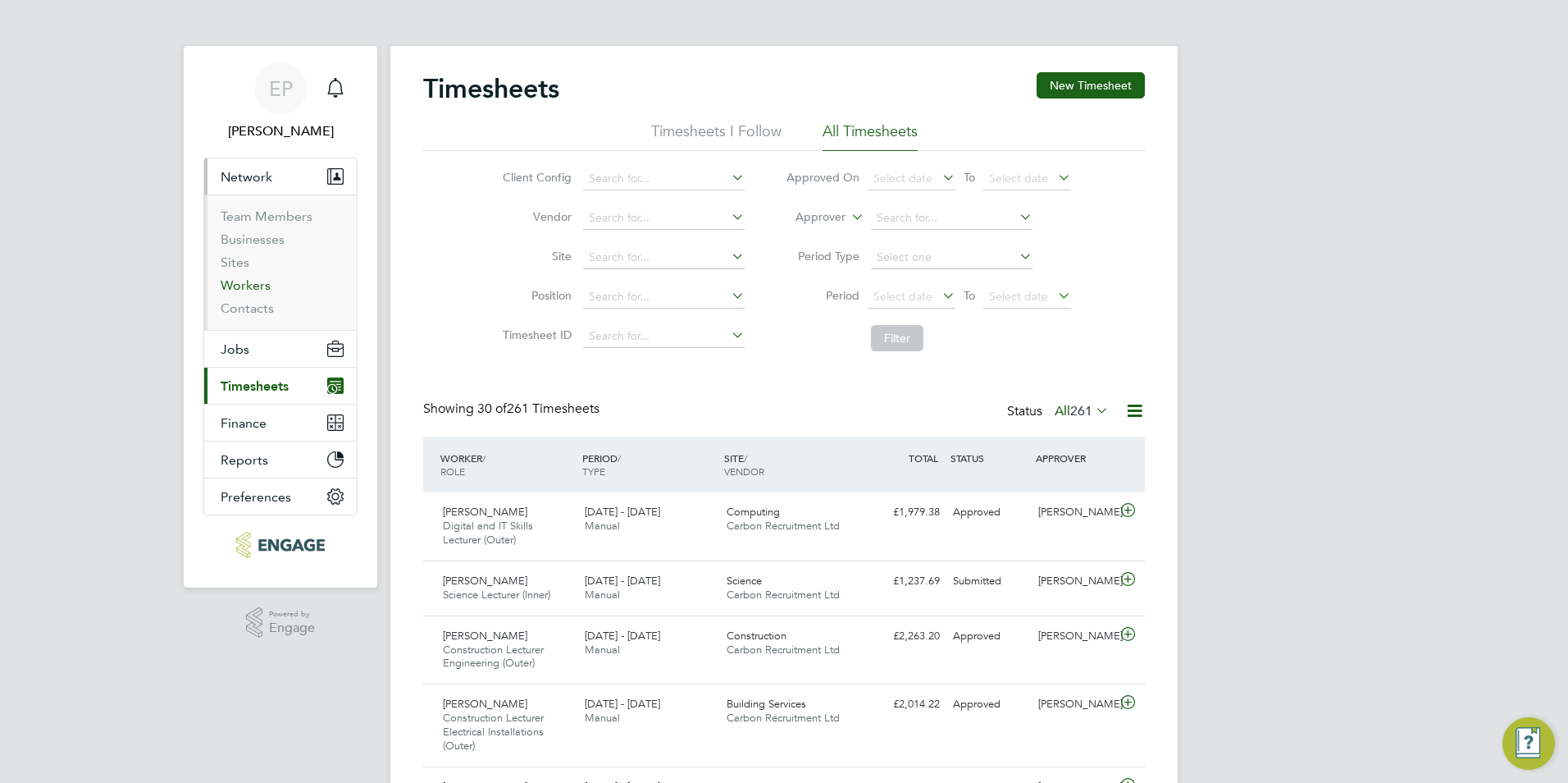
click at [236, 288] on link "Workers" at bounding box center [245, 284] width 50 height 15
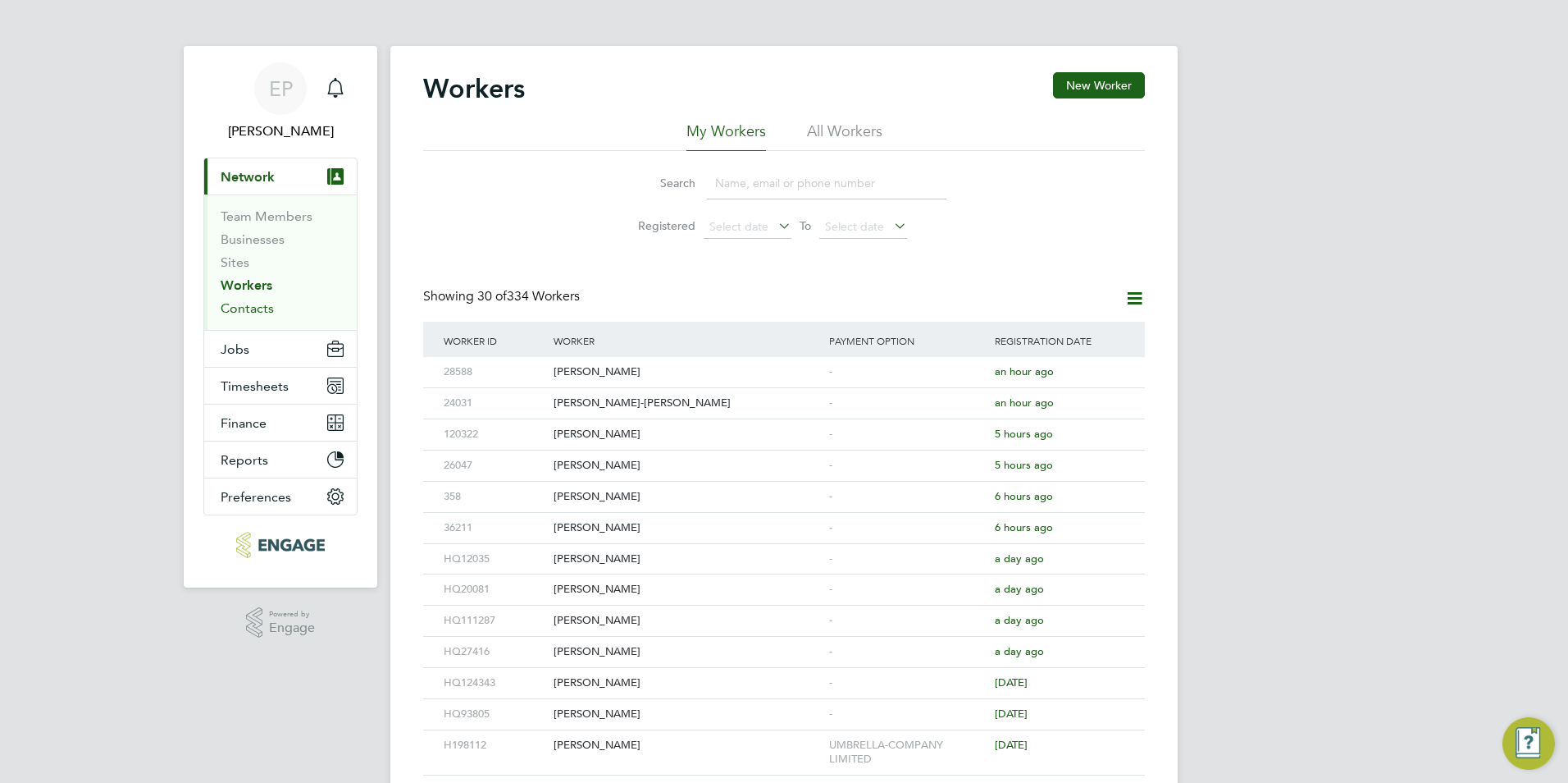
click at [246, 307] on link "Contacts" at bounding box center [247, 307] width 53 height 15
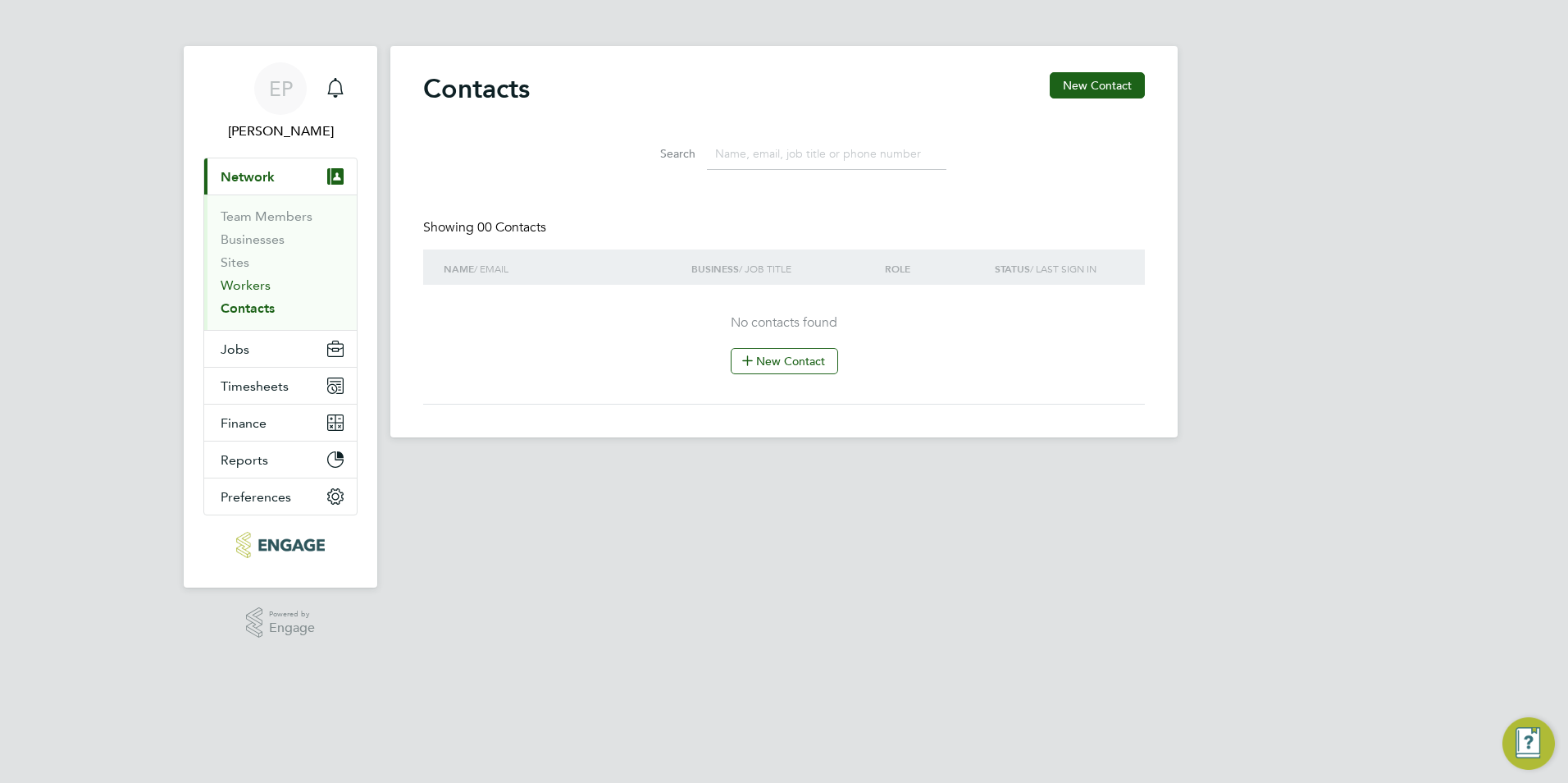
click at [248, 283] on link "Workers" at bounding box center [245, 284] width 50 height 15
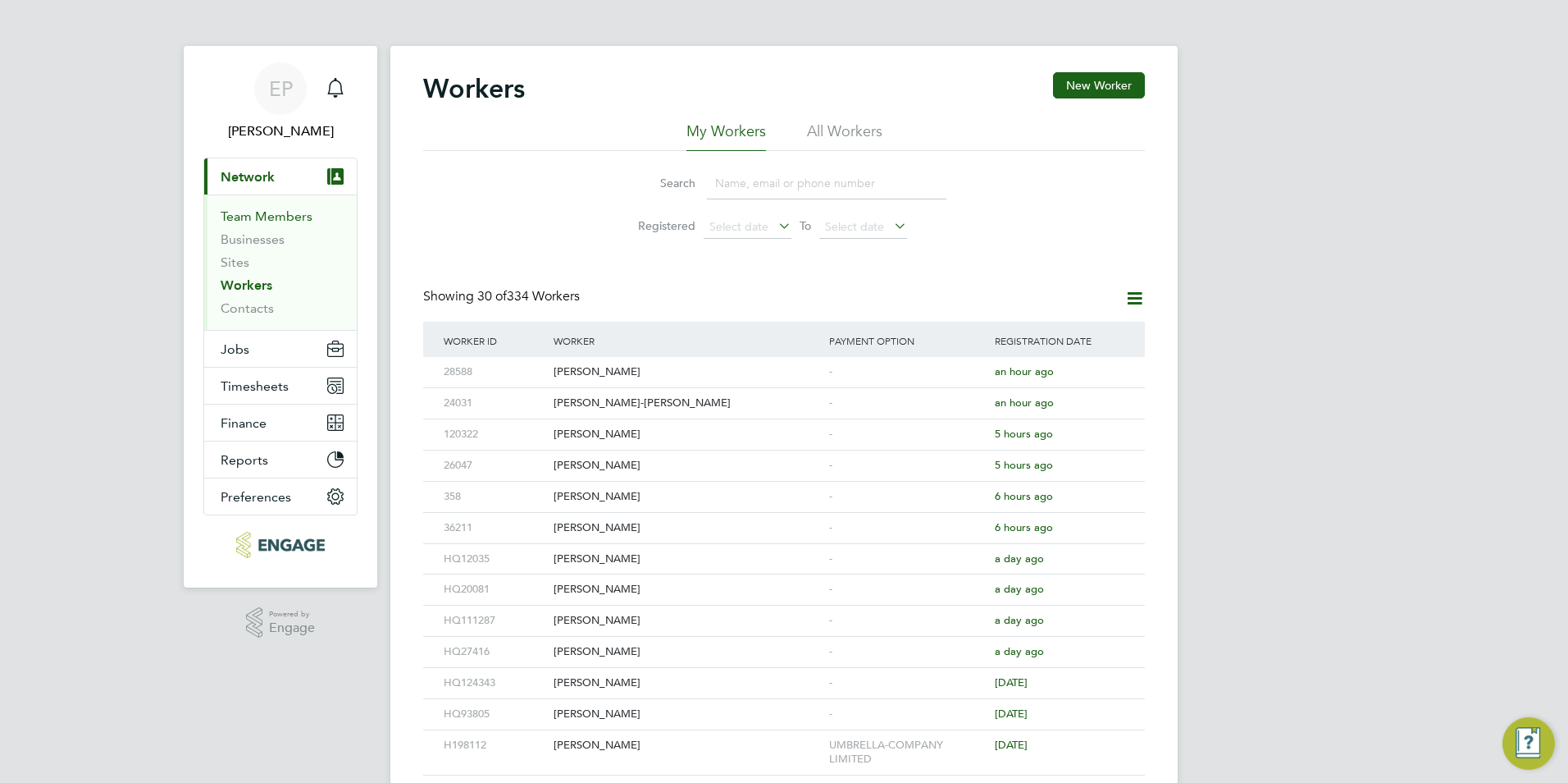
click at [250, 217] on link "Team Members" at bounding box center [266, 216] width 92 height 15
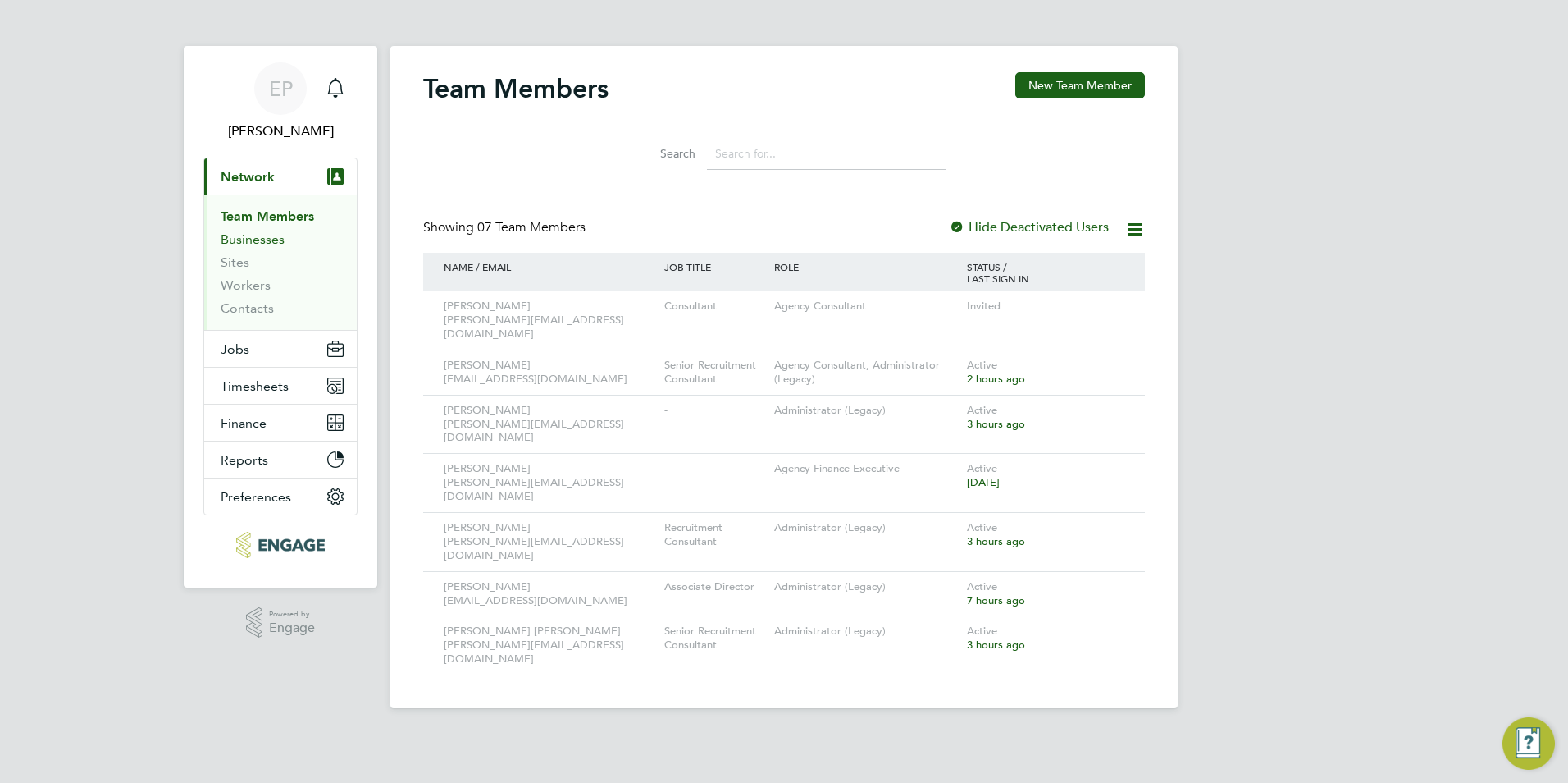
click at [250, 245] on link "Businesses" at bounding box center [252, 239] width 64 height 15
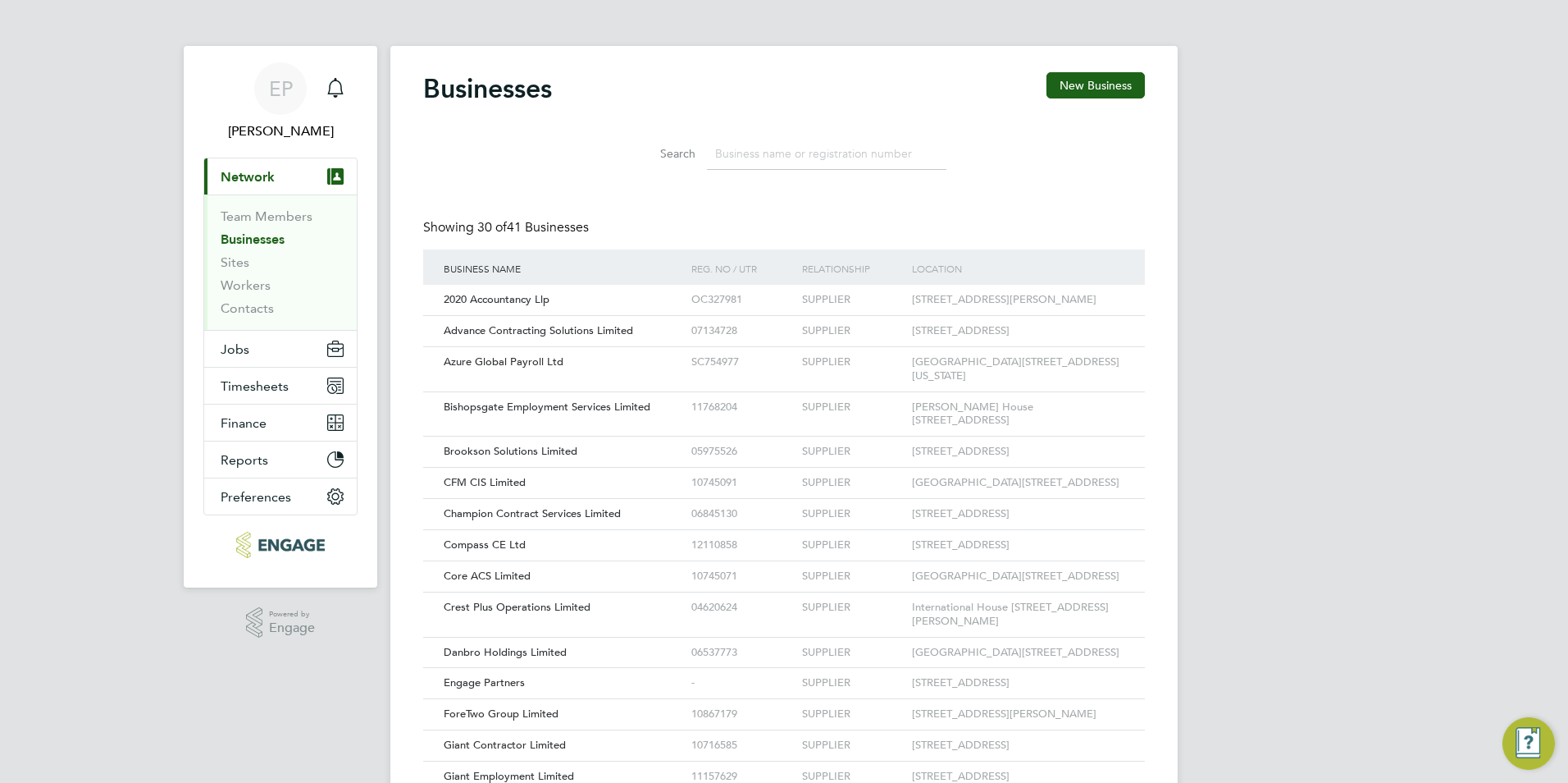
scroll to position [31, 250]
click at [241, 254] on link "Sites" at bounding box center [234, 262] width 28 height 15
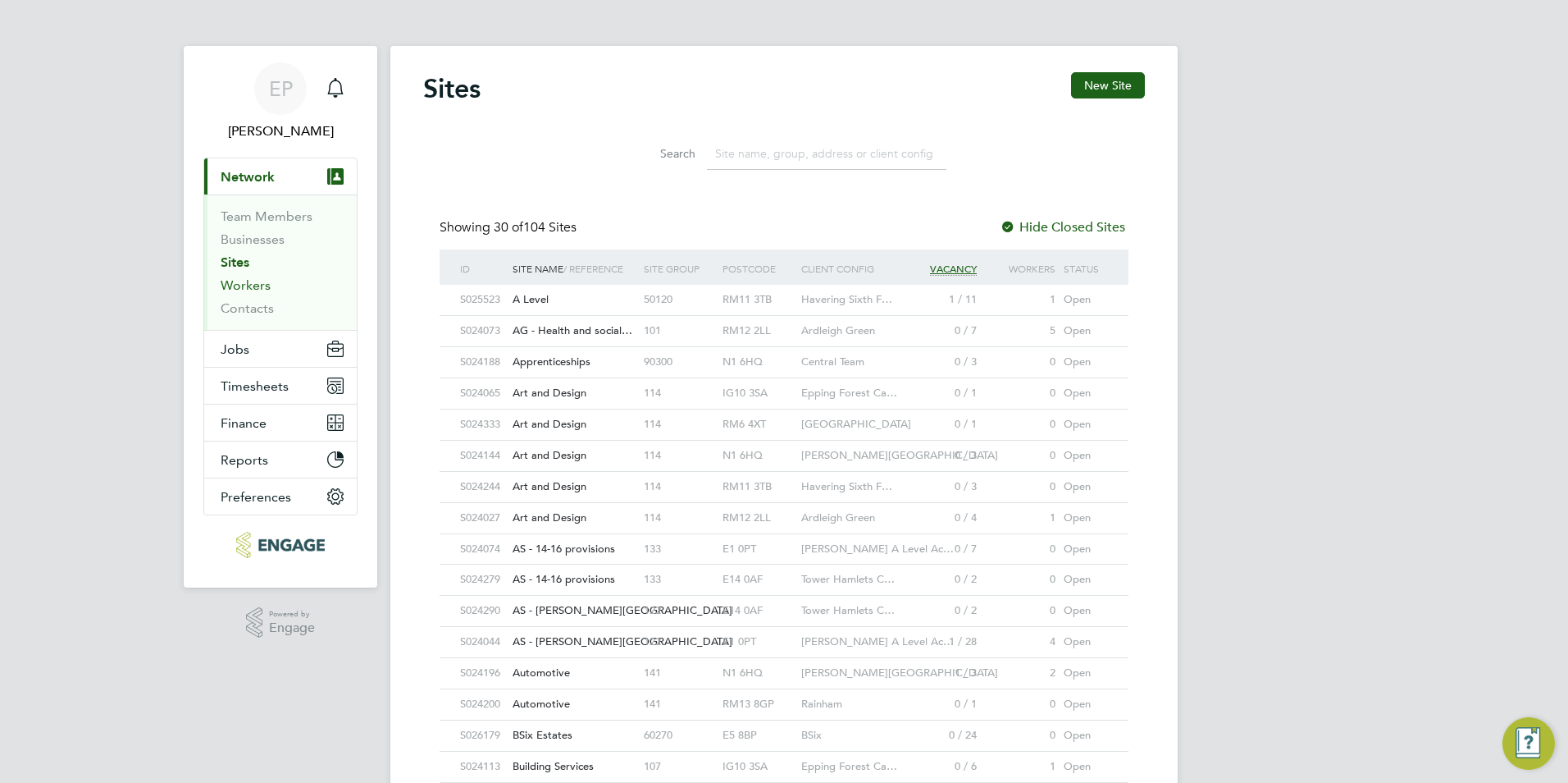
click at [234, 286] on link "Workers" at bounding box center [245, 284] width 50 height 15
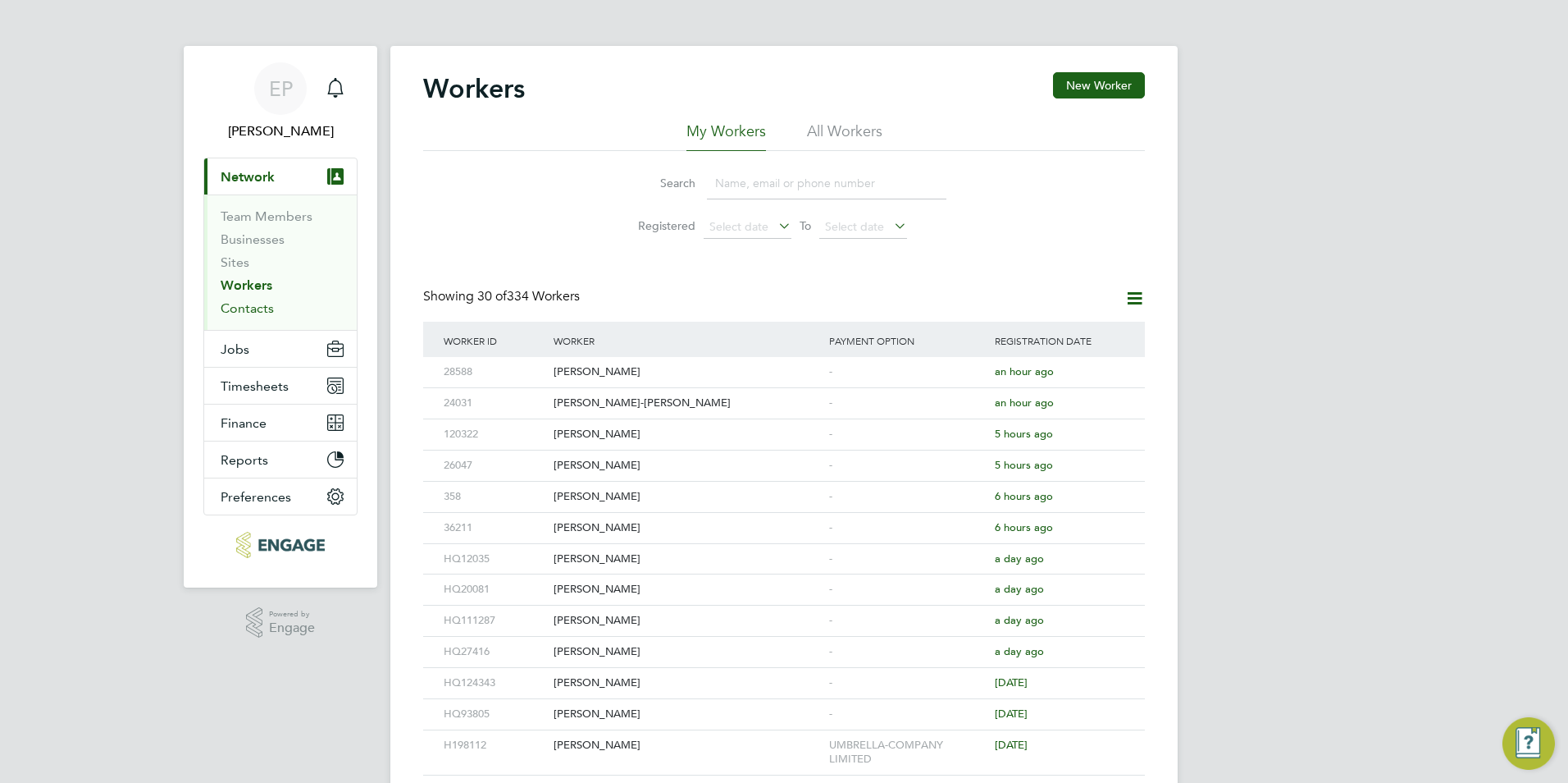
click at [237, 308] on link "Contacts" at bounding box center [247, 307] width 53 height 15
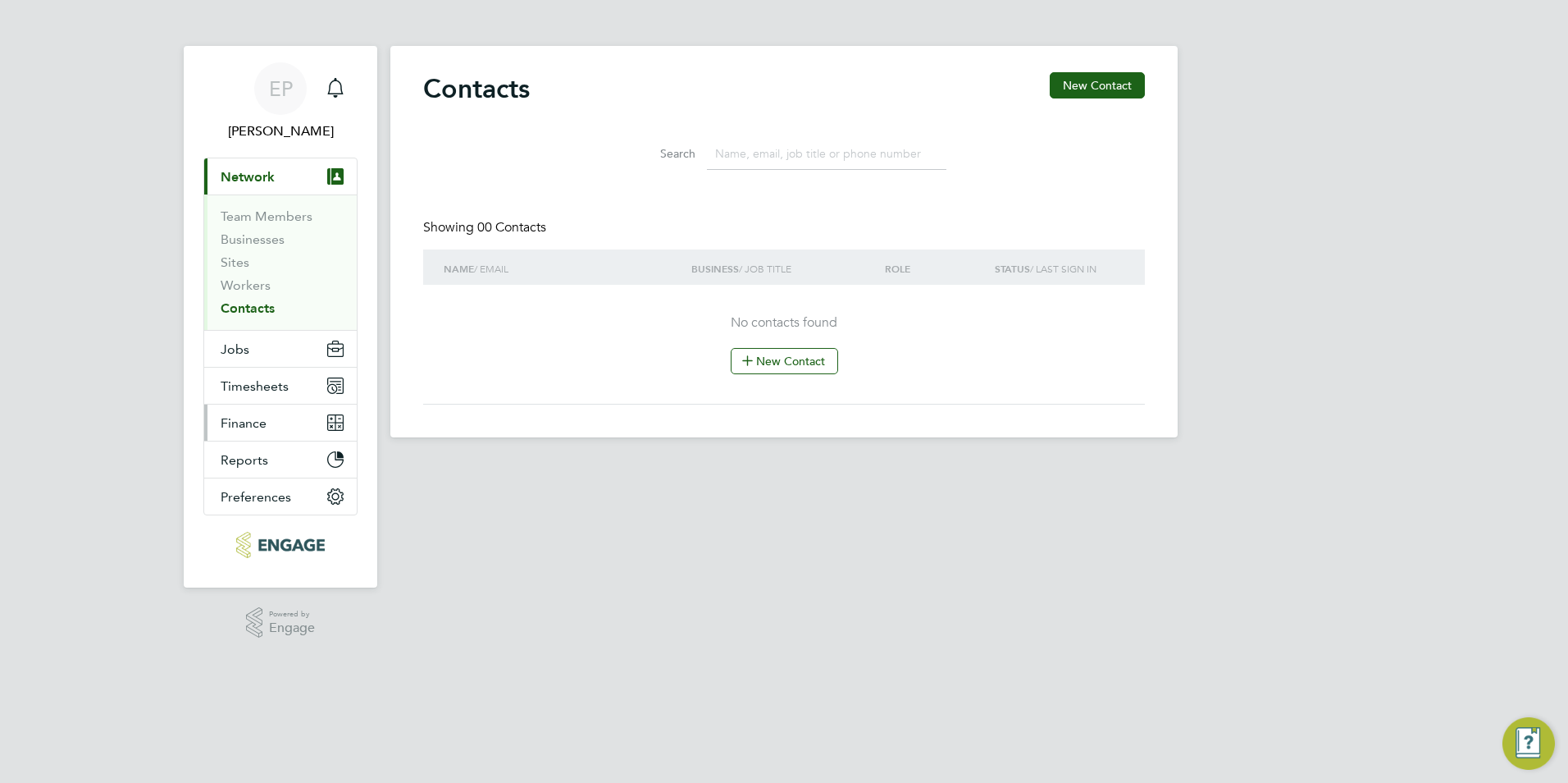
click at [237, 422] on span "Finance" at bounding box center [243, 422] width 46 height 15
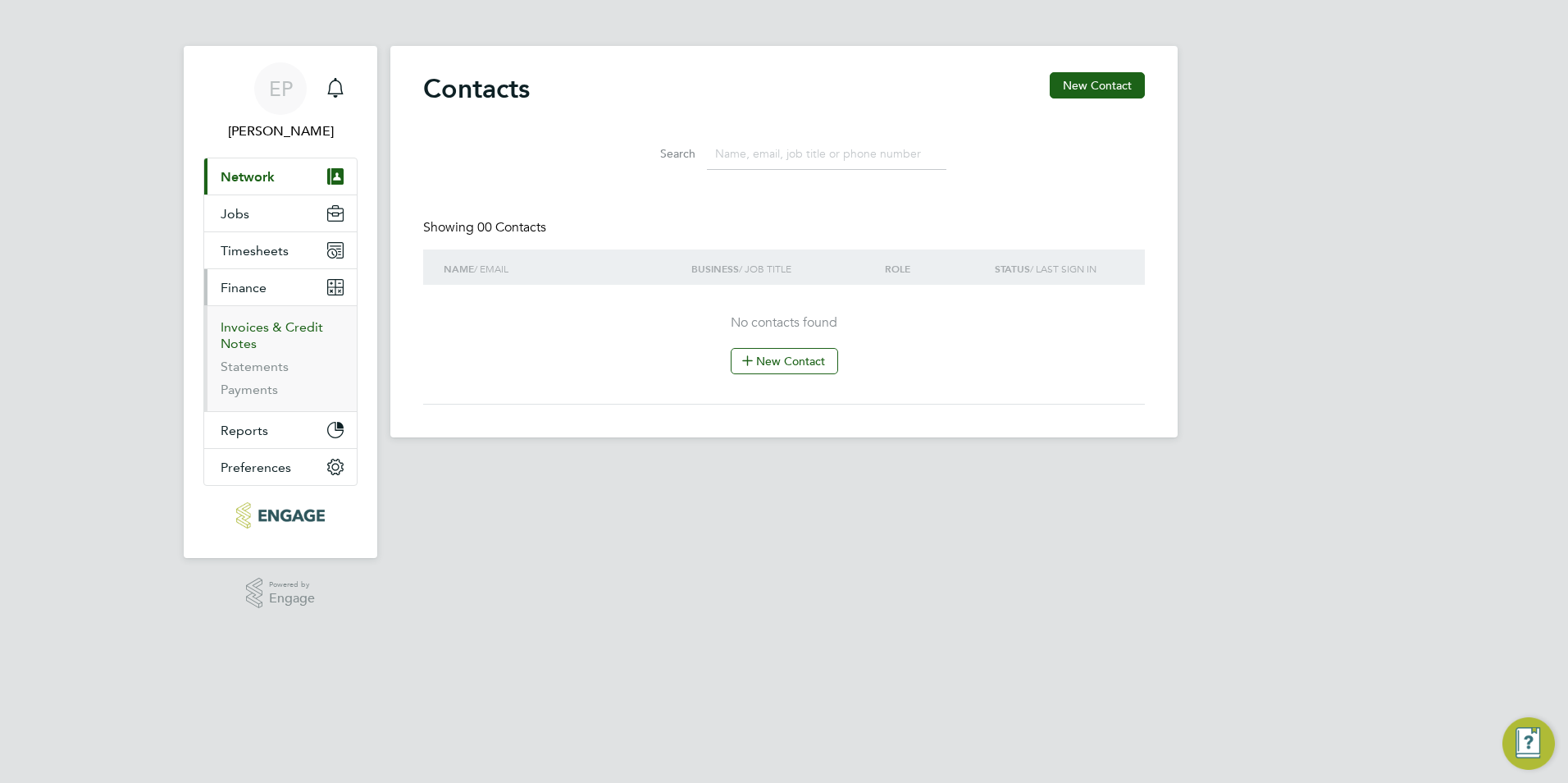
click at [294, 324] on link "Invoices & Credit Notes" at bounding box center [272, 335] width 102 height 32
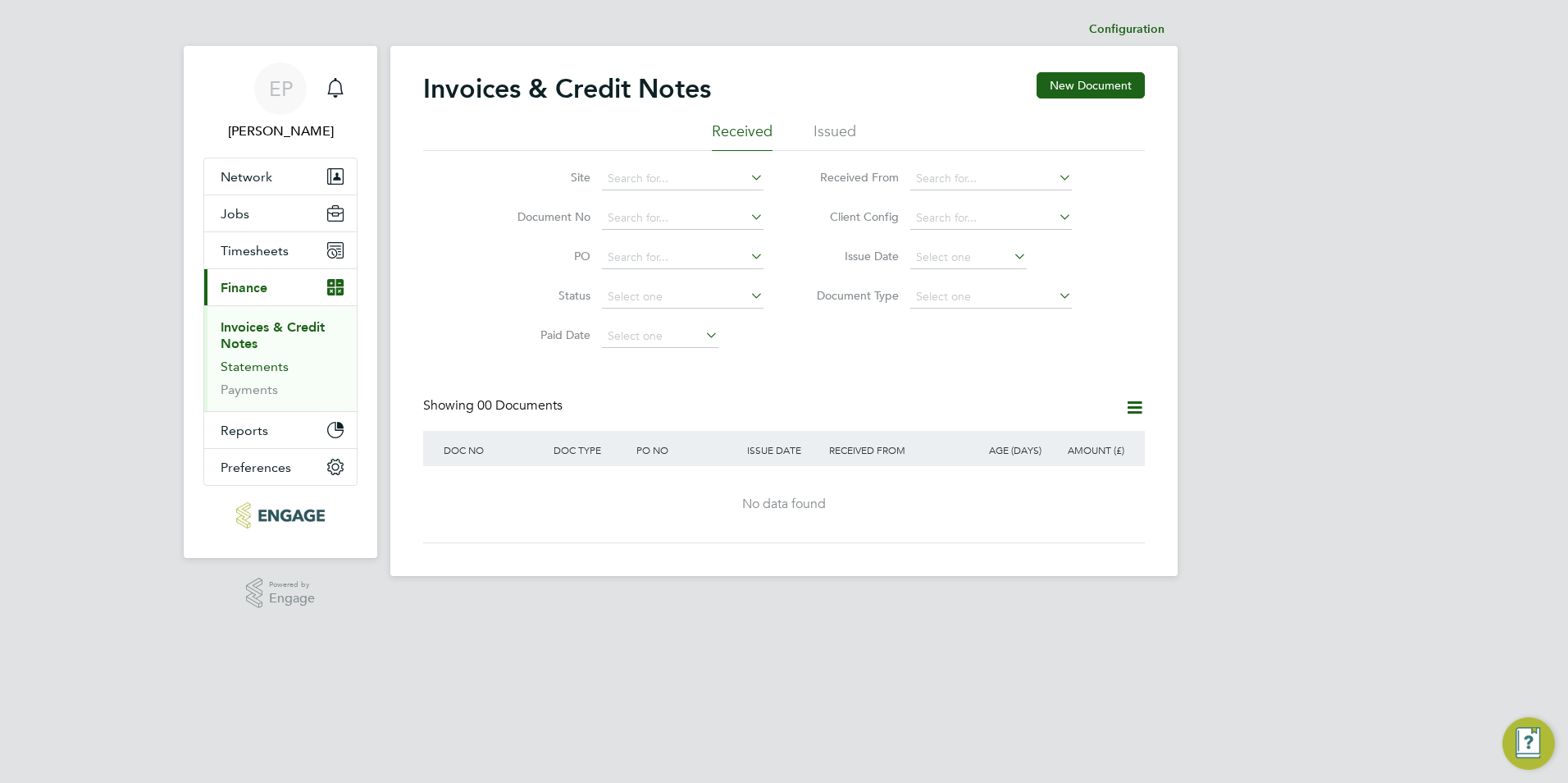
click at [276, 366] on link "Statements" at bounding box center [254, 366] width 68 height 15
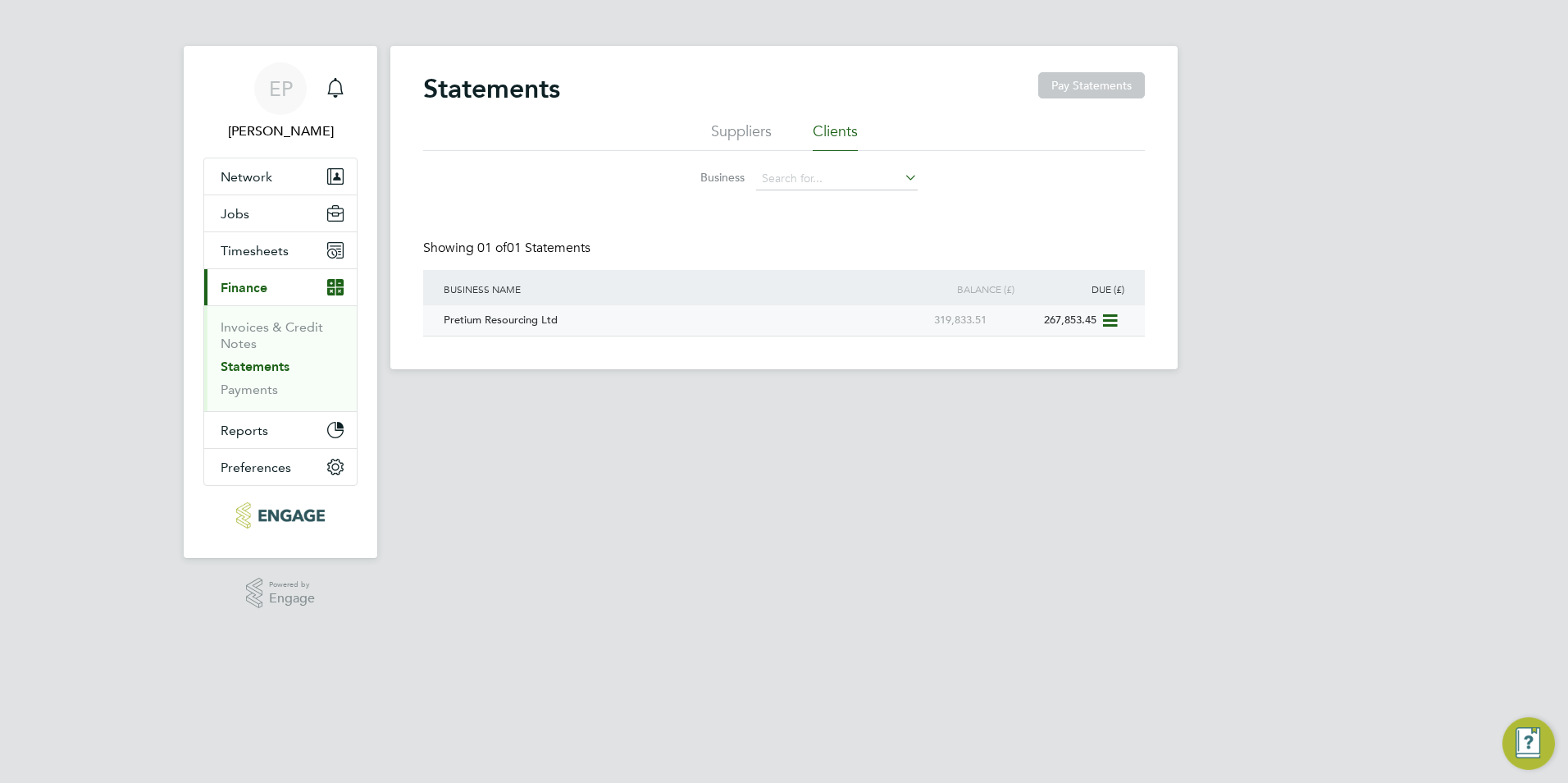
click at [759, 329] on div "Pretium Resourcing Ltd" at bounding box center [660, 320] width 441 height 30
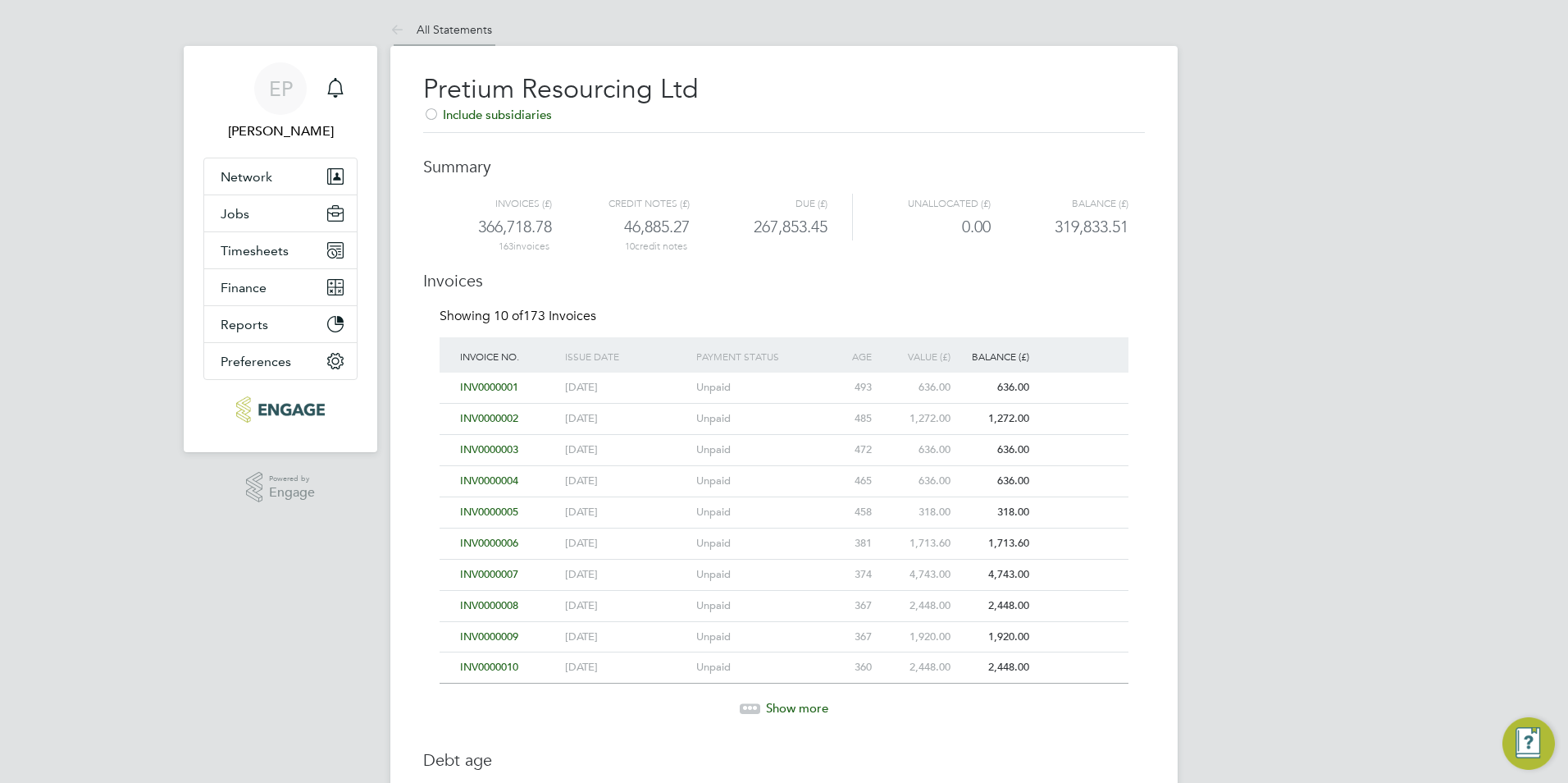
click at [469, 22] on link "All Statements" at bounding box center [441, 29] width 102 height 15
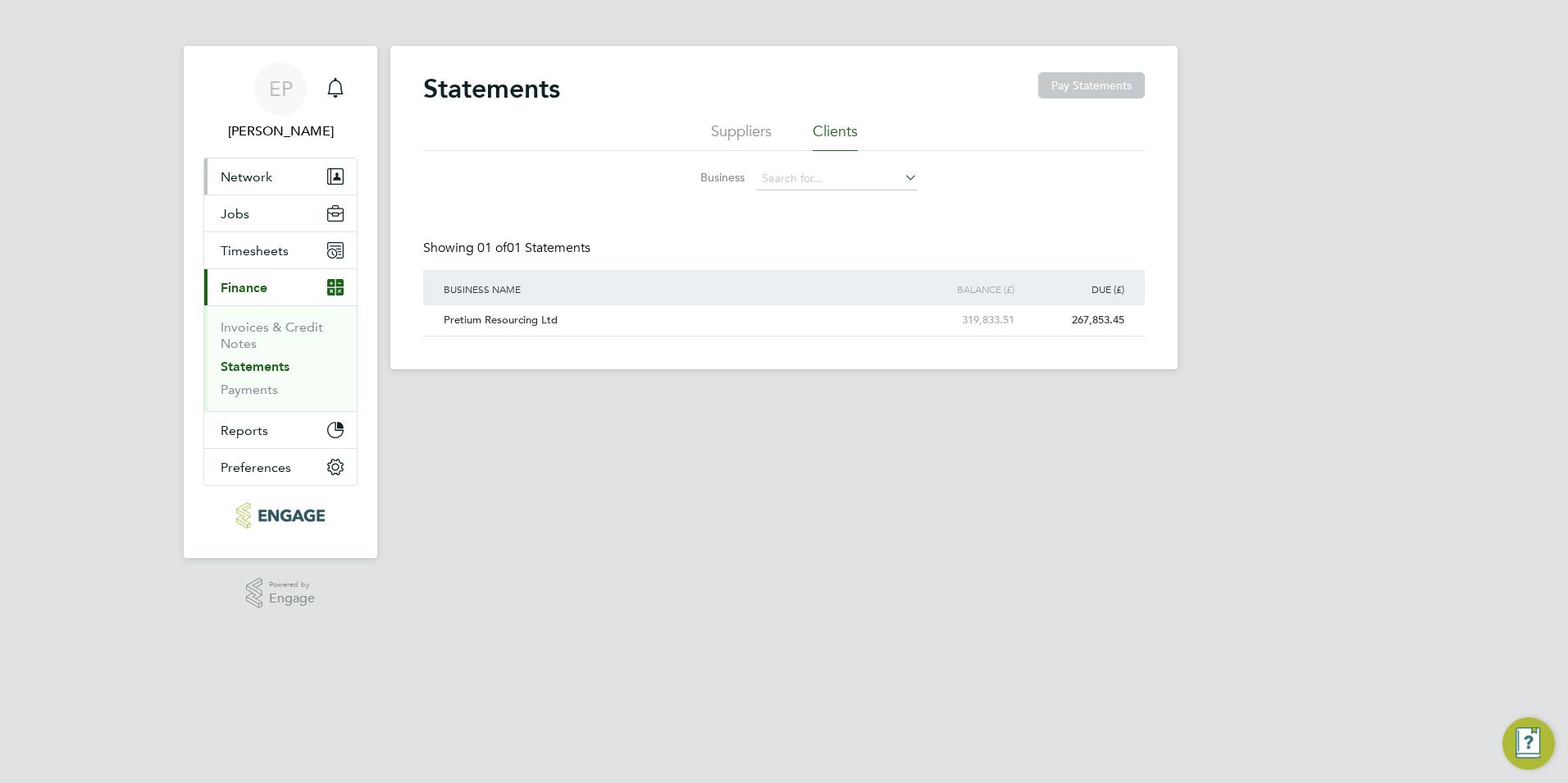
click at [272, 176] on button "Network" at bounding box center [280, 177] width 152 height 36
click at [299, 174] on button "Network" at bounding box center [280, 177] width 152 height 36
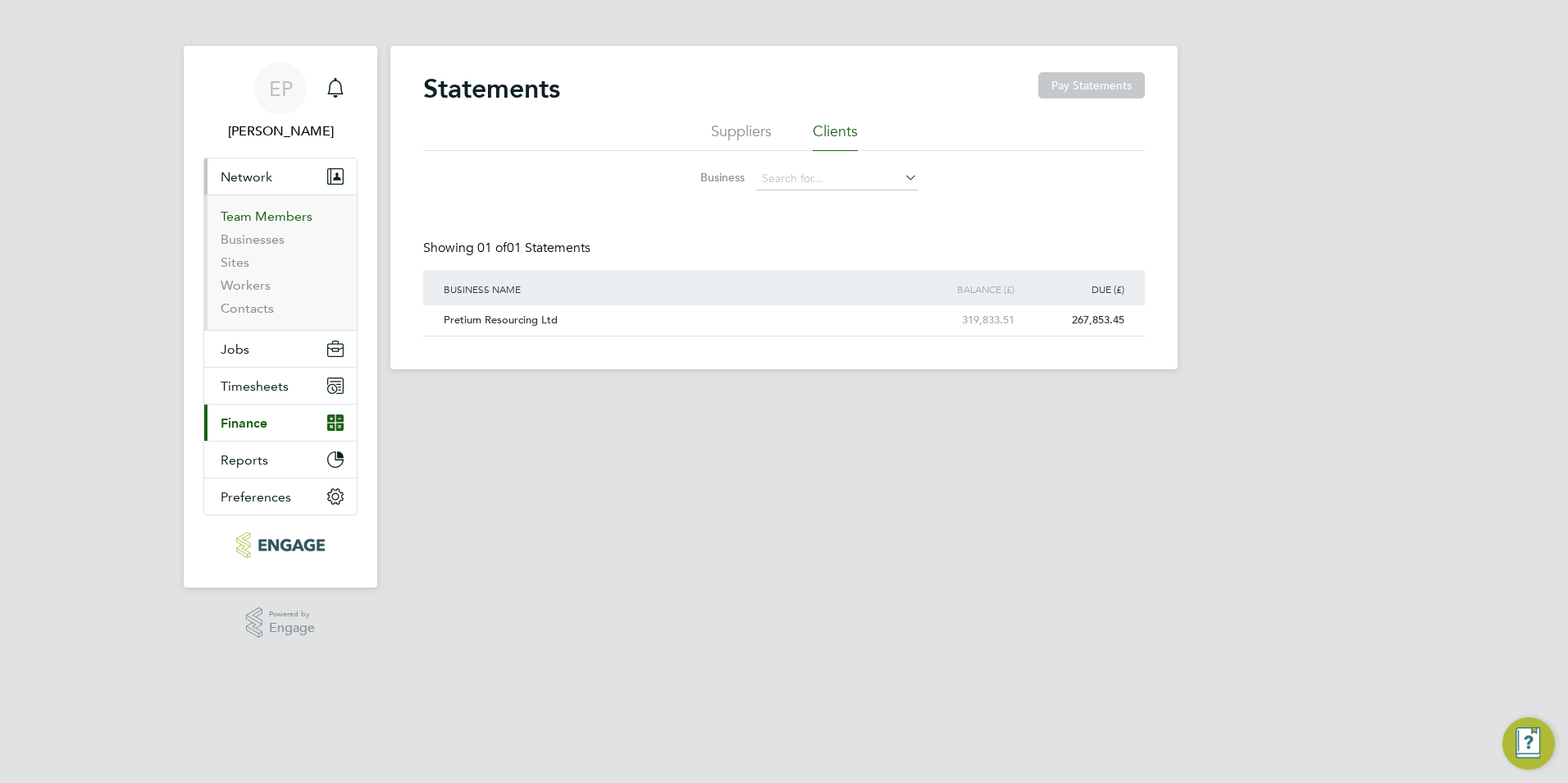
click at [292, 217] on link "Team Members" at bounding box center [266, 216] width 92 height 15
